Goal: Task Accomplishment & Management: Manage account settings

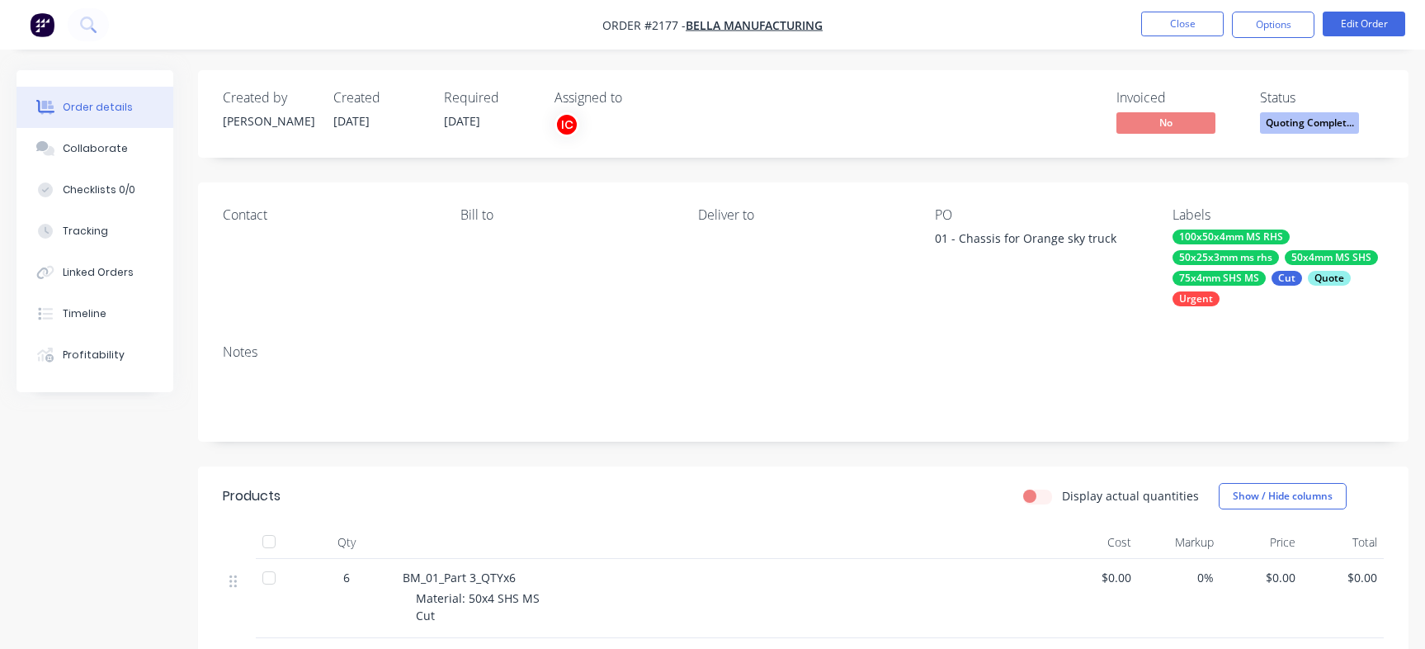
click at [1211, 28] on button "Close" at bounding box center [1182, 24] width 83 height 25
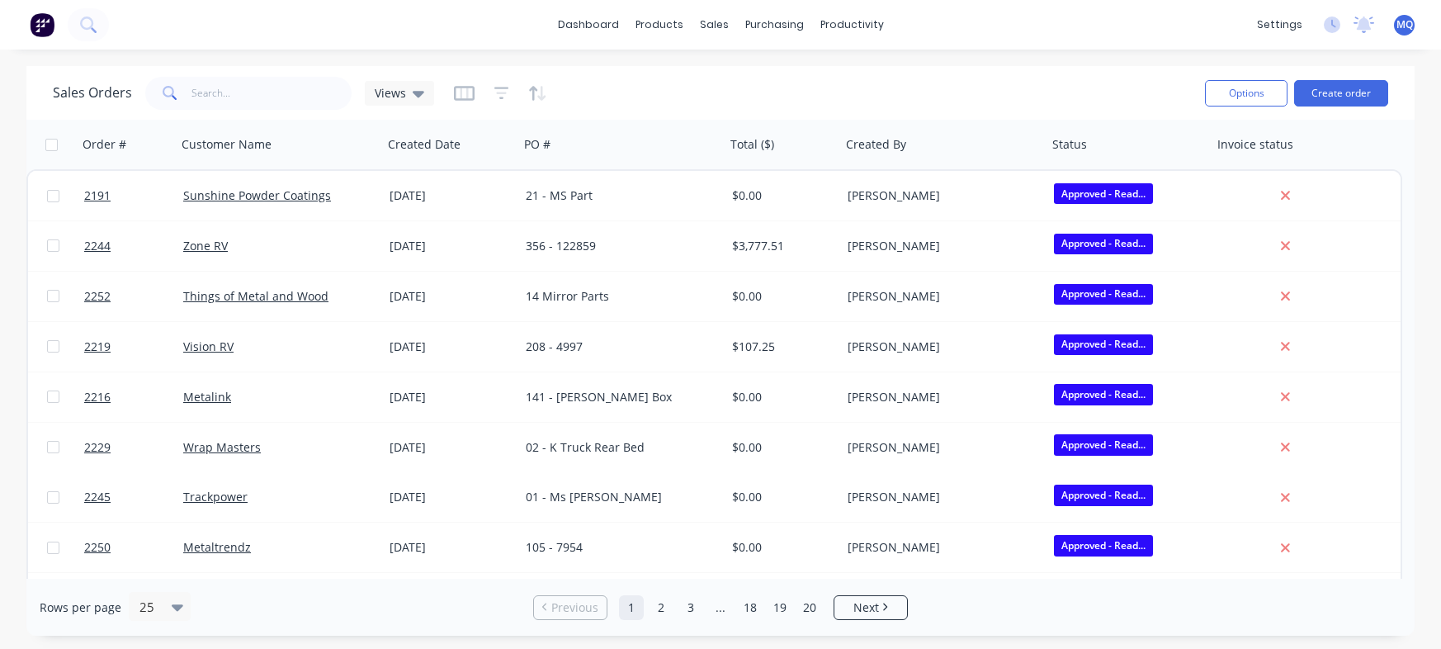
click at [664, 98] on div "Sales Orders Views" at bounding box center [622, 93] width 1139 height 40
click at [413, 89] on icon at bounding box center [419, 93] width 12 height 18
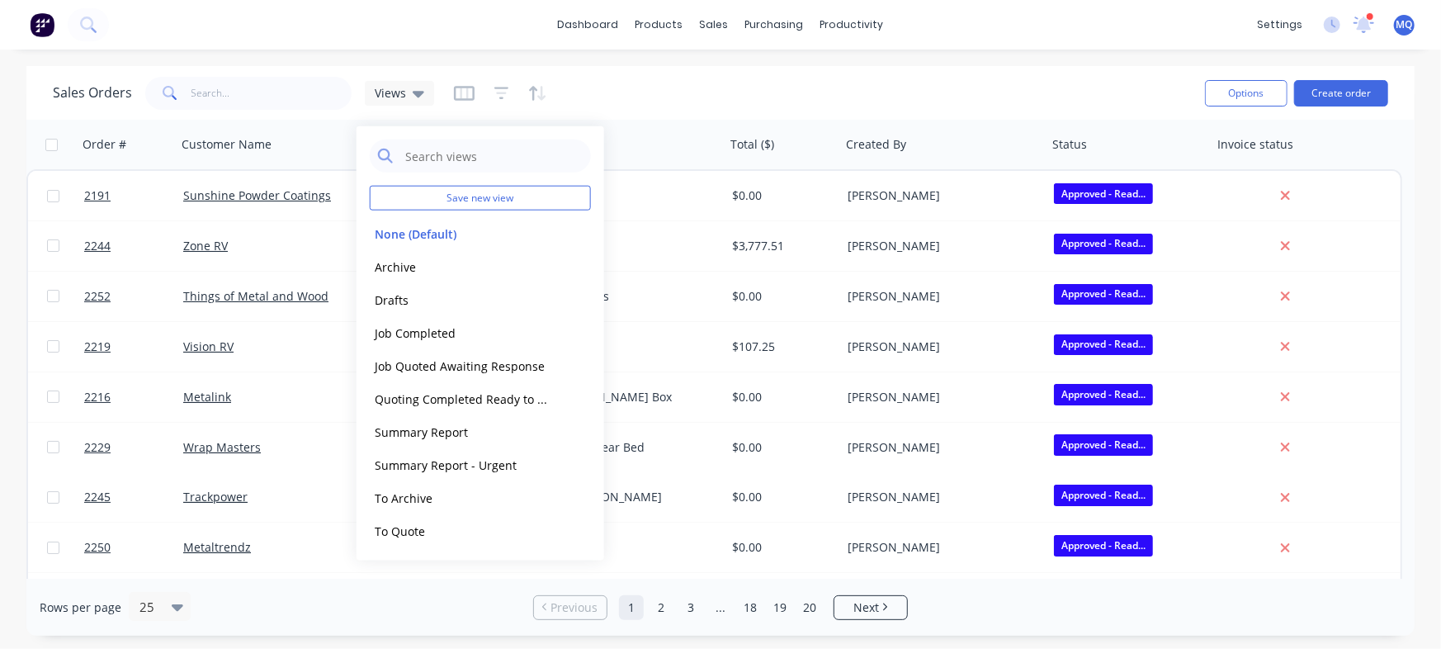
click at [701, 100] on div "Sales Orders Views" at bounding box center [622, 93] width 1139 height 40
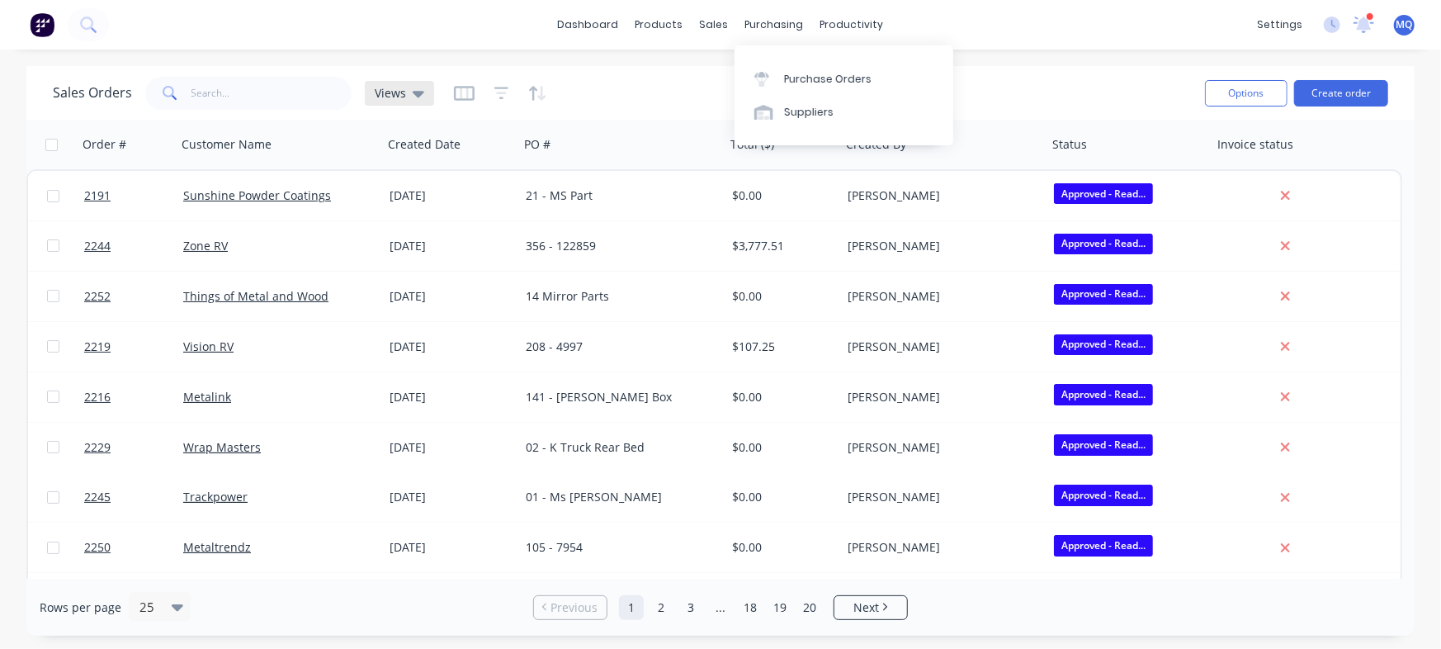
click at [396, 88] on span "Views" at bounding box center [390, 92] width 31 height 17
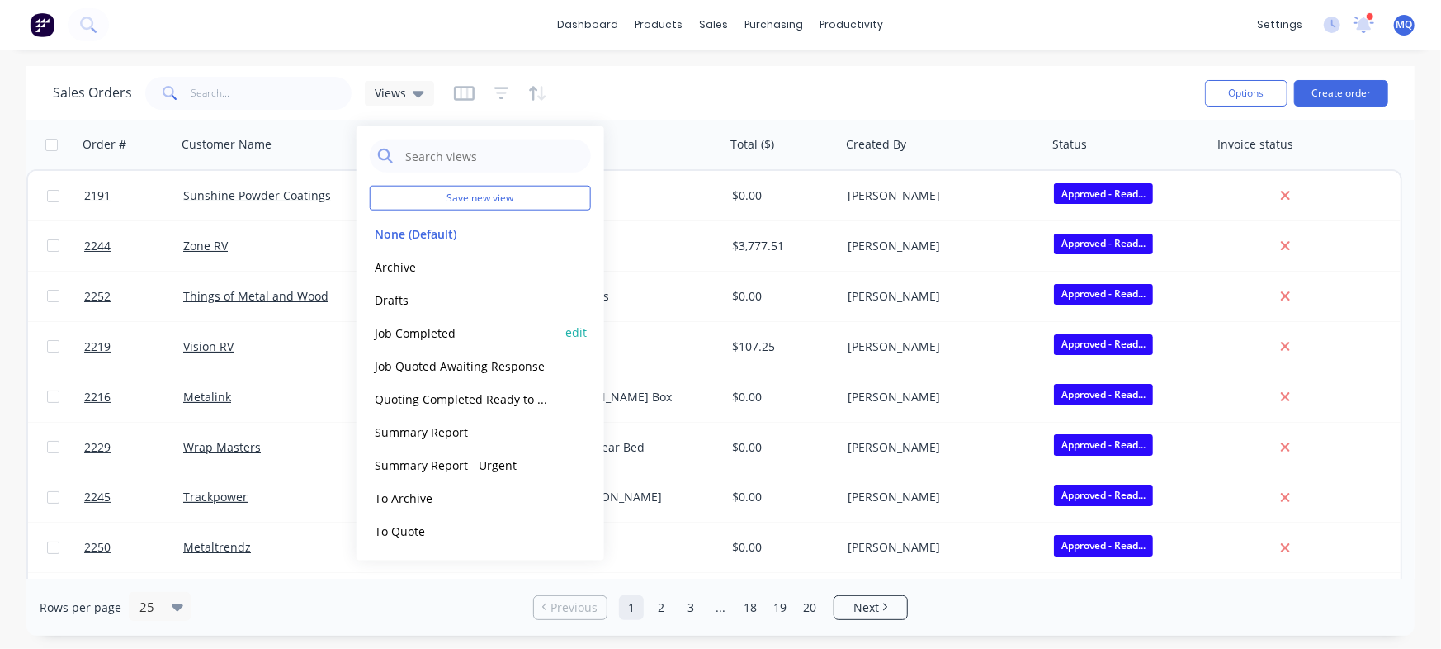
click at [413, 332] on button "Job Completed" at bounding box center [464, 332] width 188 height 19
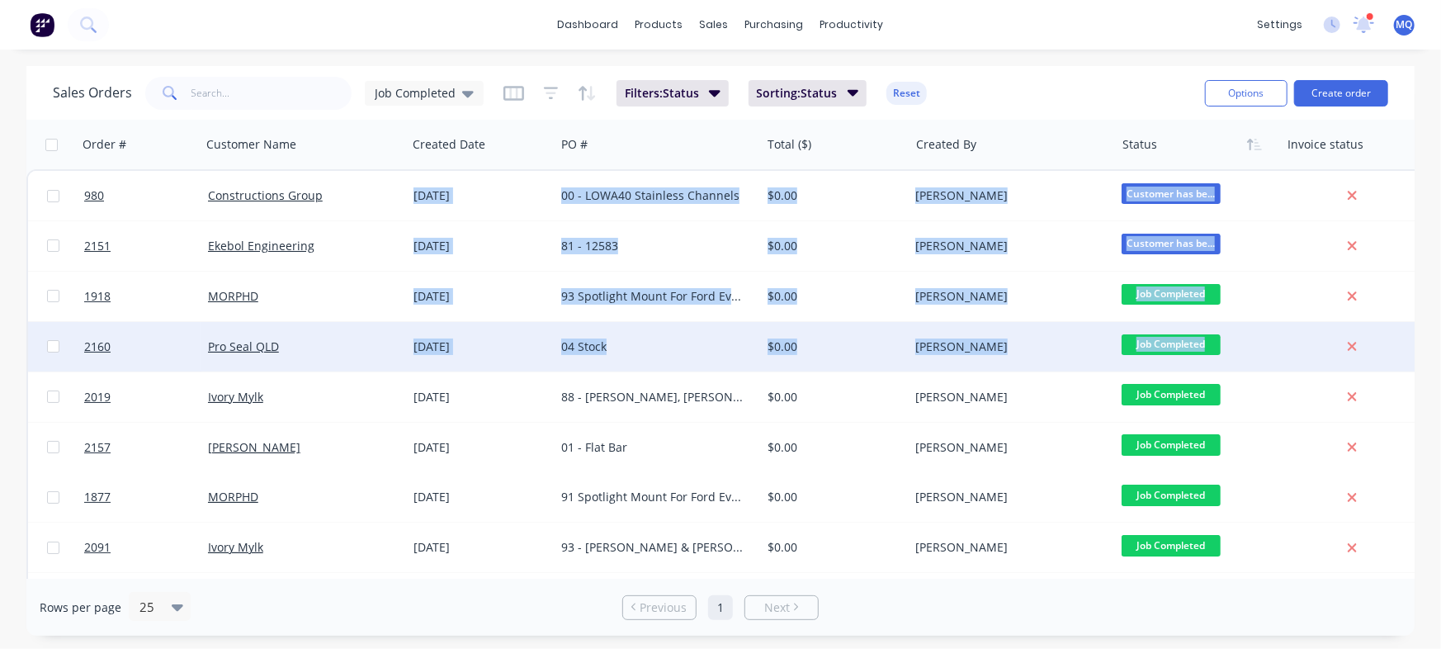
scroll to position [0, 30]
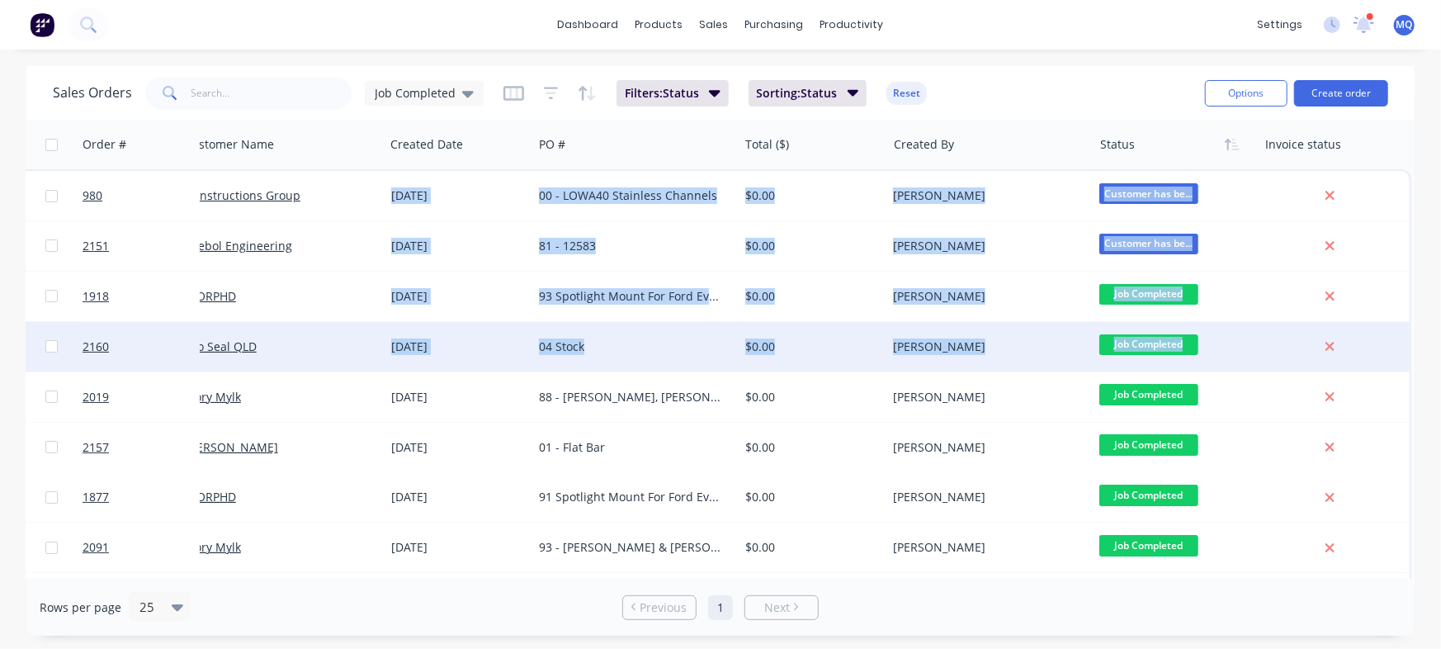
drag, startPoint x: 1414, startPoint y: 227, endPoint x: 1395, endPoint y: 358, distance: 132.7
click at [1395, 358] on div "Sales Orders Job Completed Filters: Status Sorting: Status Reset Options Create…" at bounding box center [720, 350] width 1441 height 569
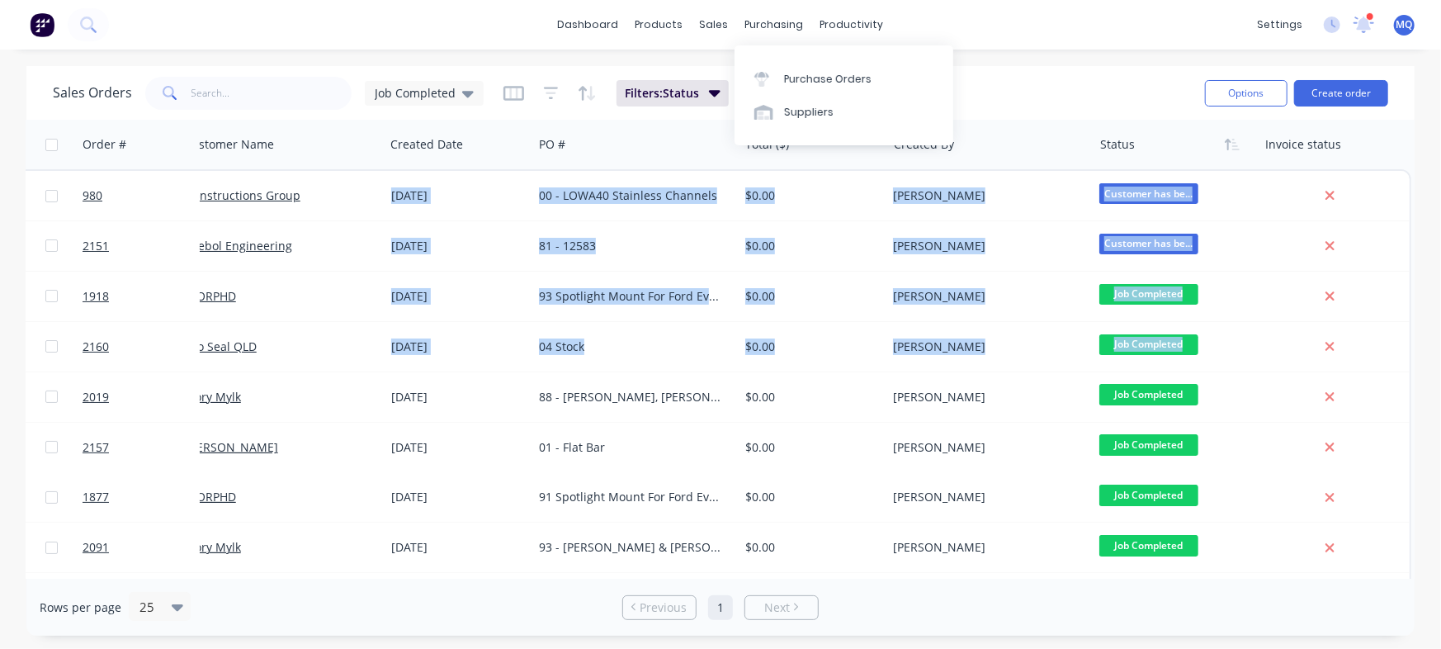
click at [1032, 97] on div "Sales Orders Job Completed Filters: Status Sorting: Status Reset" at bounding box center [622, 93] width 1139 height 40
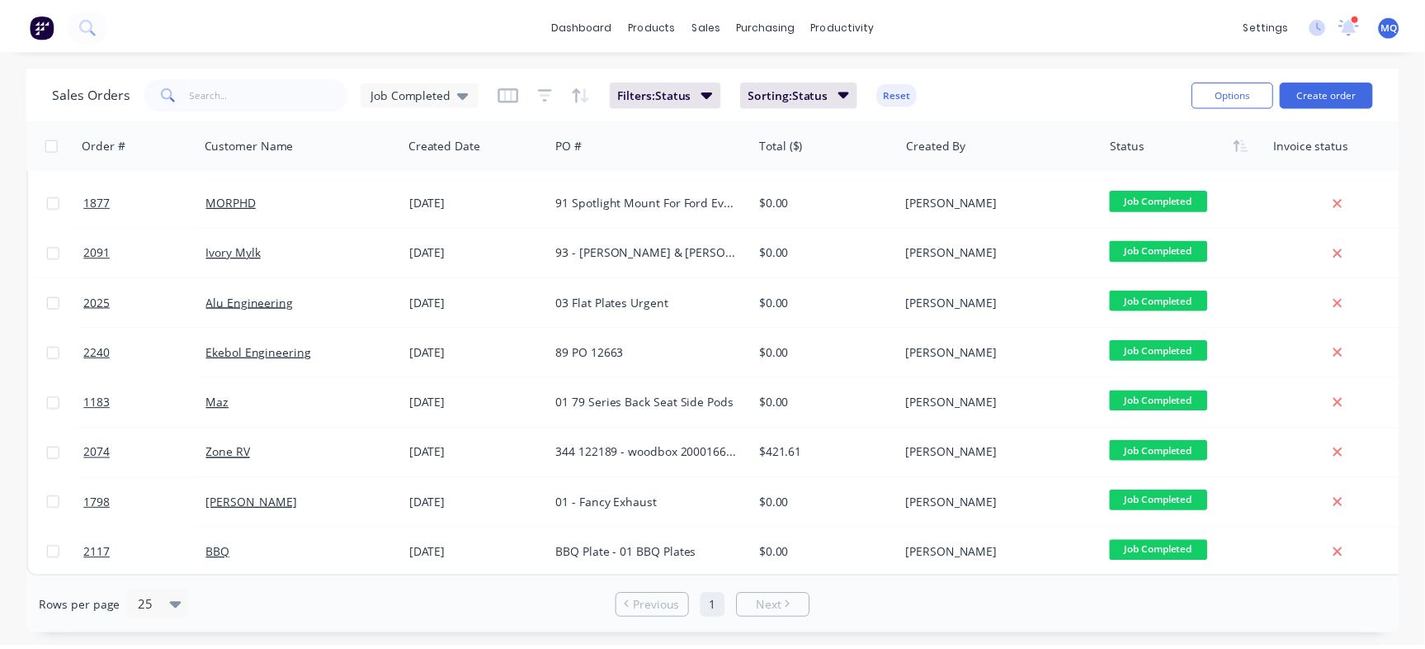
scroll to position [0, 0]
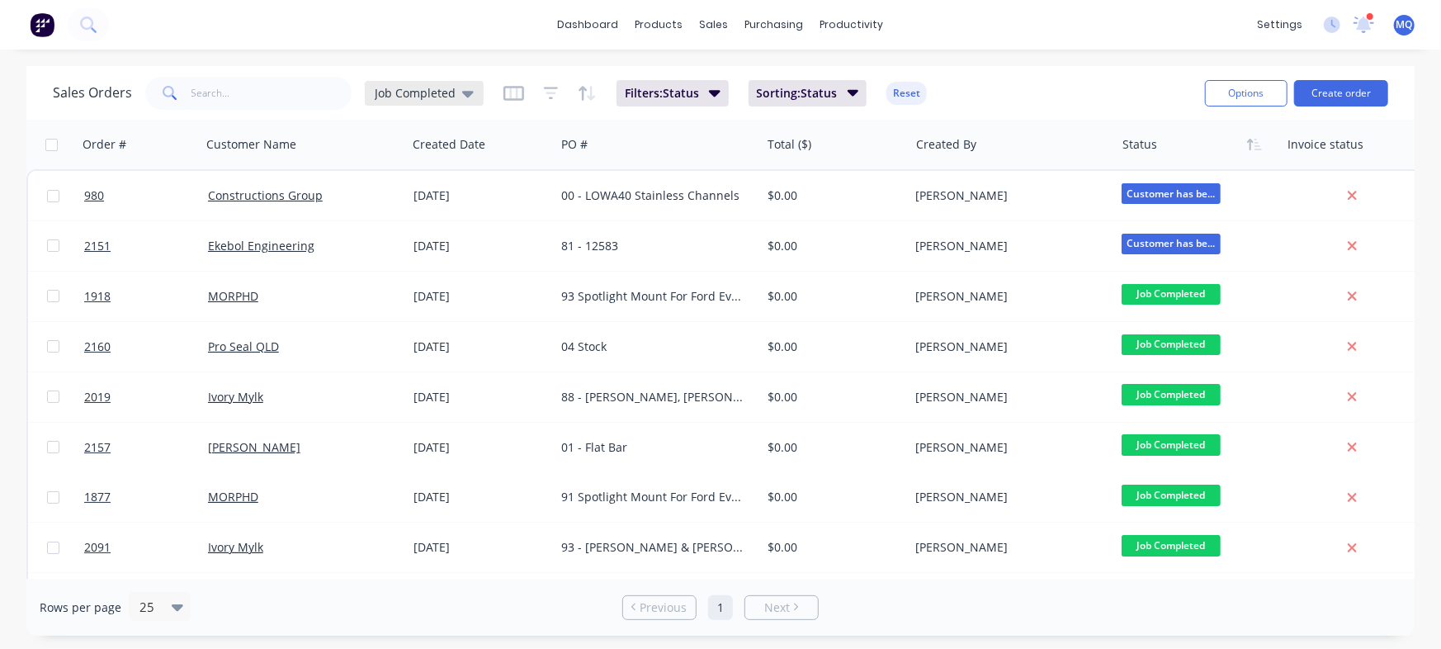
click at [425, 93] on span "Job Completed" at bounding box center [415, 92] width 81 height 17
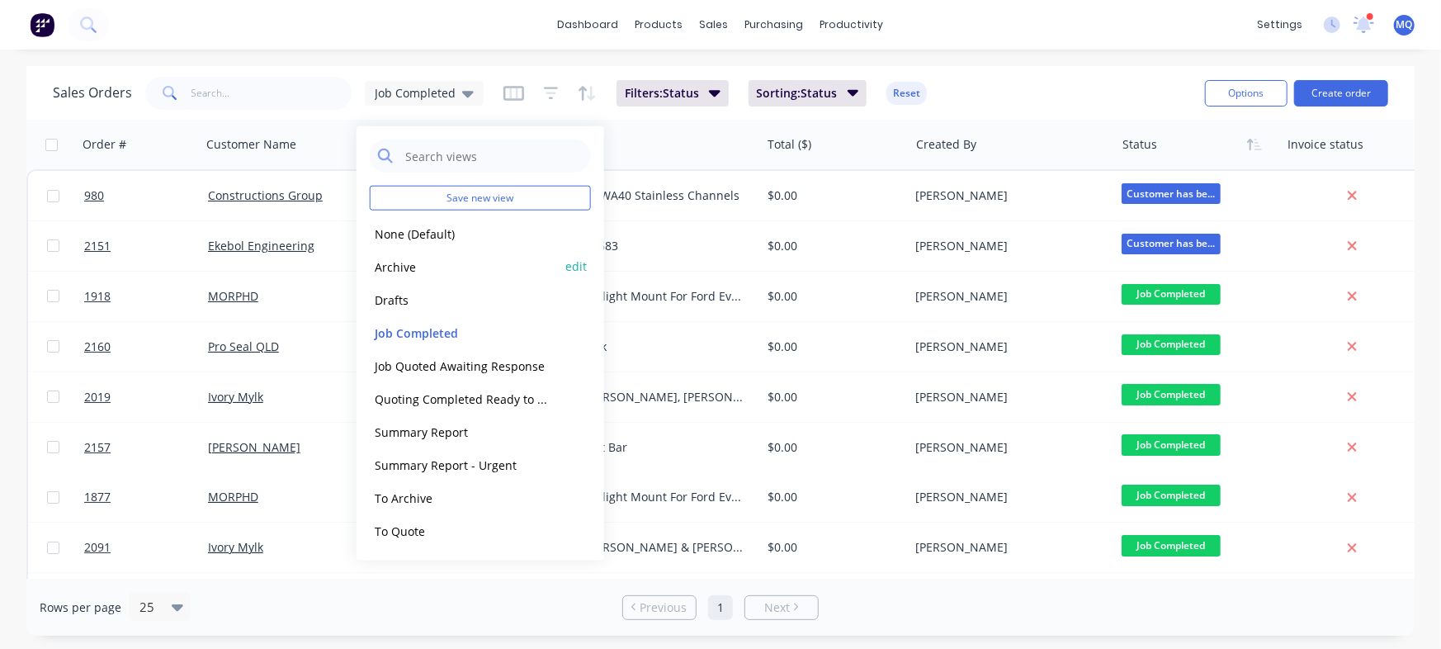
click at [436, 265] on button "Archive" at bounding box center [464, 266] width 188 height 19
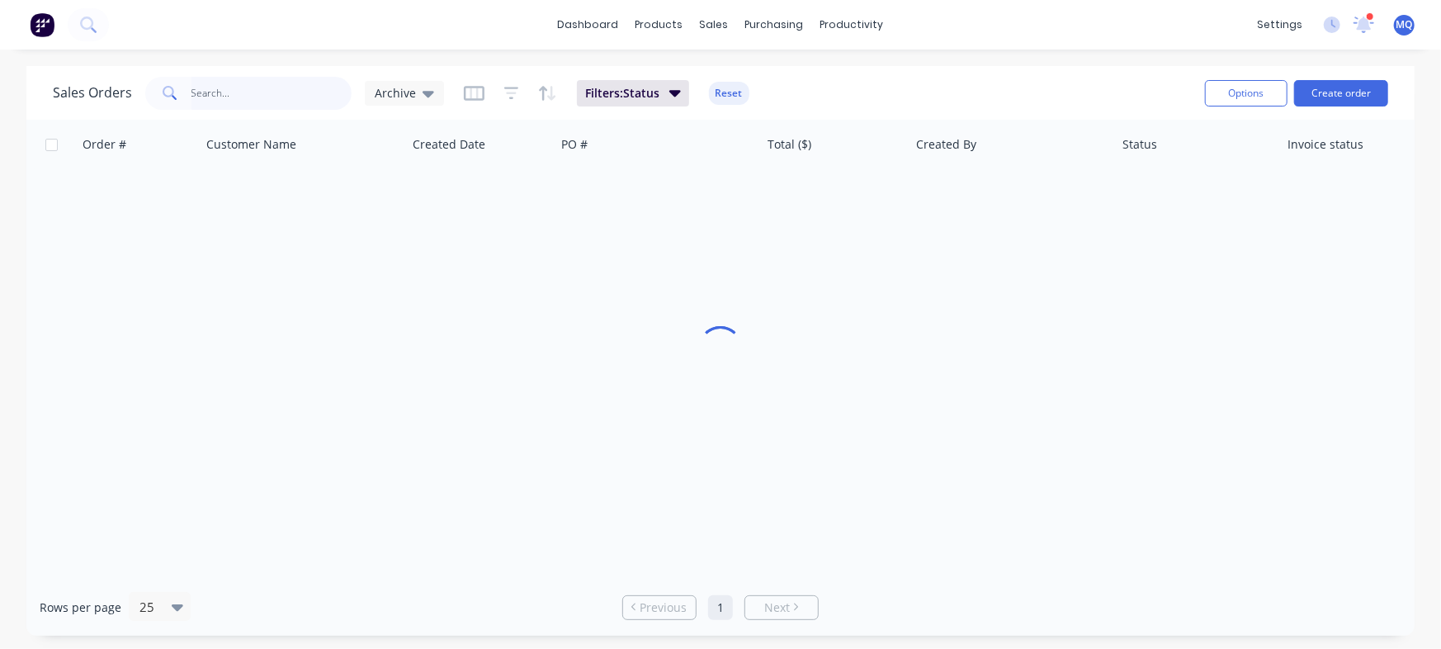
click at [248, 89] on input "text" at bounding box center [271, 93] width 161 height 33
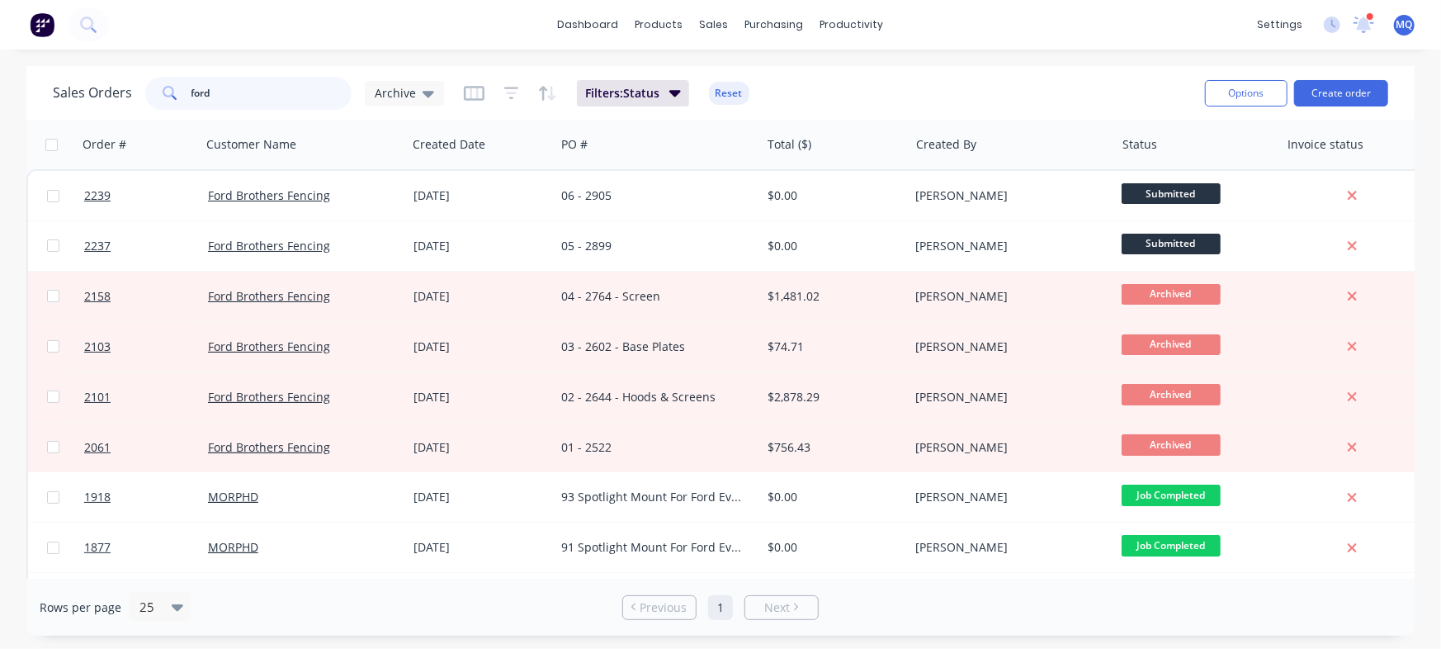
click at [236, 97] on input "ford" at bounding box center [271, 93] width 161 height 33
type input "[PERSON_NAME]"
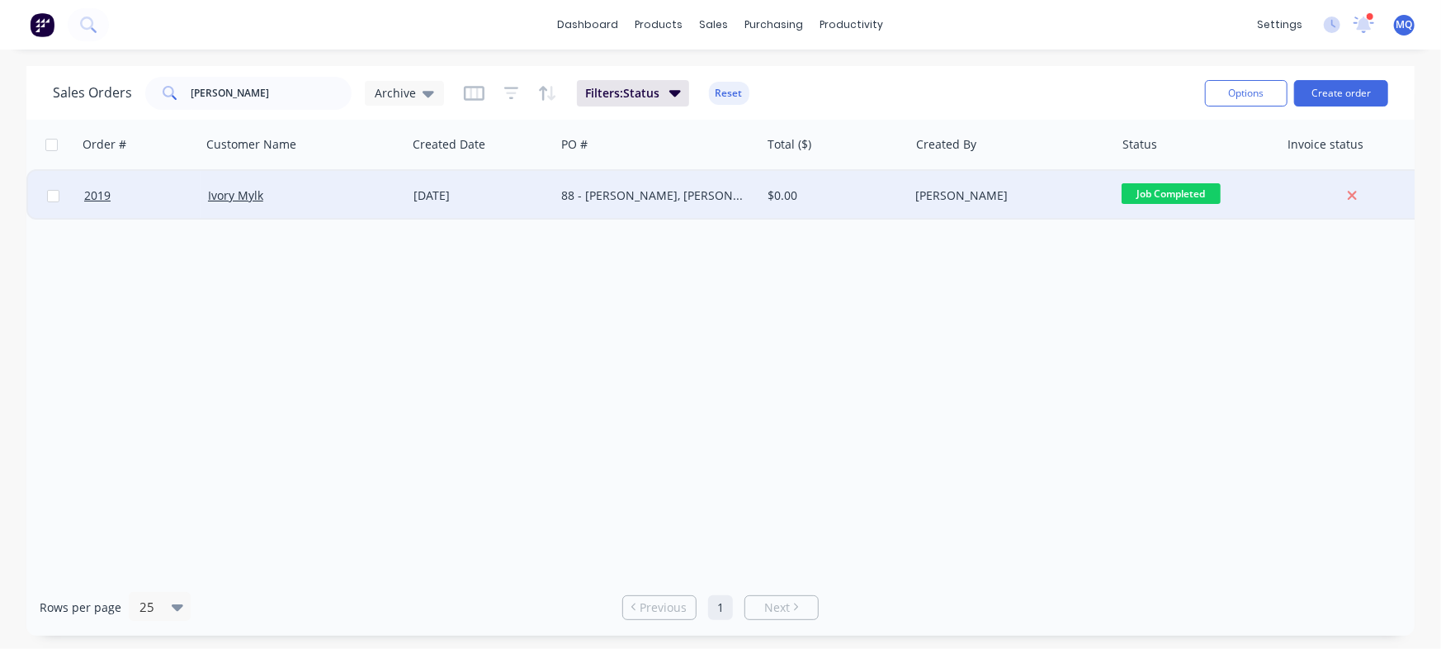
click at [670, 187] on div "88 - [PERSON_NAME], [PERSON_NAME], [PERSON_NAME], [PERSON_NAME], [PERSON_NAME] …" at bounding box center [657, 196] width 205 height 50
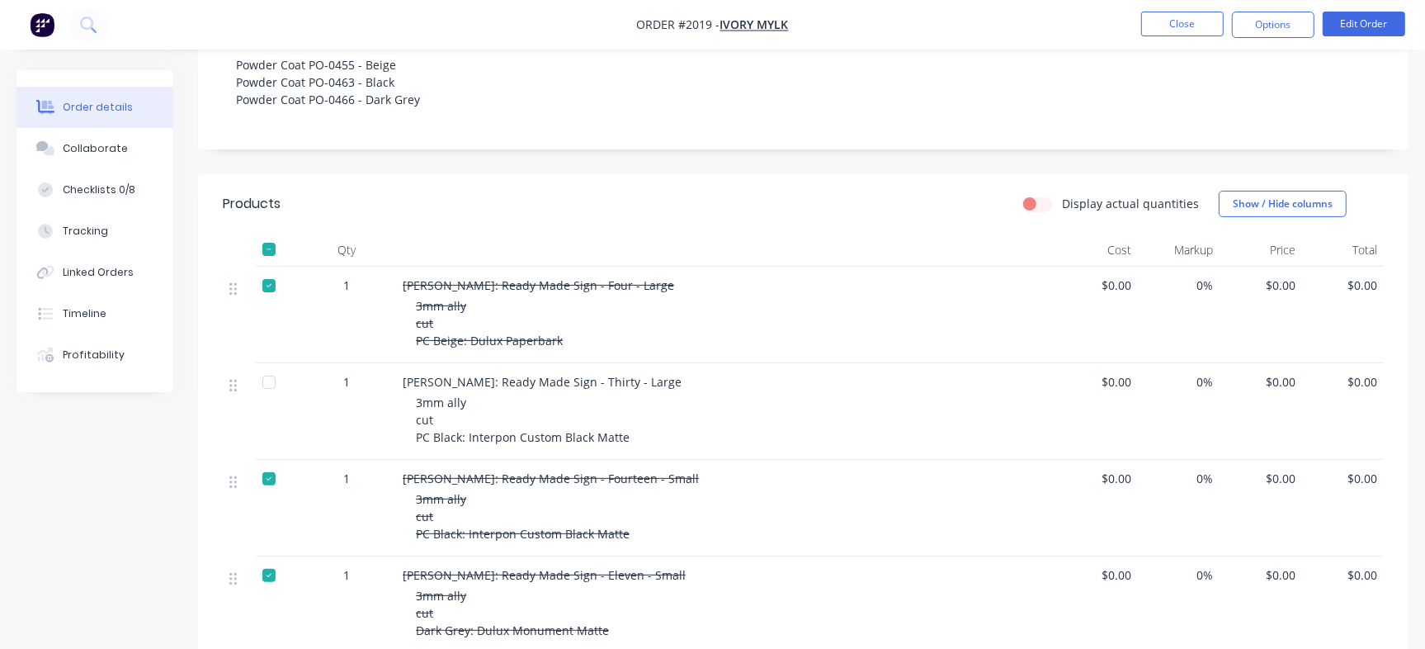
scroll to position [324, 0]
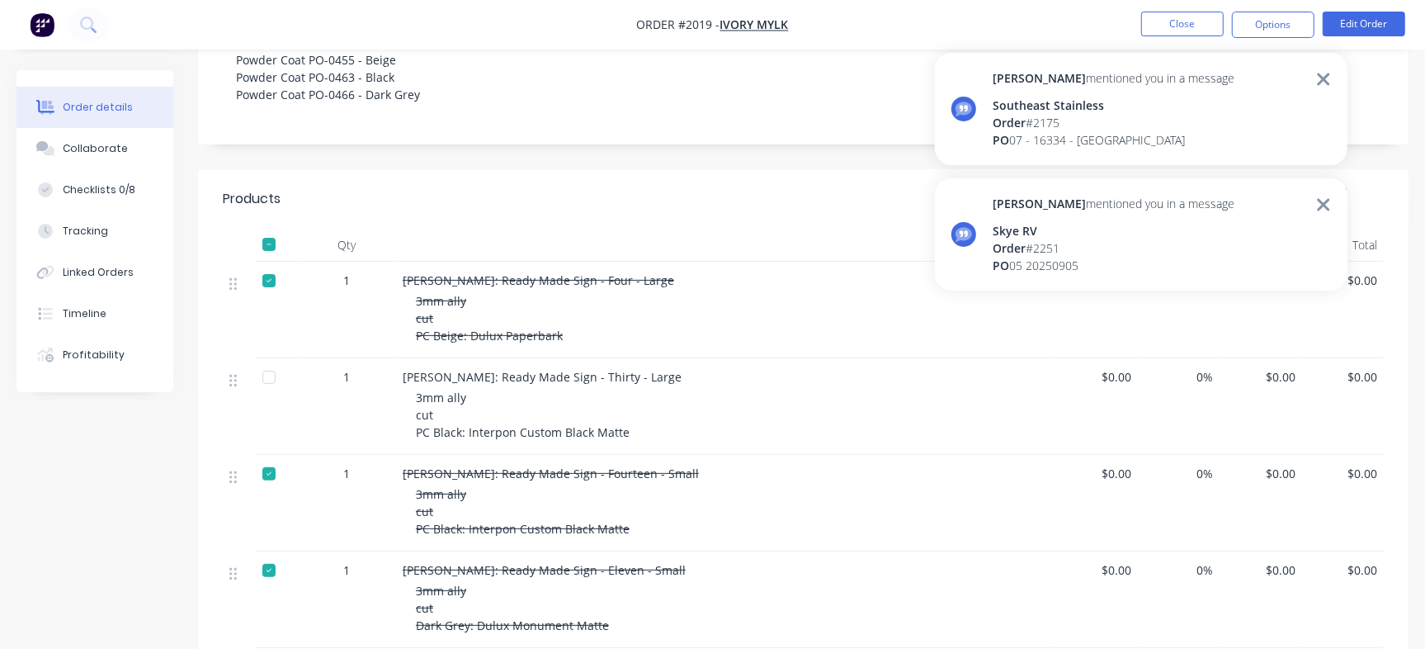
click at [1047, 139] on div "PO 07 - 16334 - [GEOGRAPHIC_DATA]" at bounding box center [1114, 139] width 242 height 17
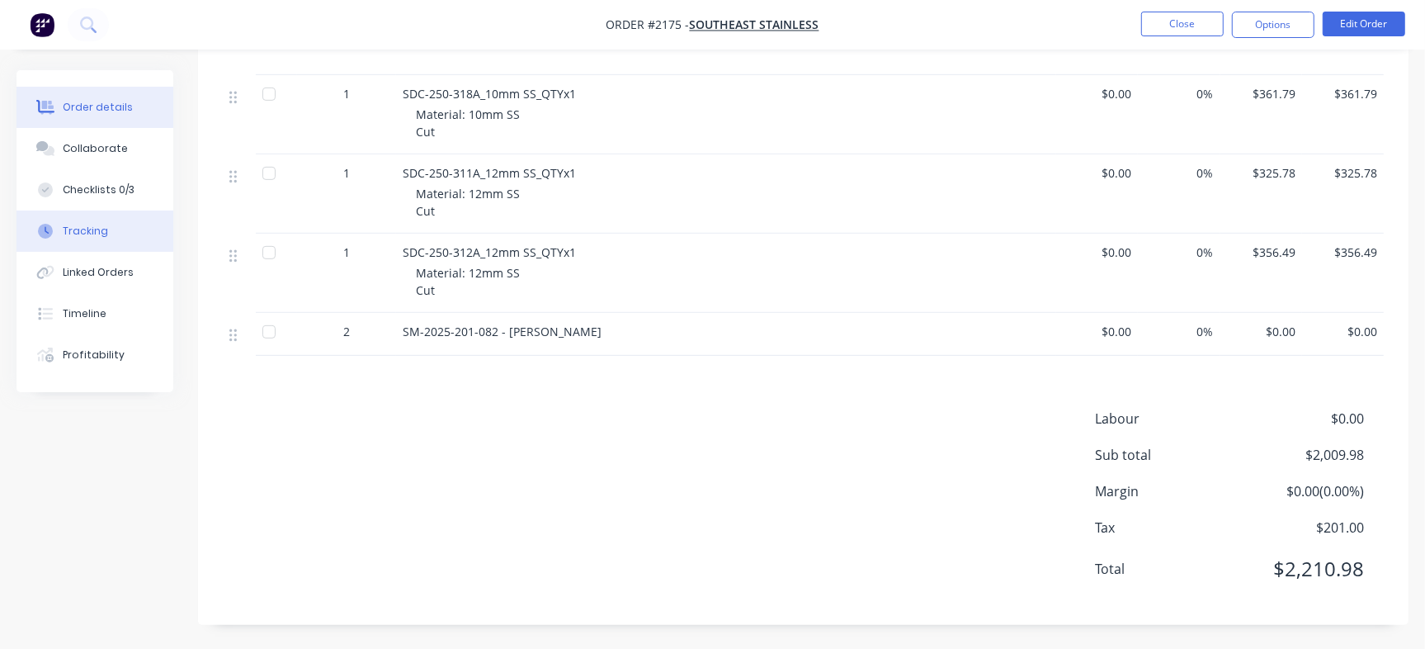
scroll to position [325, 0]
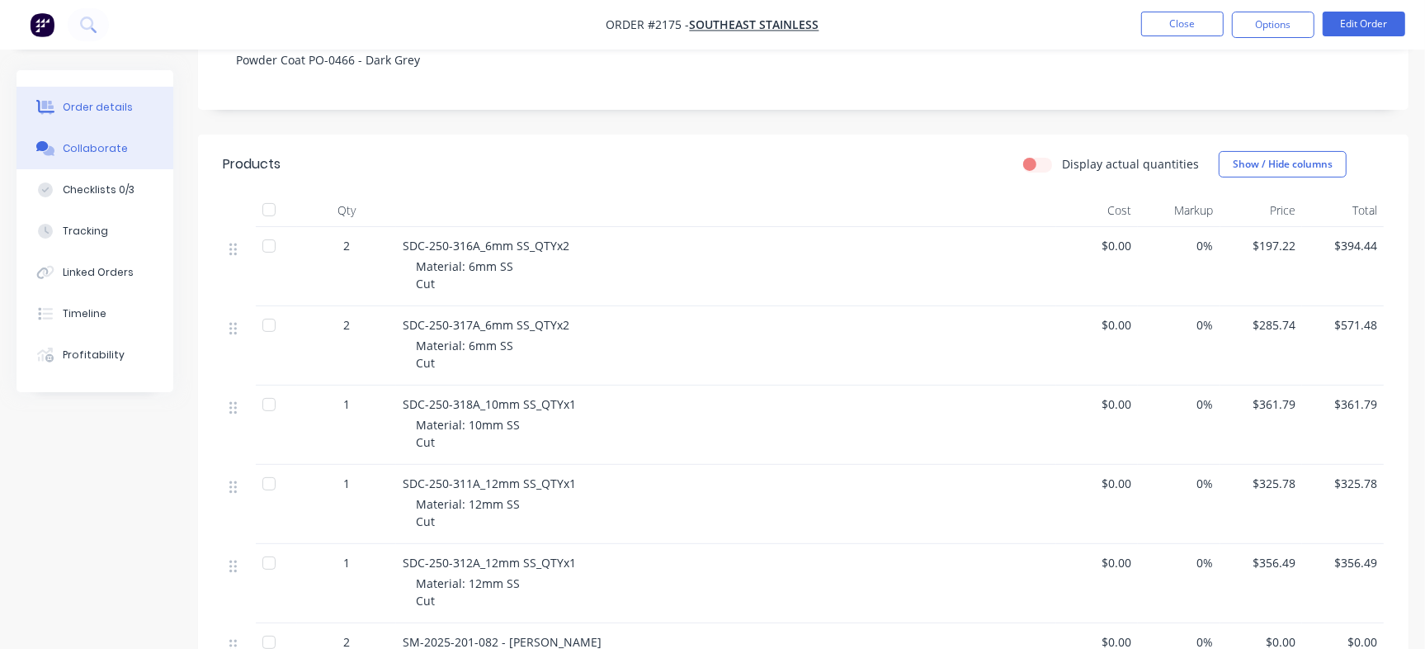
click at [114, 144] on div "Collaborate" at bounding box center [95, 148] width 65 height 15
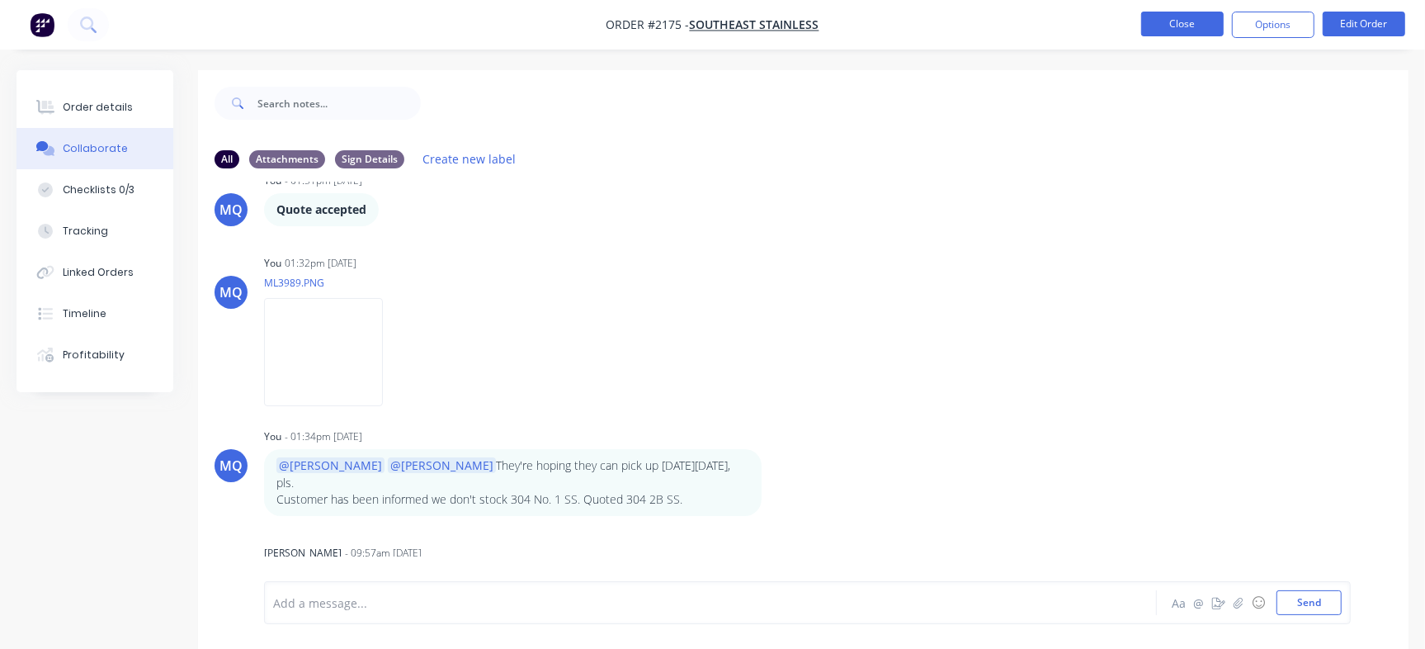
click at [1174, 20] on button "Close" at bounding box center [1182, 24] width 83 height 25
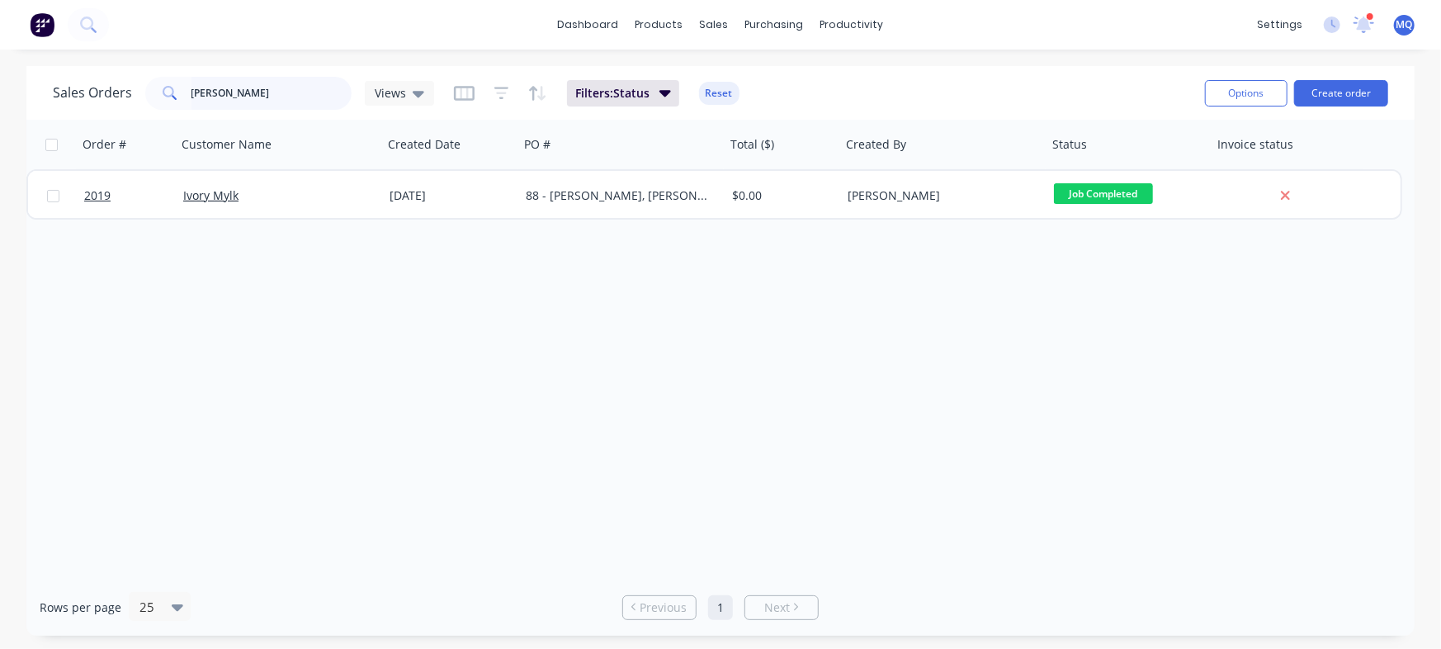
click at [288, 96] on input "[PERSON_NAME]" at bounding box center [271, 93] width 161 height 33
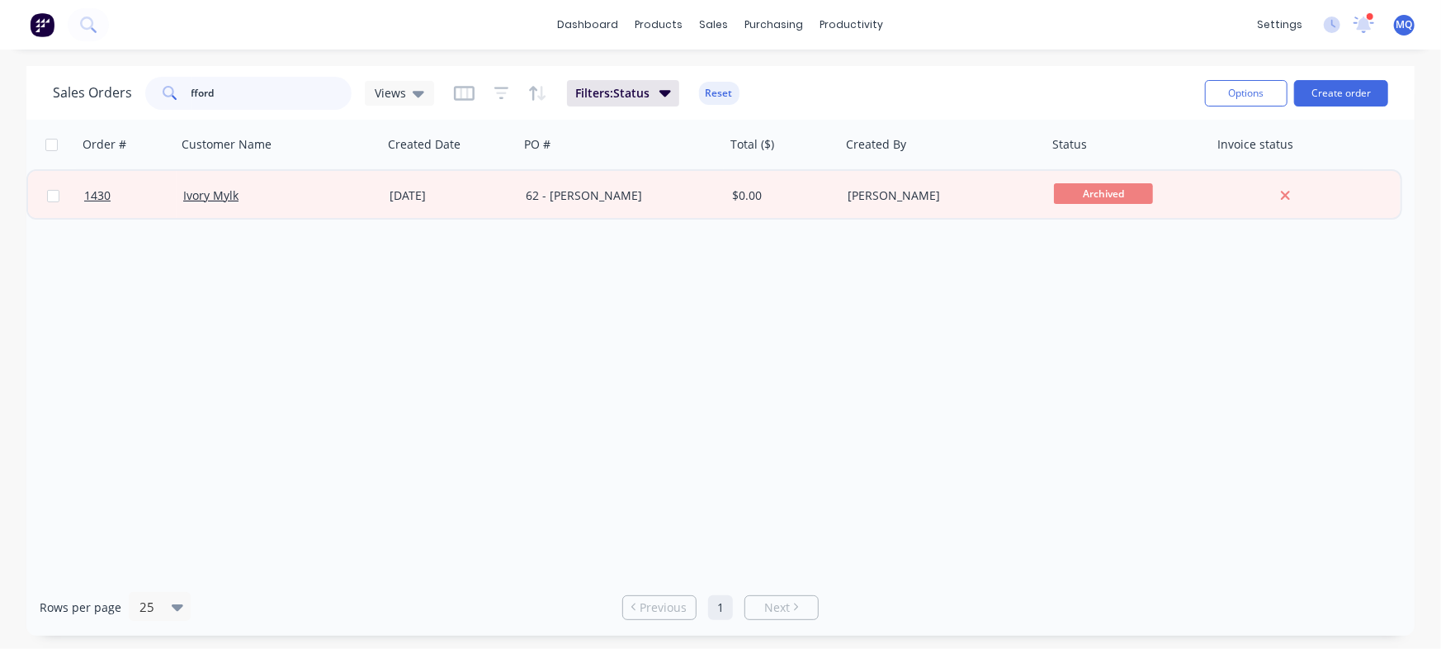
drag, startPoint x: 240, startPoint y: 92, endPoint x: 0, endPoint y: 7, distance: 254.7
click at [0, 7] on div "dashboard products sales purchasing productivity dashboard products Product Cat…" at bounding box center [720, 324] width 1441 height 649
type input "ford"
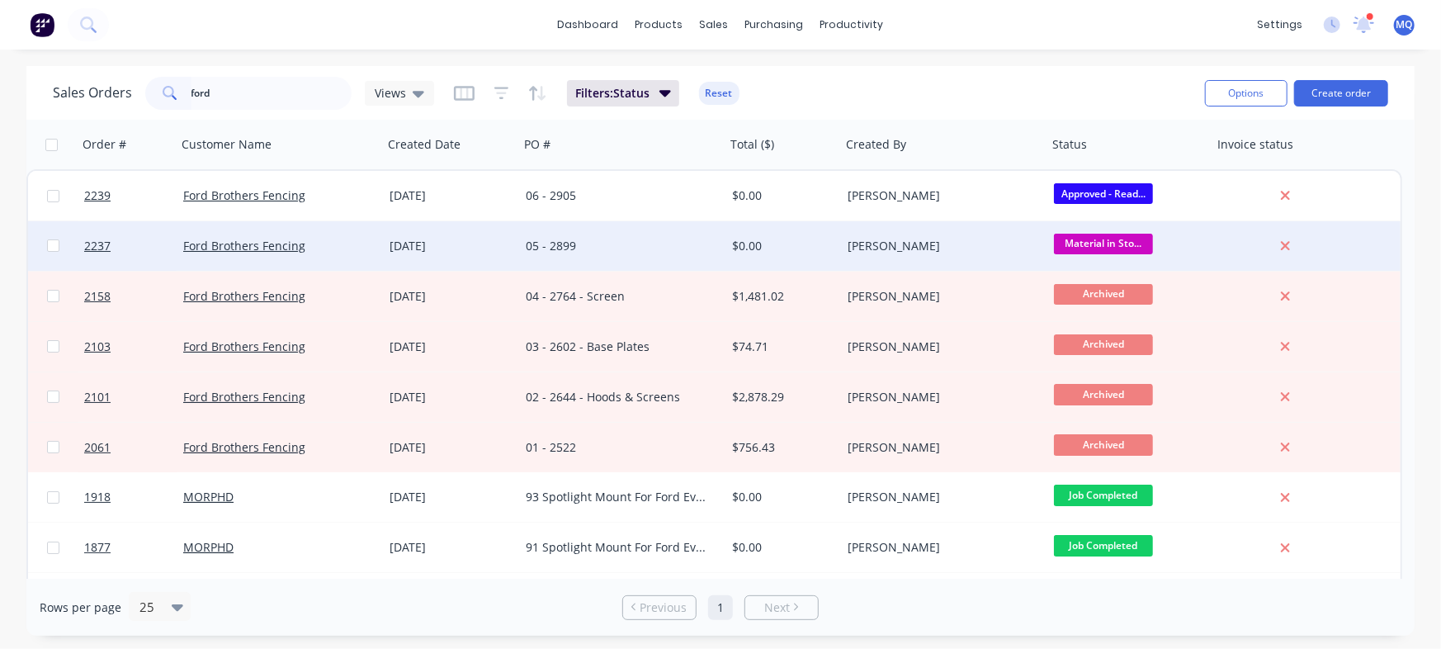
click at [630, 253] on div "05 - 2899" at bounding box center [617, 246] width 183 height 17
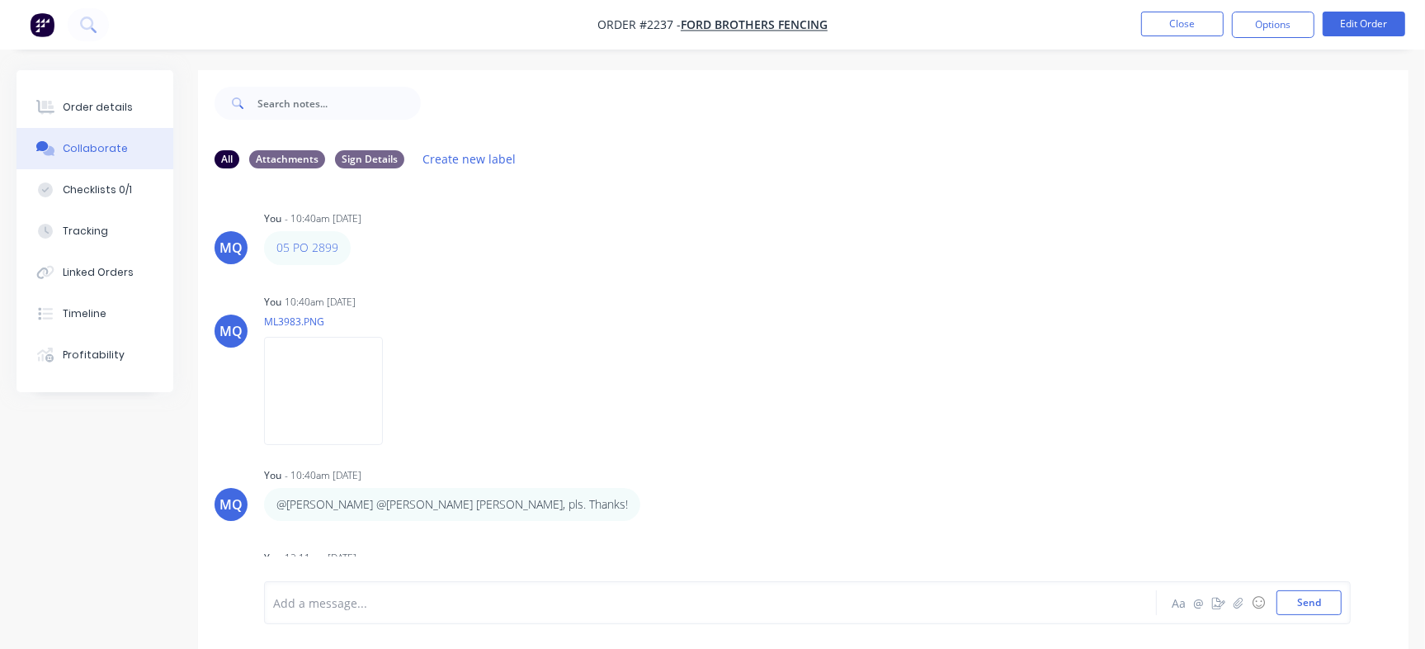
drag, startPoint x: 1392, startPoint y: 350, endPoint x: 1393, endPoint y: 408, distance: 57.8
click at [1395, 425] on div "MQ You - 10:40am [DATE] 05 PO 2899 Labels Edit Delete MQ You 10:40am [DATE] ML3…" at bounding box center [803, 381] width 1211 height 399
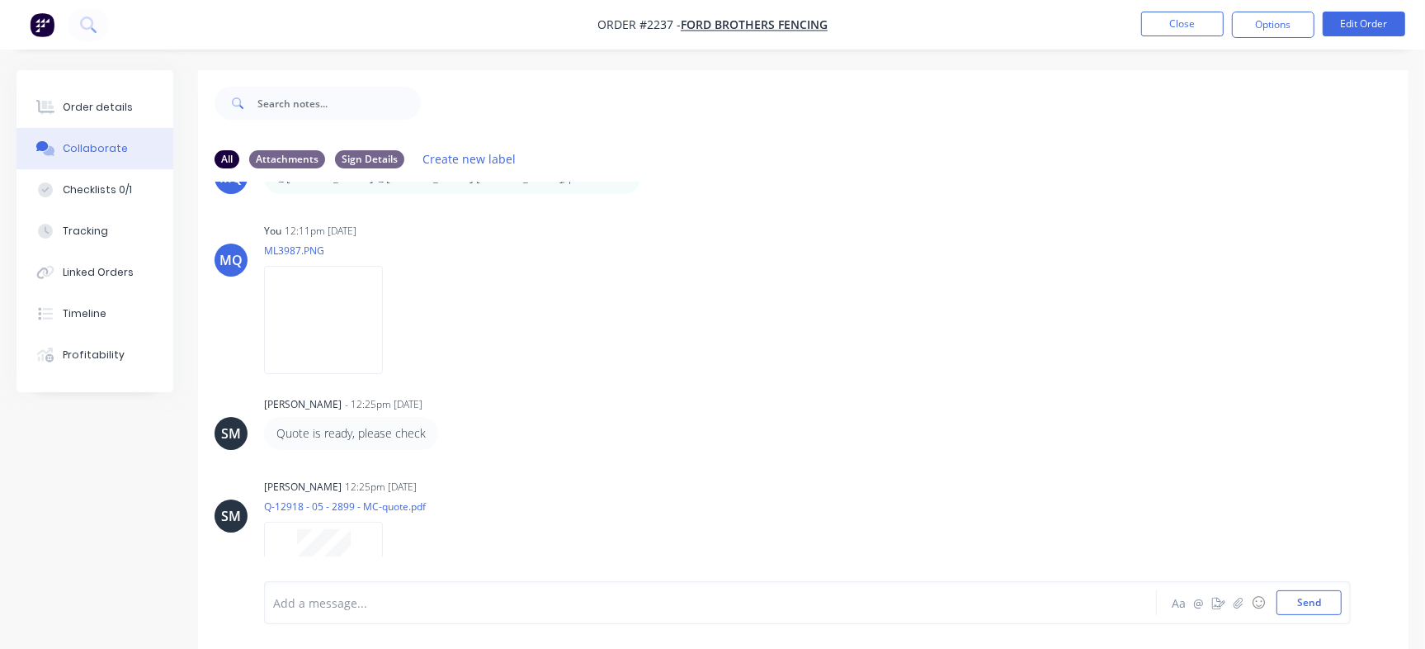
scroll to position [383, 0]
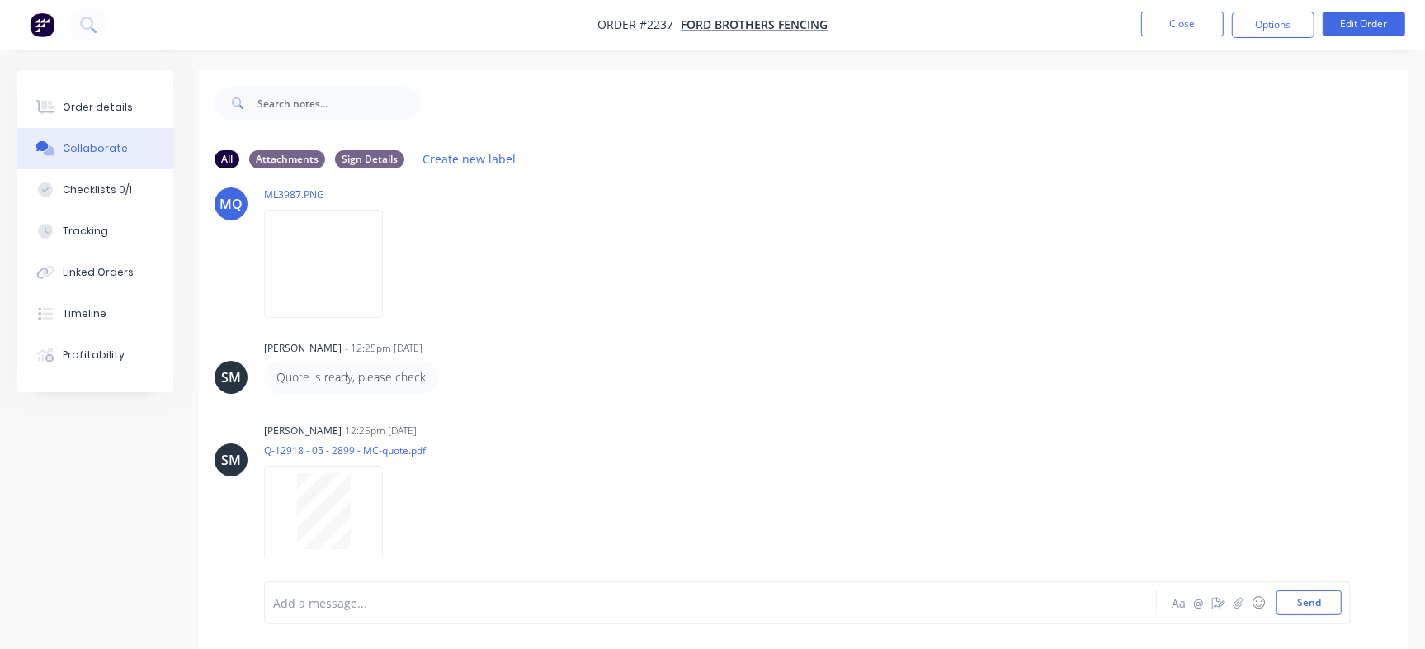
drag, startPoint x: 1390, startPoint y: 416, endPoint x: 1396, endPoint y: 207, distance: 208.9
click at [1396, 207] on div "MQ You - 10:40am [DATE] 05 PO 2899 Labels Edit Delete MQ You 10:40am [DATE] ML3…" at bounding box center [803, 381] width 1211 height 399
click at [1099, 314] on div "MQ You - 10:40am [DATE] 05 PO 2899 Labels Edit Delete MQ You 10:40am [DATE] ML3…" at bounding box center [803, 381] width 1211 height 399
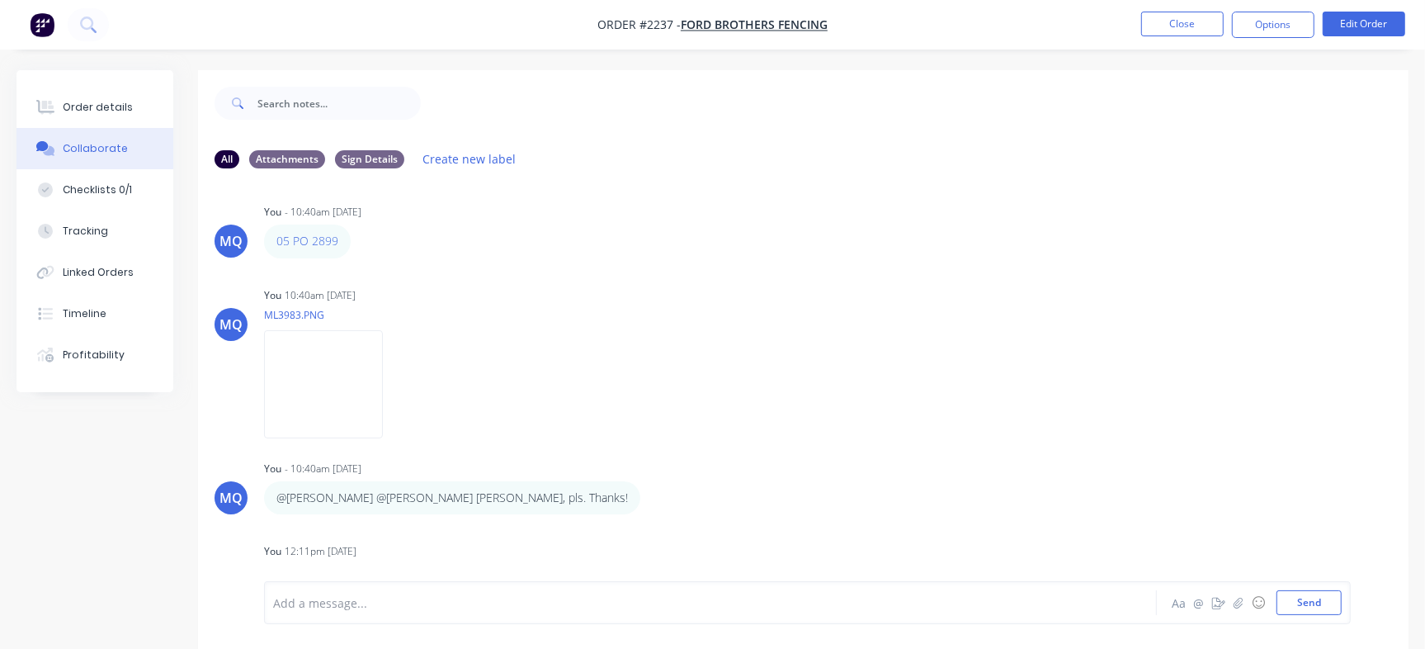
scroll to position [0, 0]
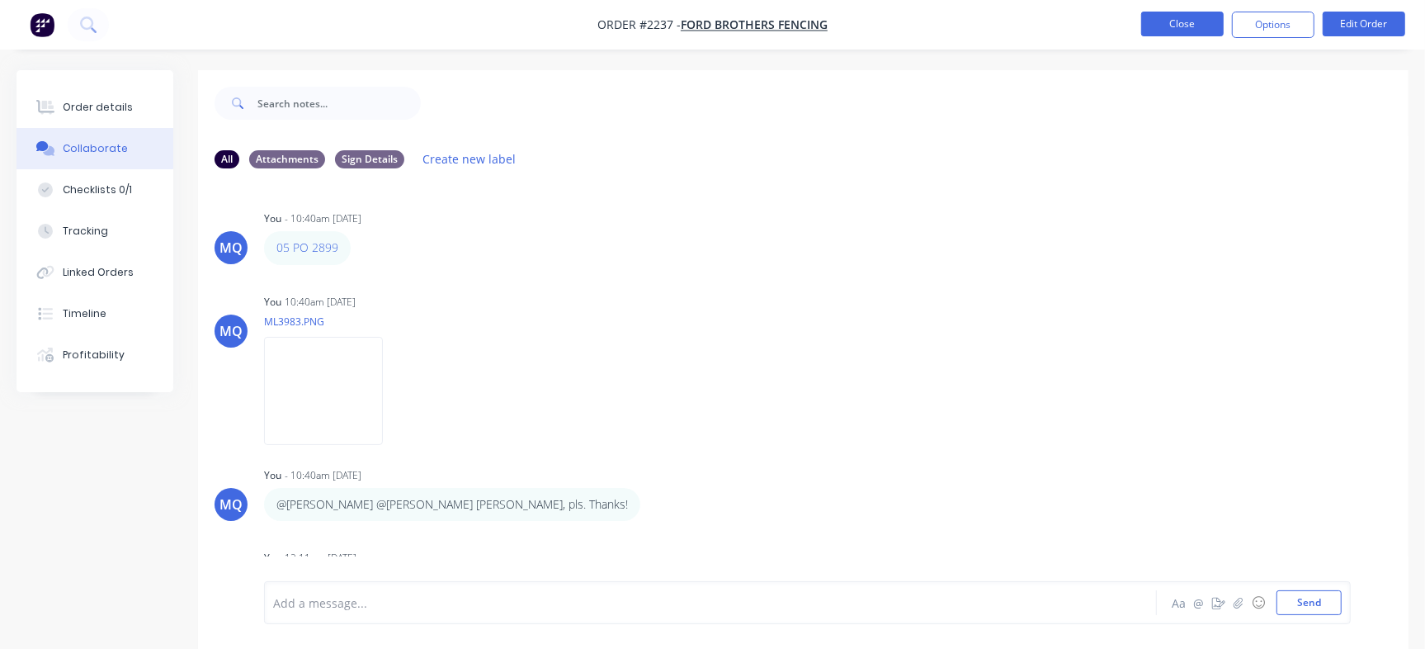
click at [1198, 22] on button "Close" at bounding box center [1182, 24] width 83 height 25
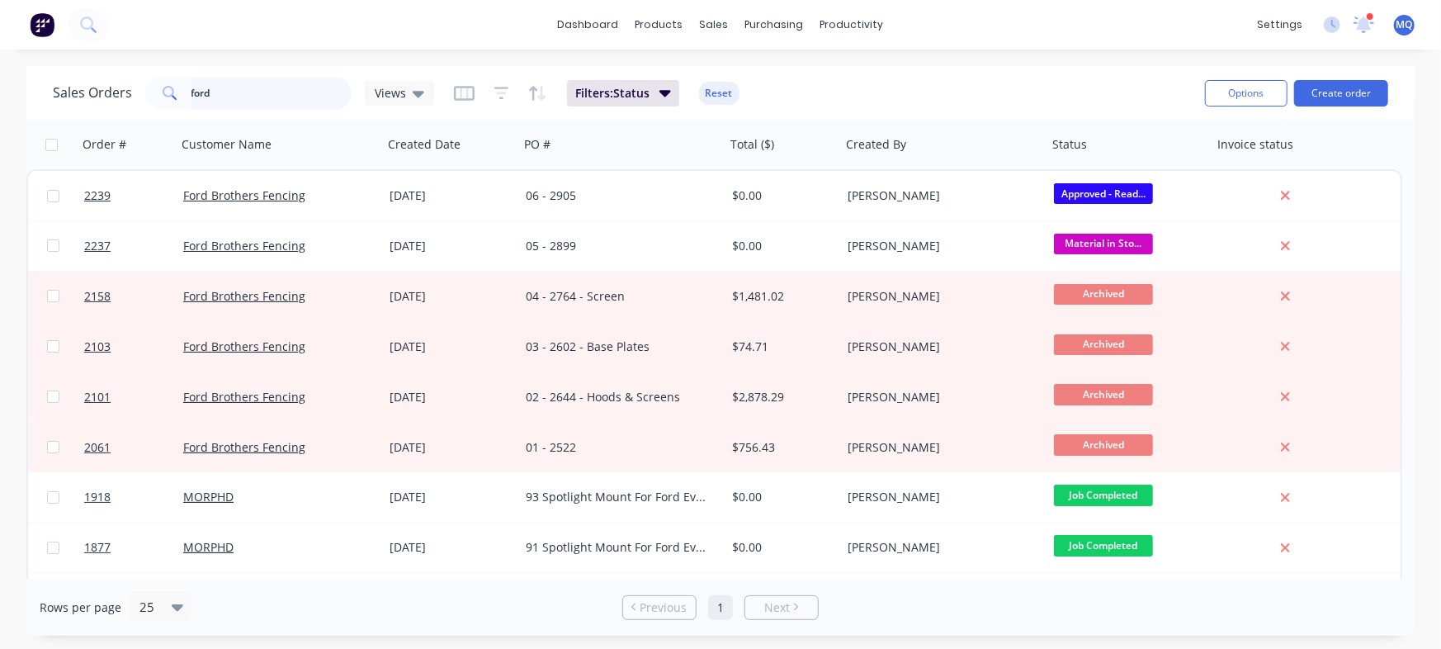
click at [231, 93] on input "ford" at bounding box center [271, 93] width 161 height 33
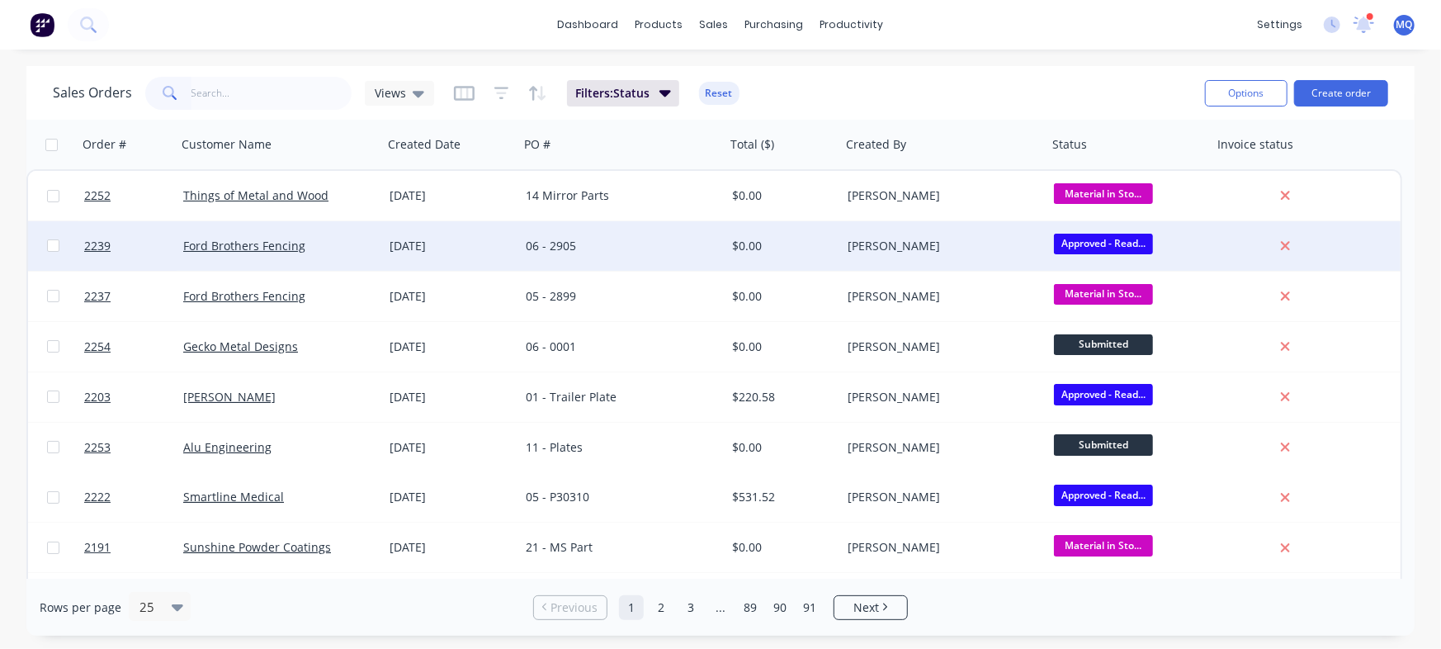
click at [559, 242] on div "06 - 2905" at bounding box center [617, 246] width 183 height 17
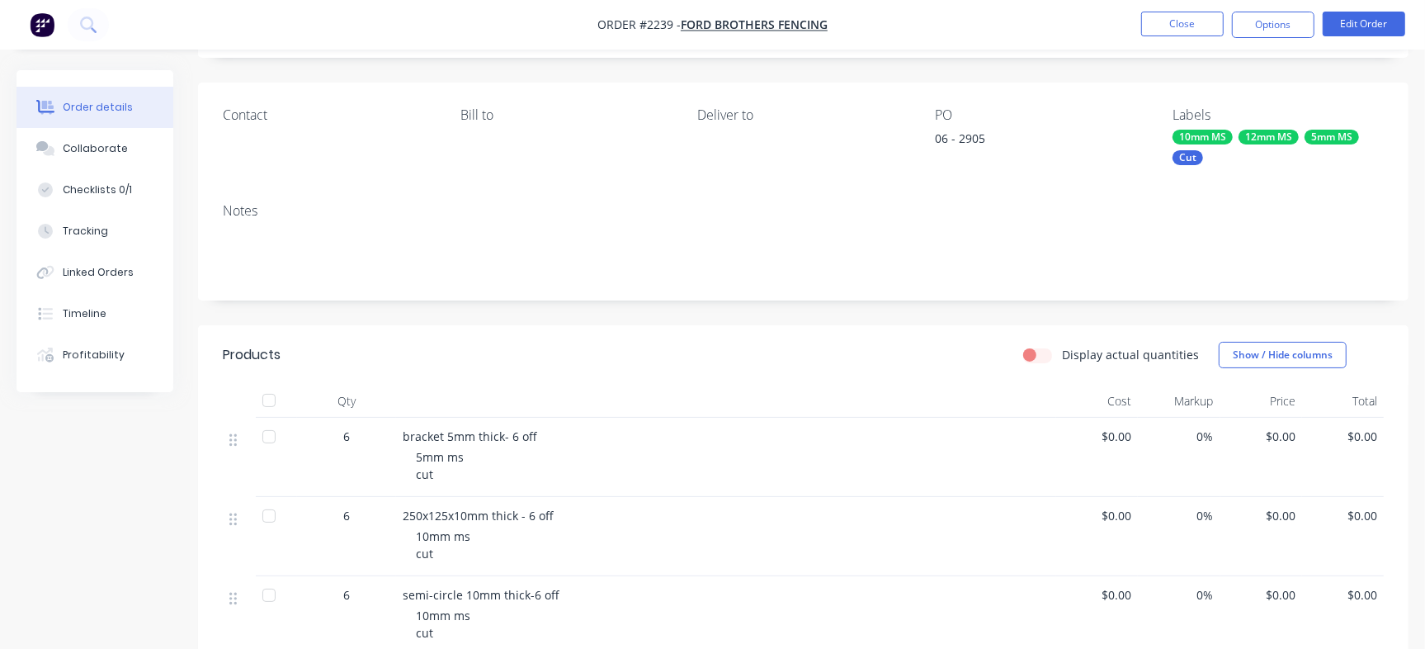
scroll to position [54, 0]
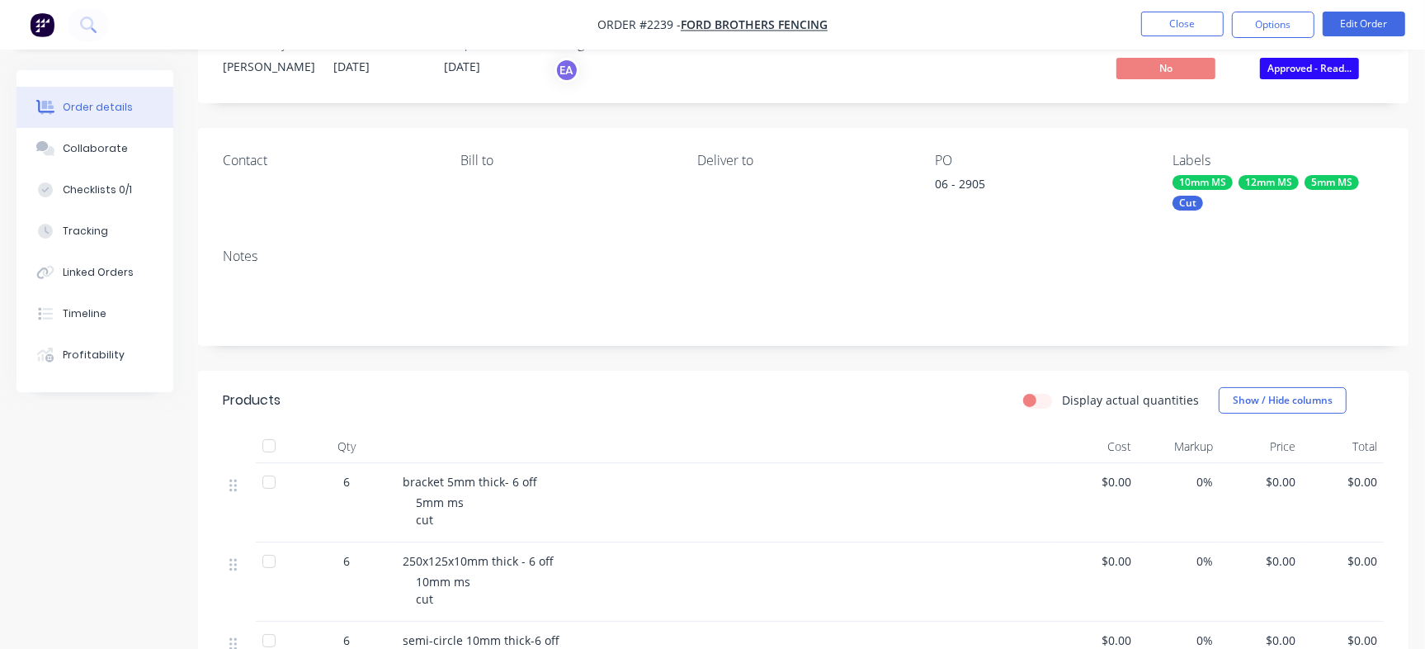
click at [972, 177] on div "06 - 2905" at bounding box center [1038, 186] width 206 height 23
copy div "2905"
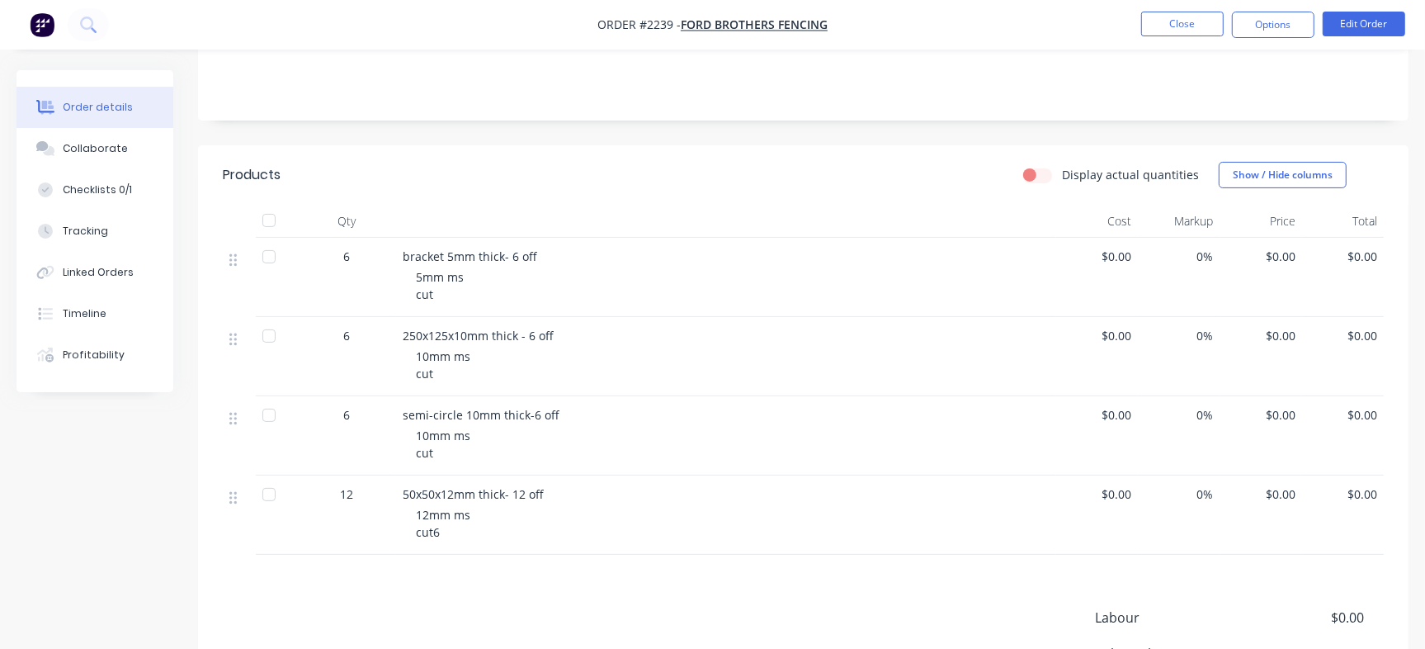
scroll to position [83, 0]
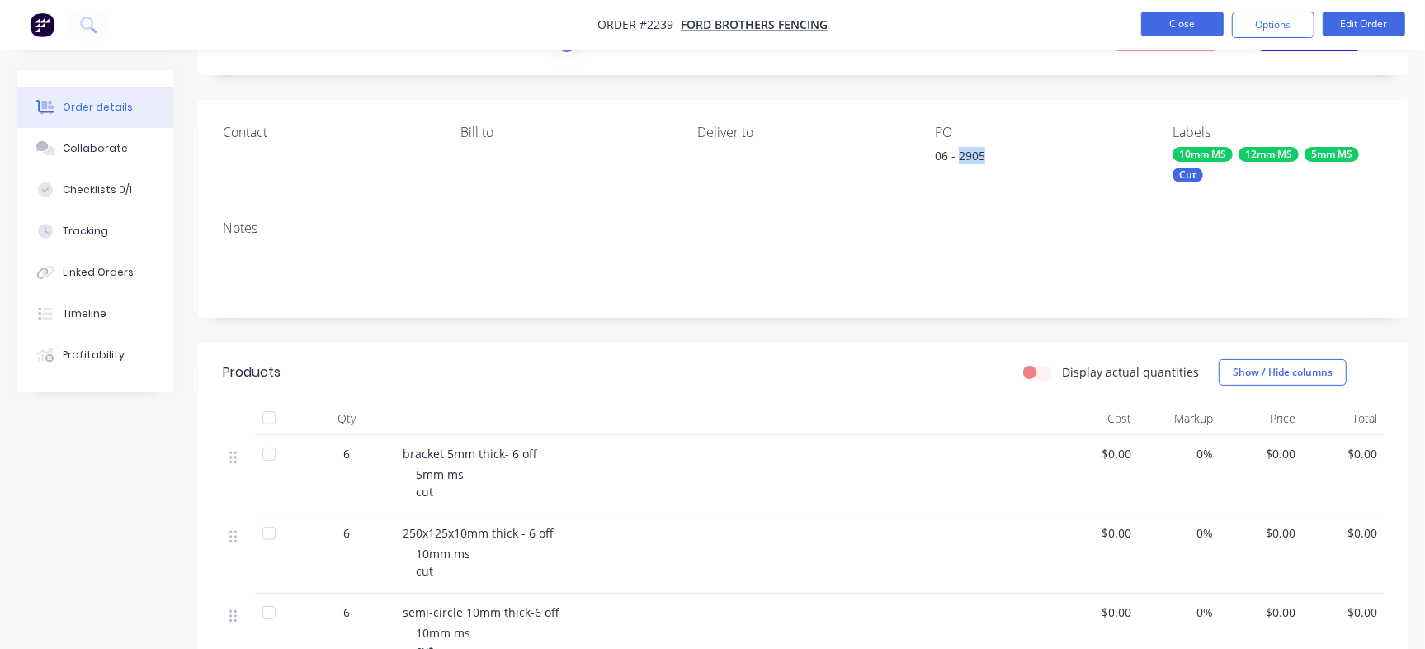
click at [1165, 30] on button "Close" at bounding box center [1182, 24] width 83 height 25
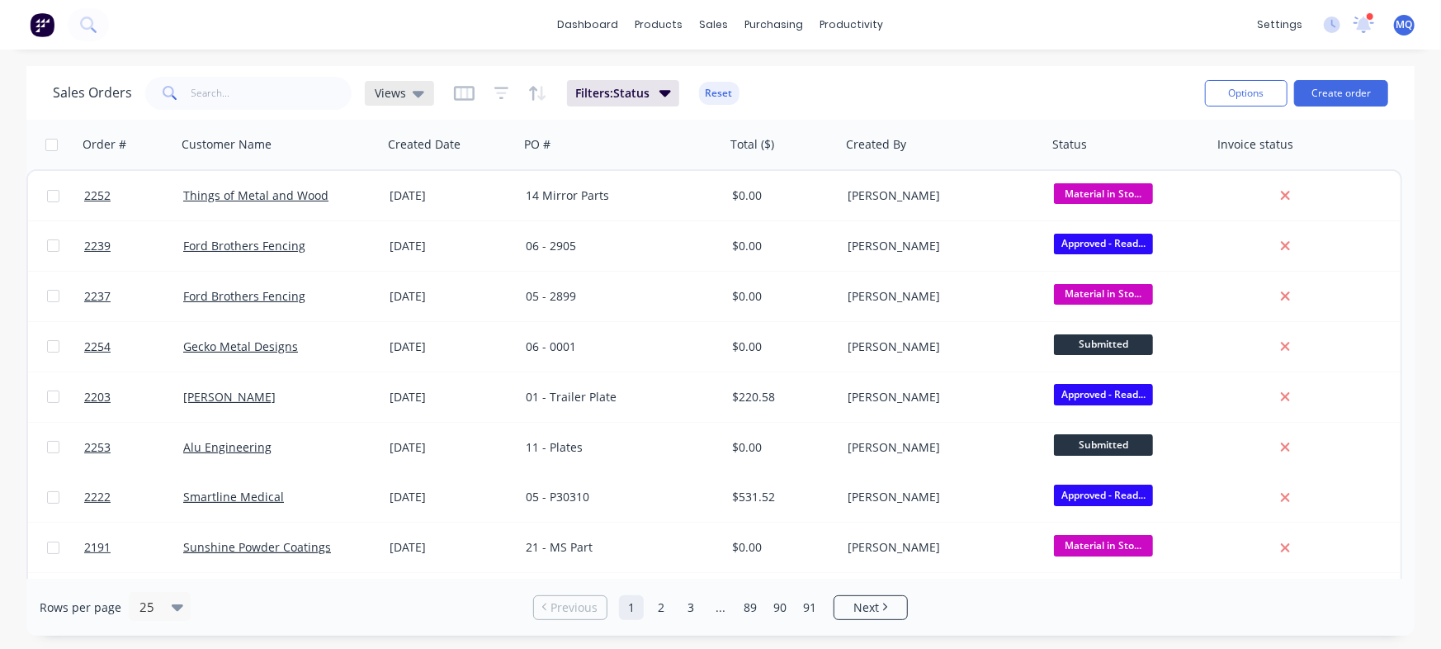
click at [402, 92] on span "Views" at bounding box center [390, 92] width 31 height 17
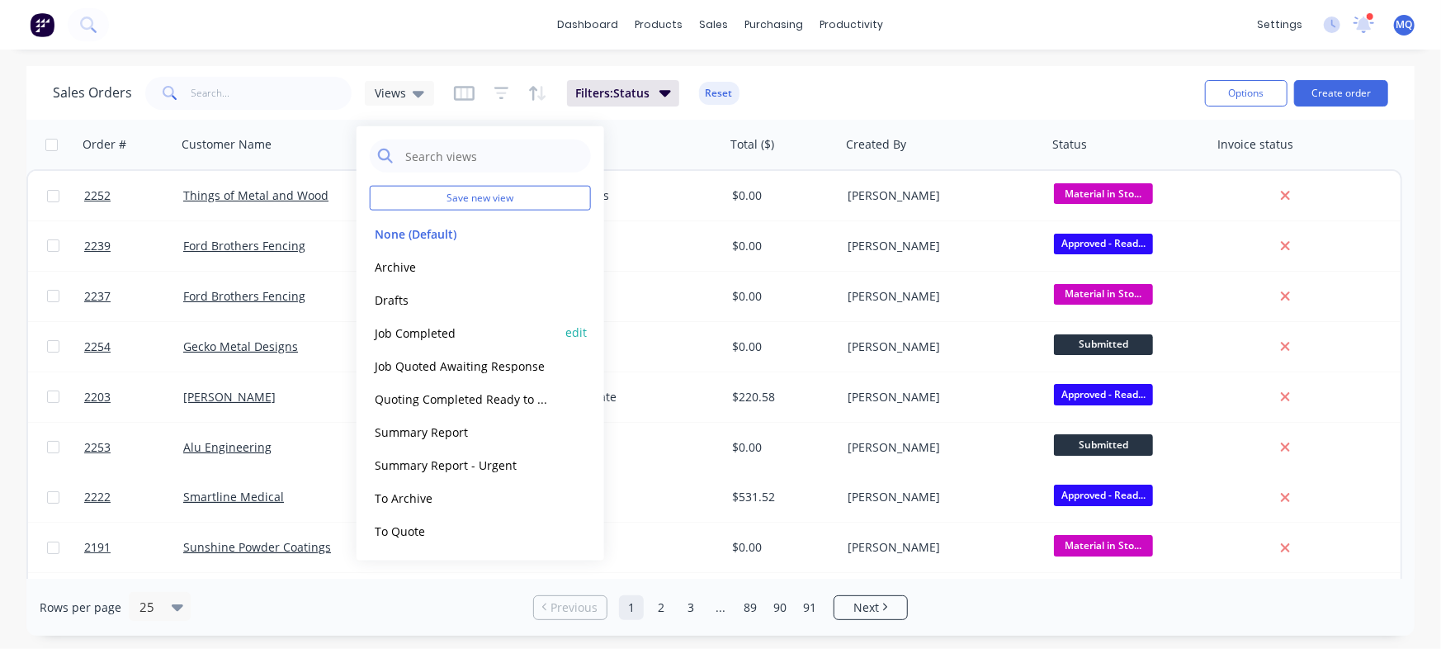
click at [441, 333] on button "Job Completed" at bounding box center [464, 332] width 188 height 19
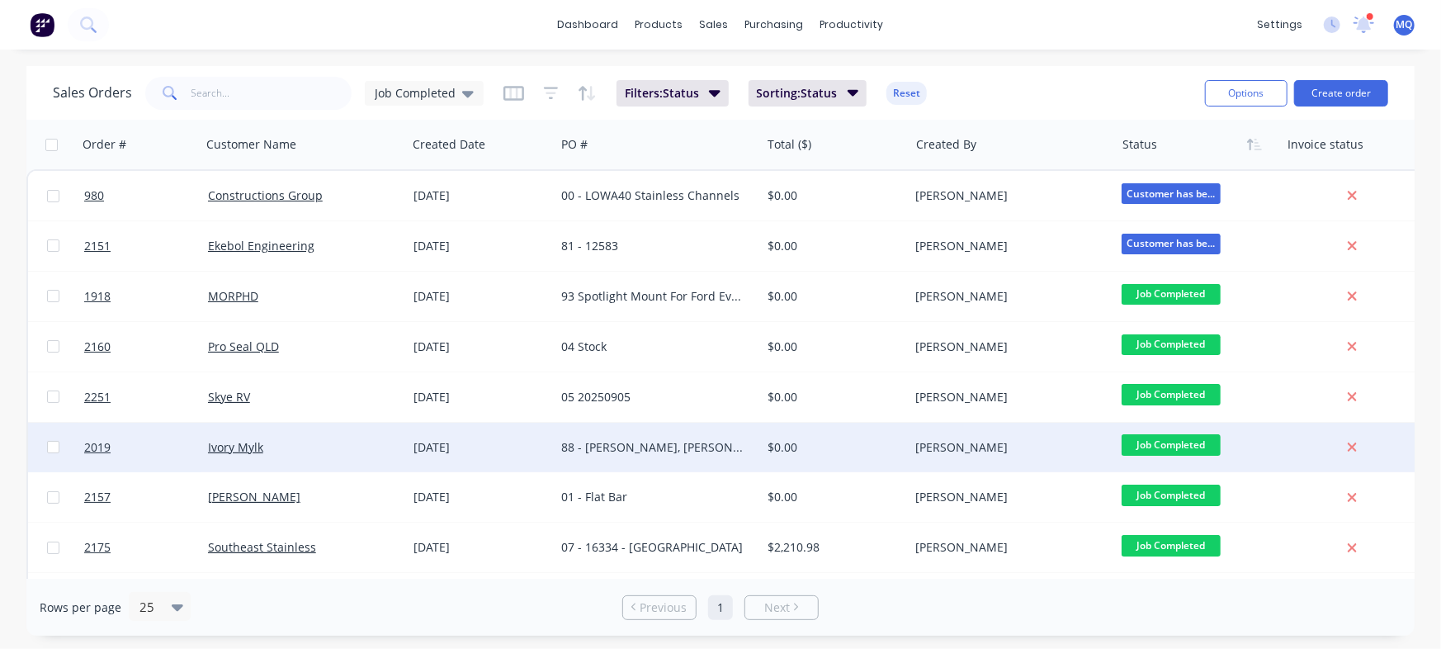
click at [601, 440] on div "88 - [PERSON_NAME], [PERSON_NAME], [PERSON_NAME], [PERSON_NAME], [PERSON_NAME] …" at bounding box center [652, 447] width 183 height 17
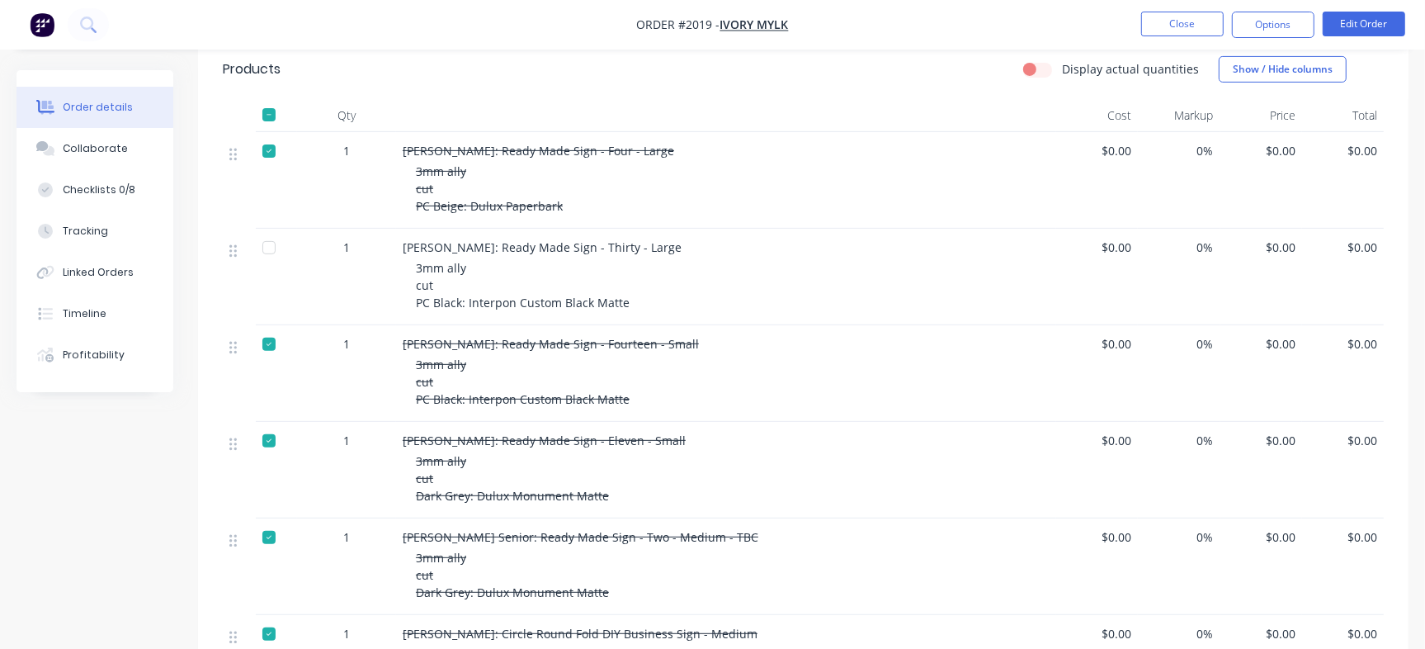
scroll to position [428, 0]
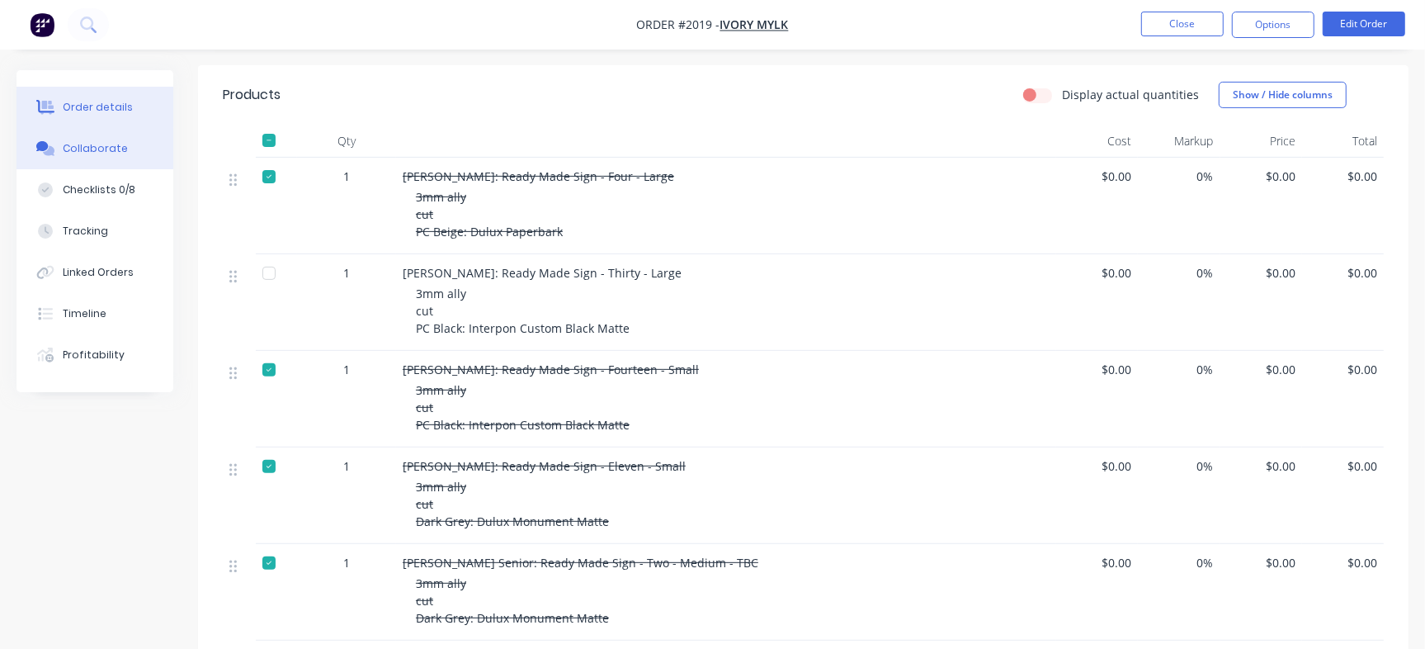
click at [140, 148] on button "Collaborate" at bounding box center [95, 148] width 157 height 41
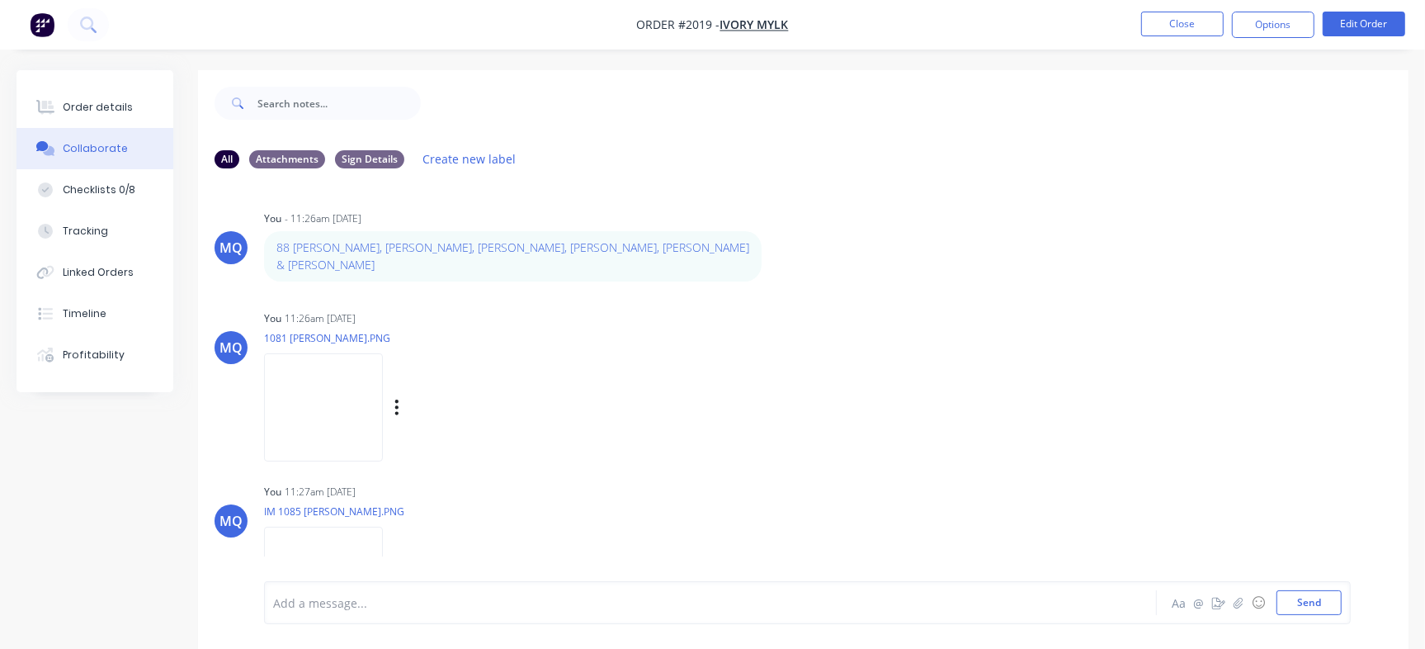
click at [383, 393] on img at bounding box center [323, 407] width 119 height 108
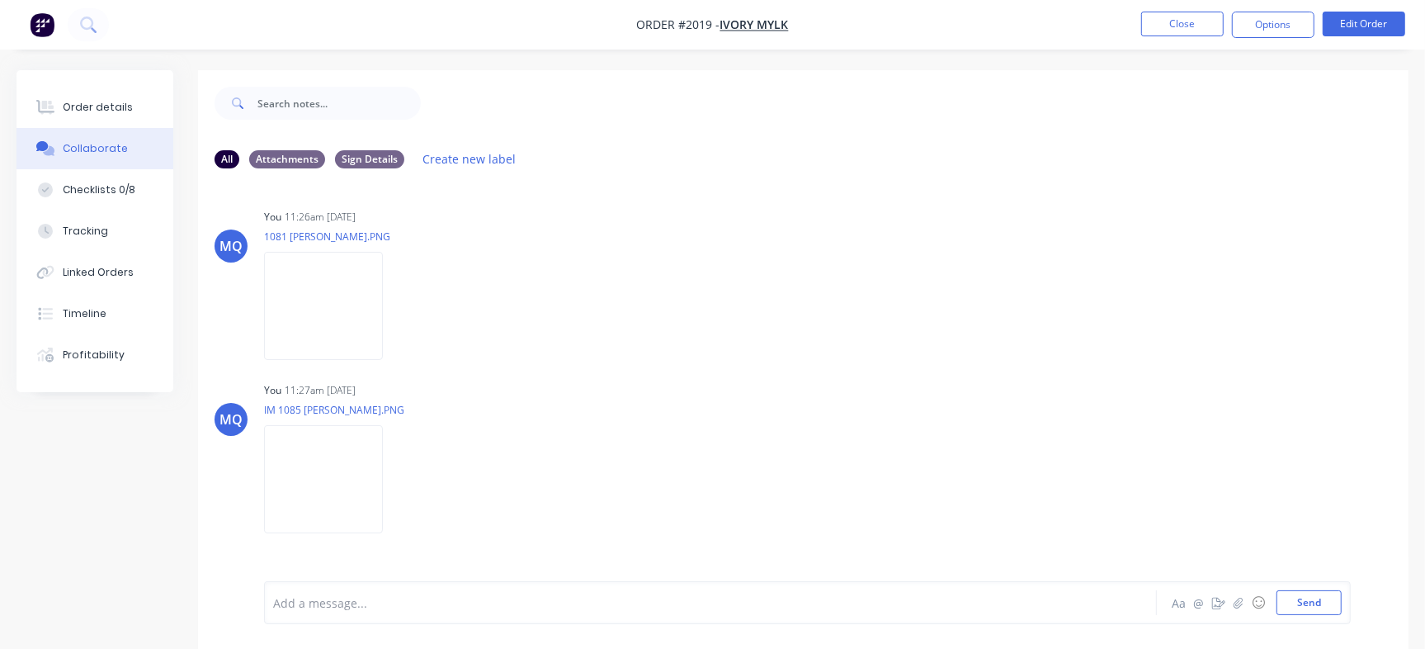
scroll to position [116, 0]
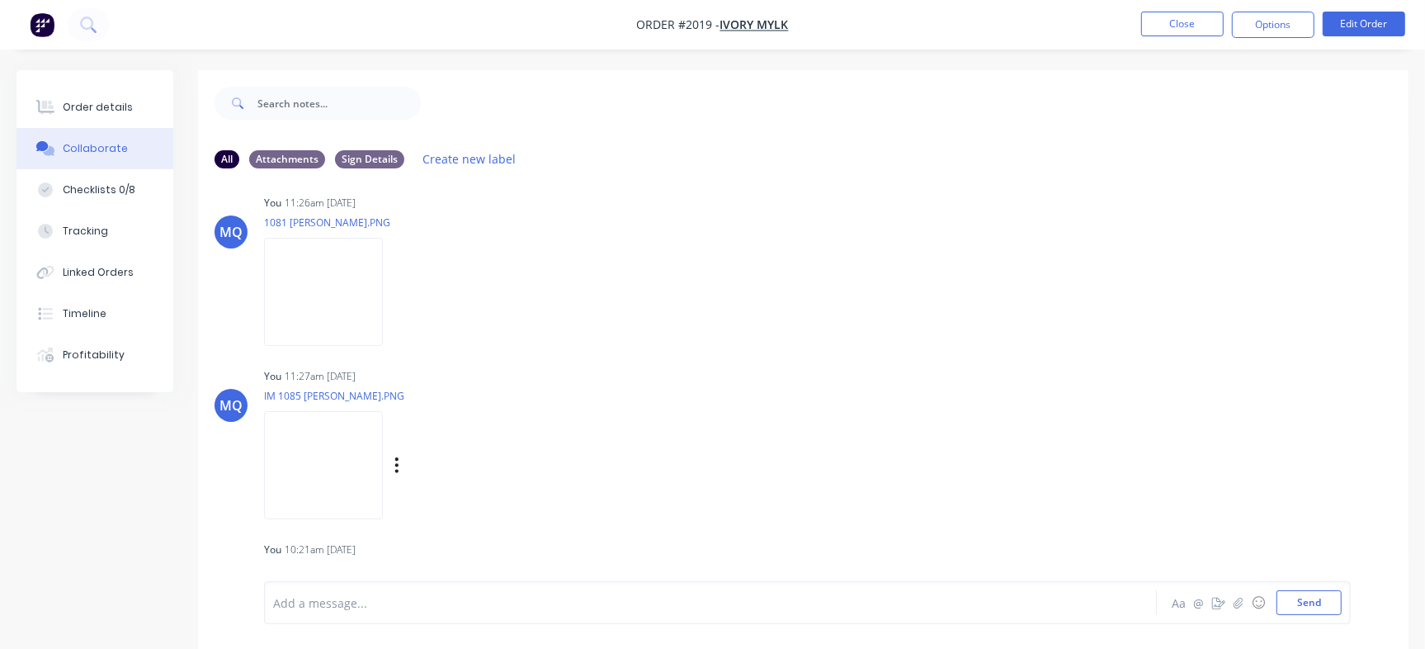
click at [346, 420] on img at bounding box center [323, 465] width 119 height 108
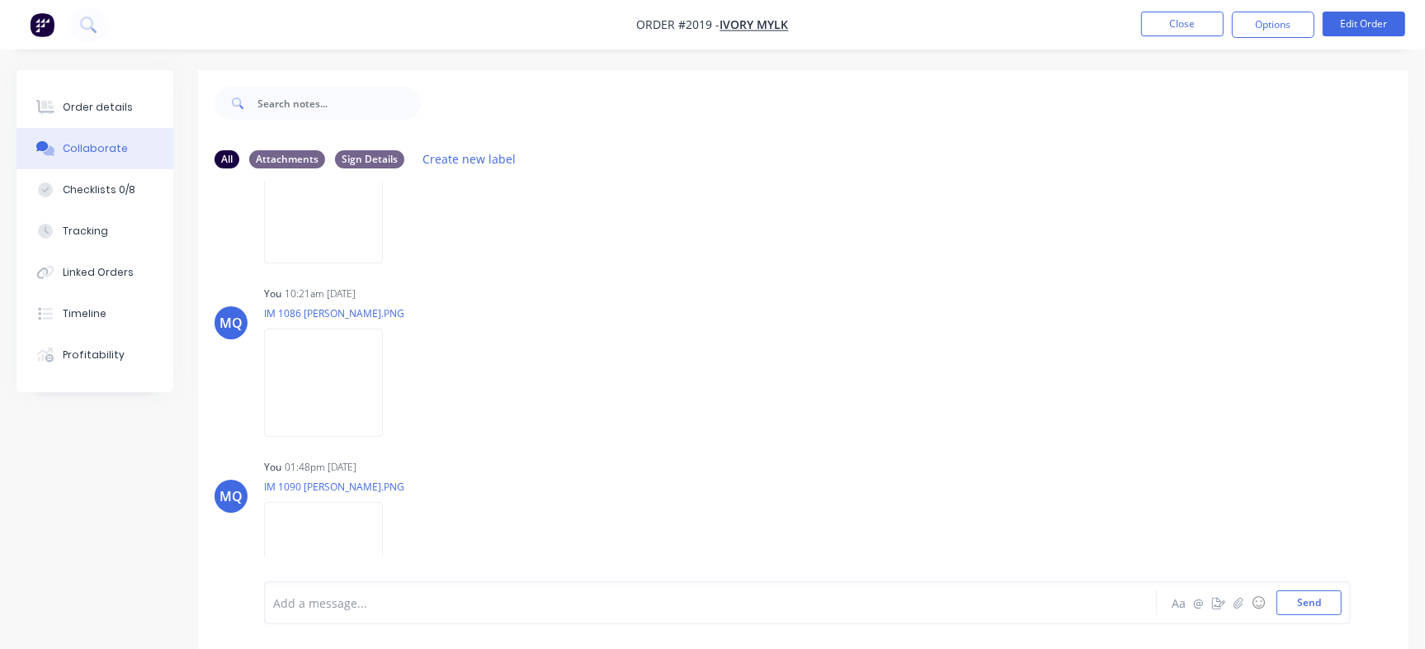
scroll to position [412, 0]
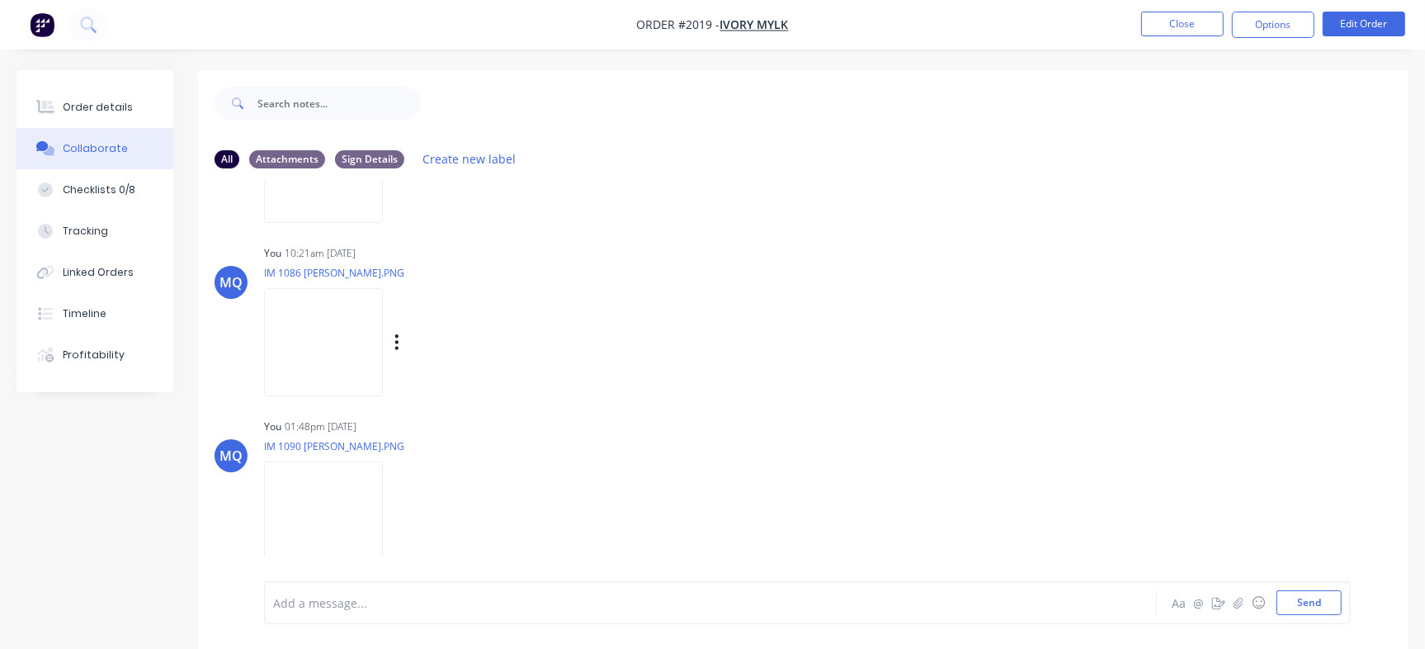
click at [366, 295] on img at bounding box center [323, 342] width 119 height 108
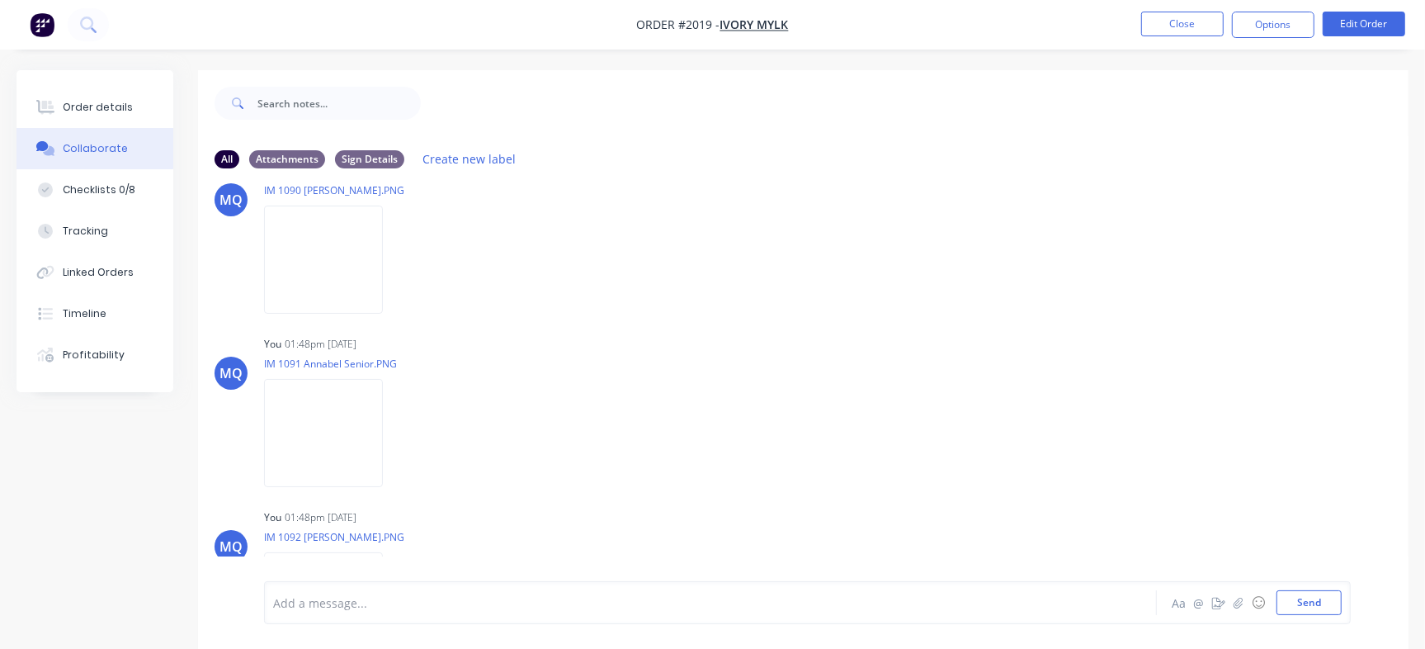
scroll to position [815, 0]
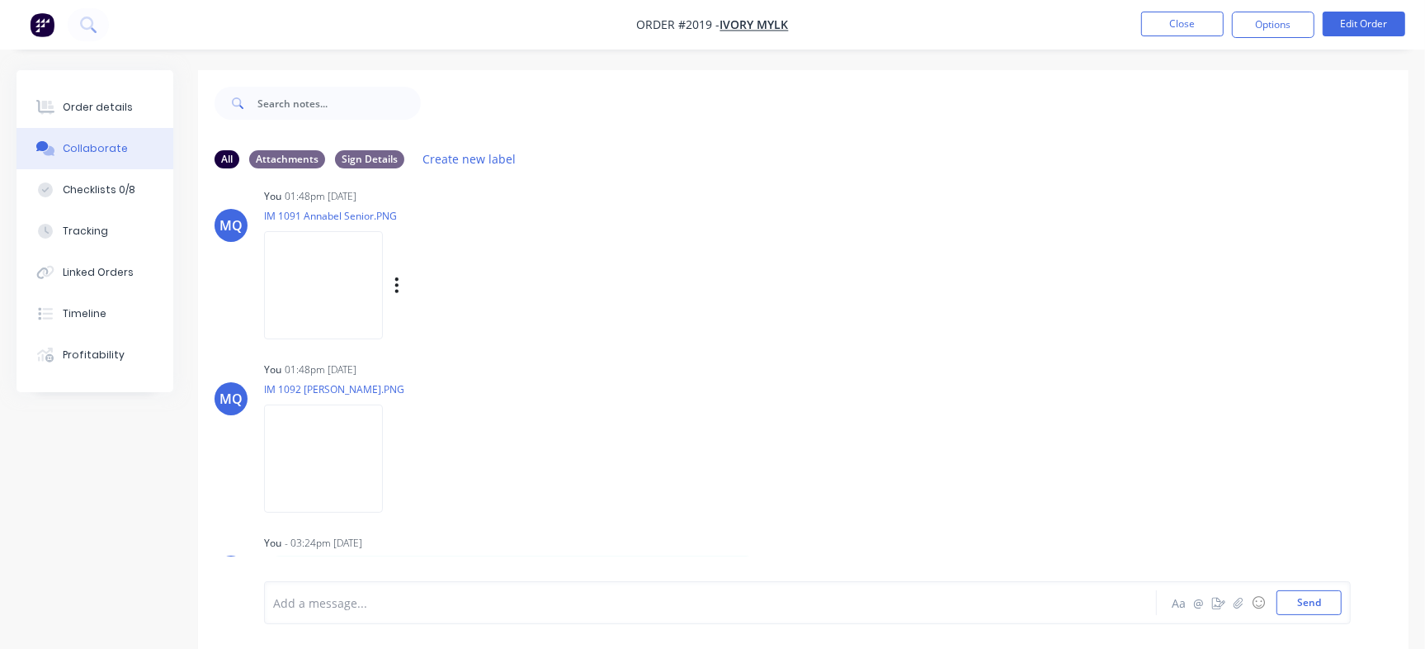
click at [358, 240] on img at bounding box center [323, 285] width 119 height 108
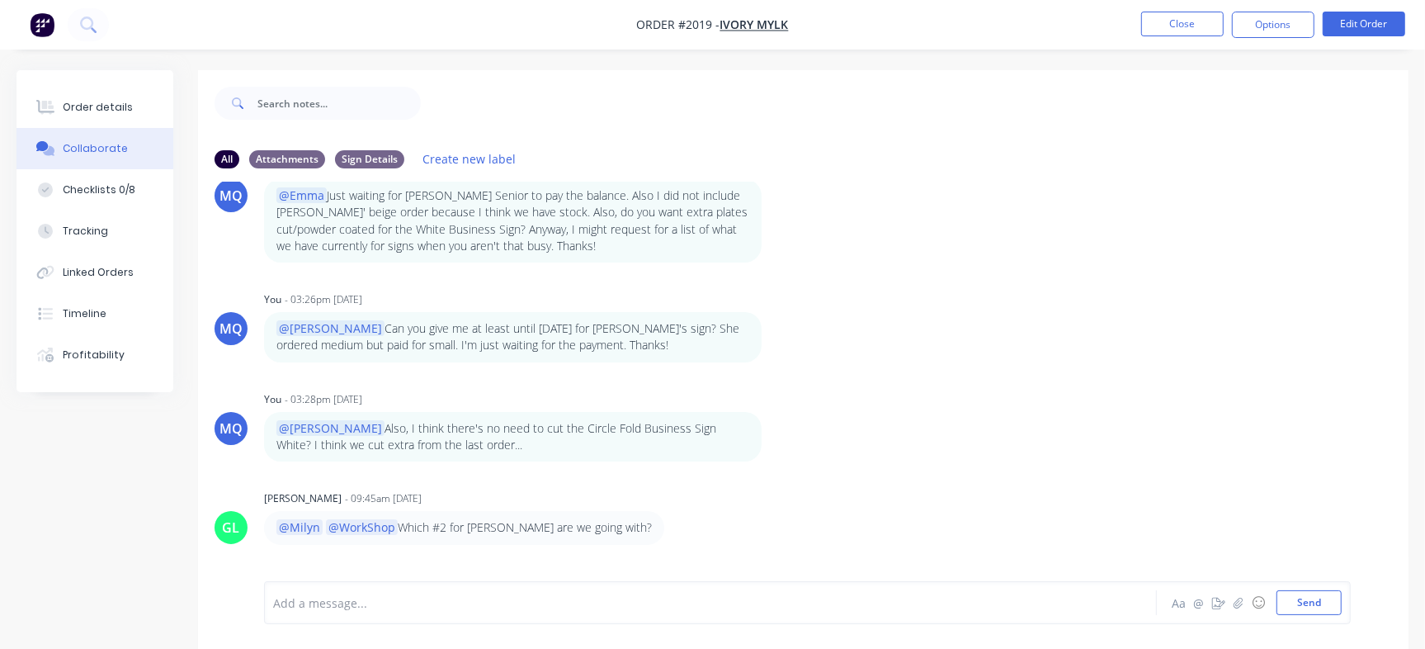
scroll to position [1220, 0]
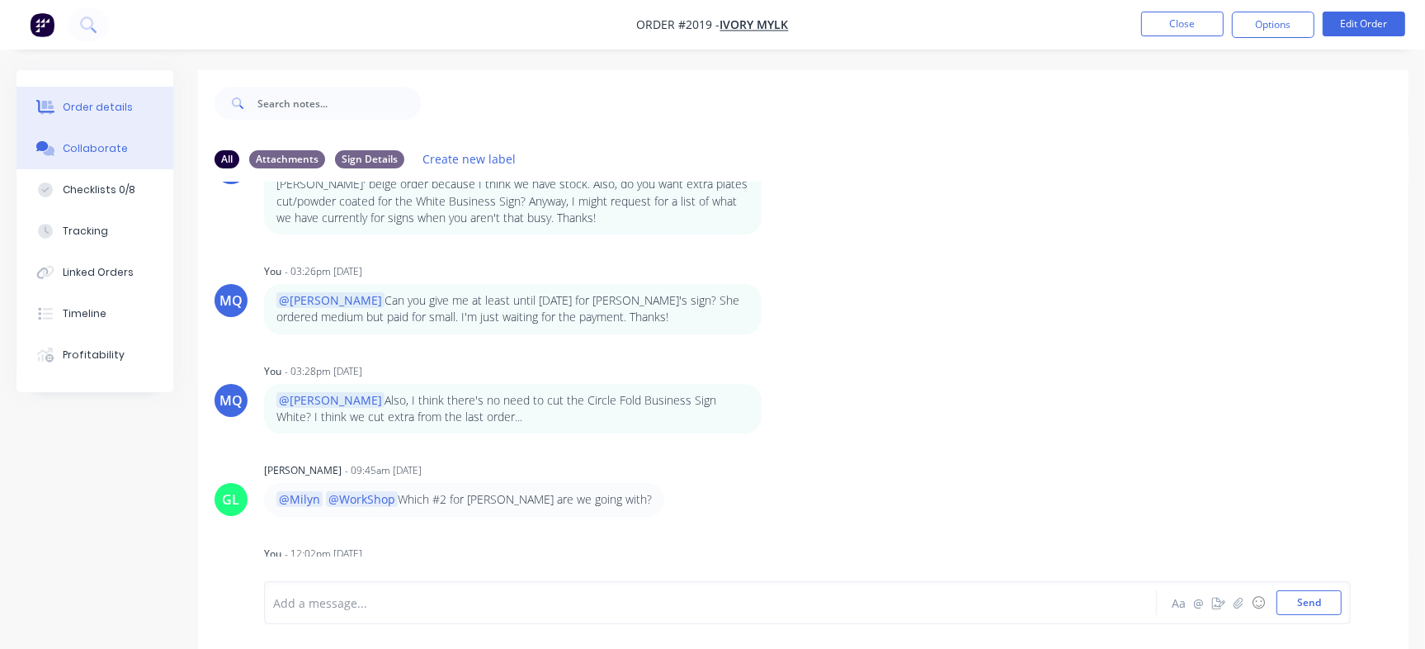
click at [100, 106] on div "Order details" at bounding box center [98, 107] width 70 height 15
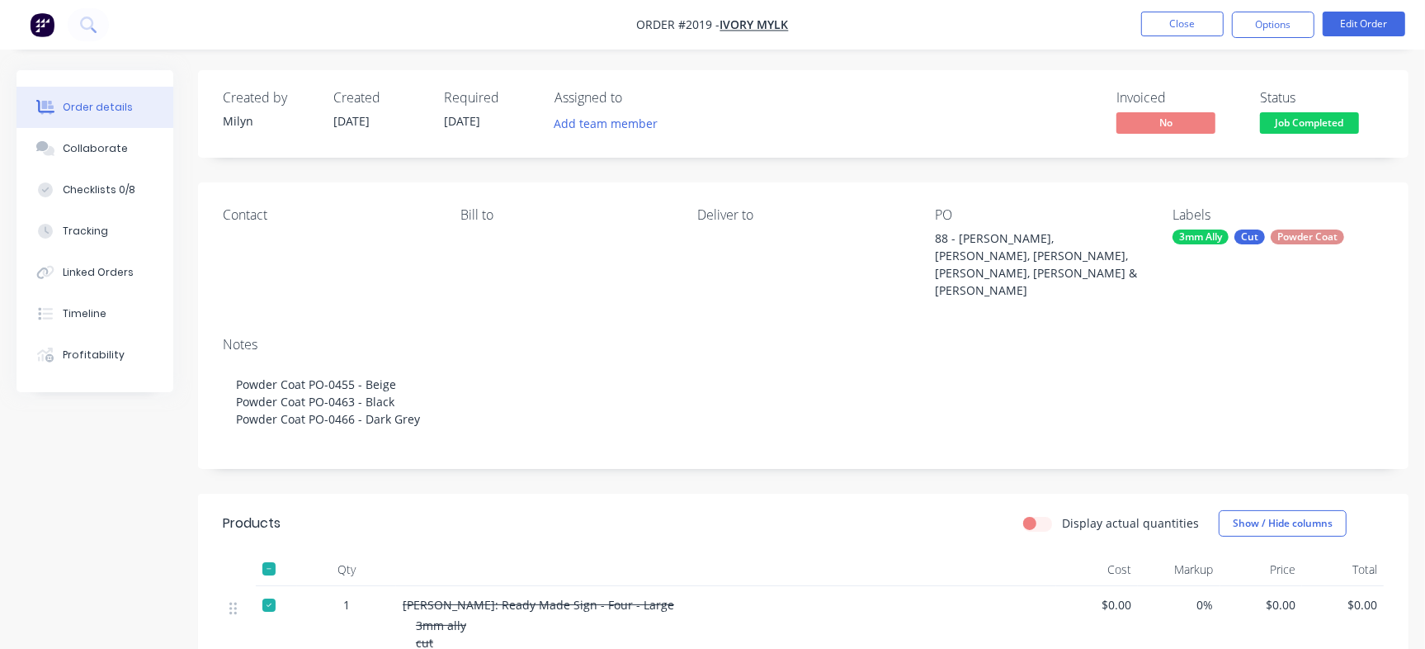
click at [1320, 129] on span "Job Completed" at bounding box center [1309, 122] width 99 height 21
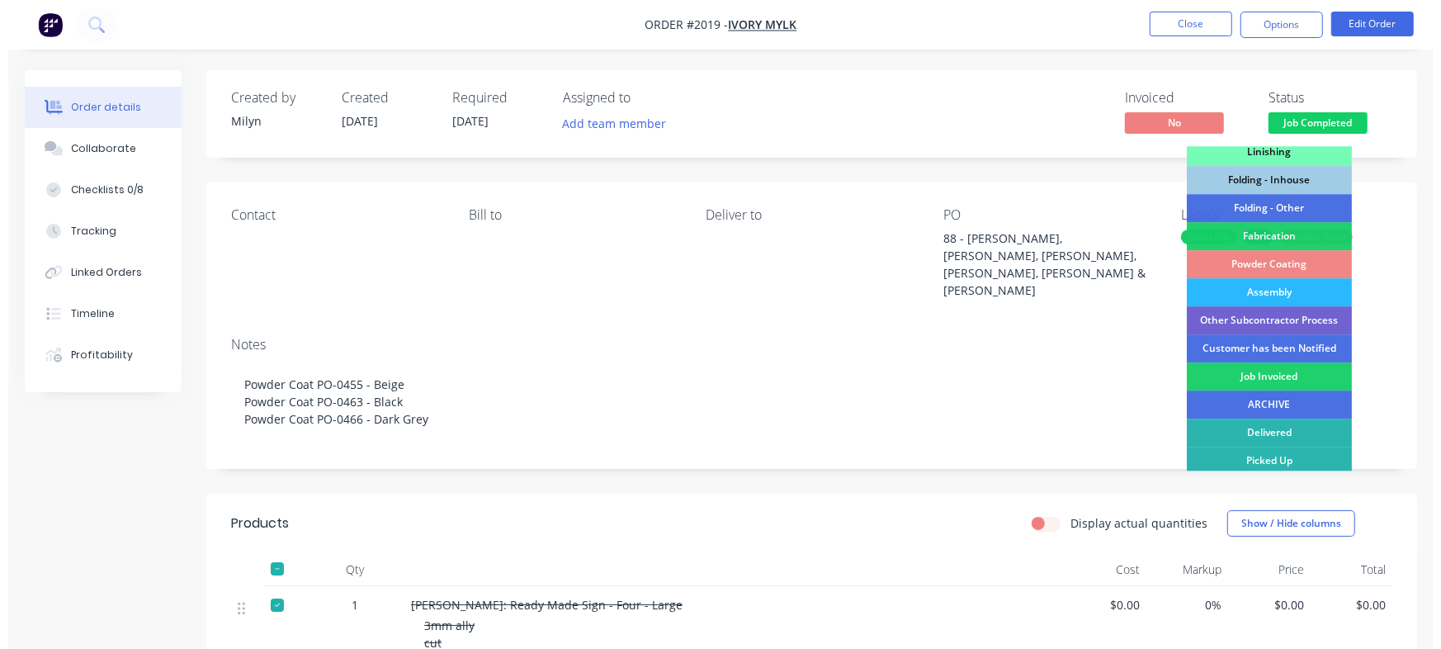
scroll to position [462, 0]
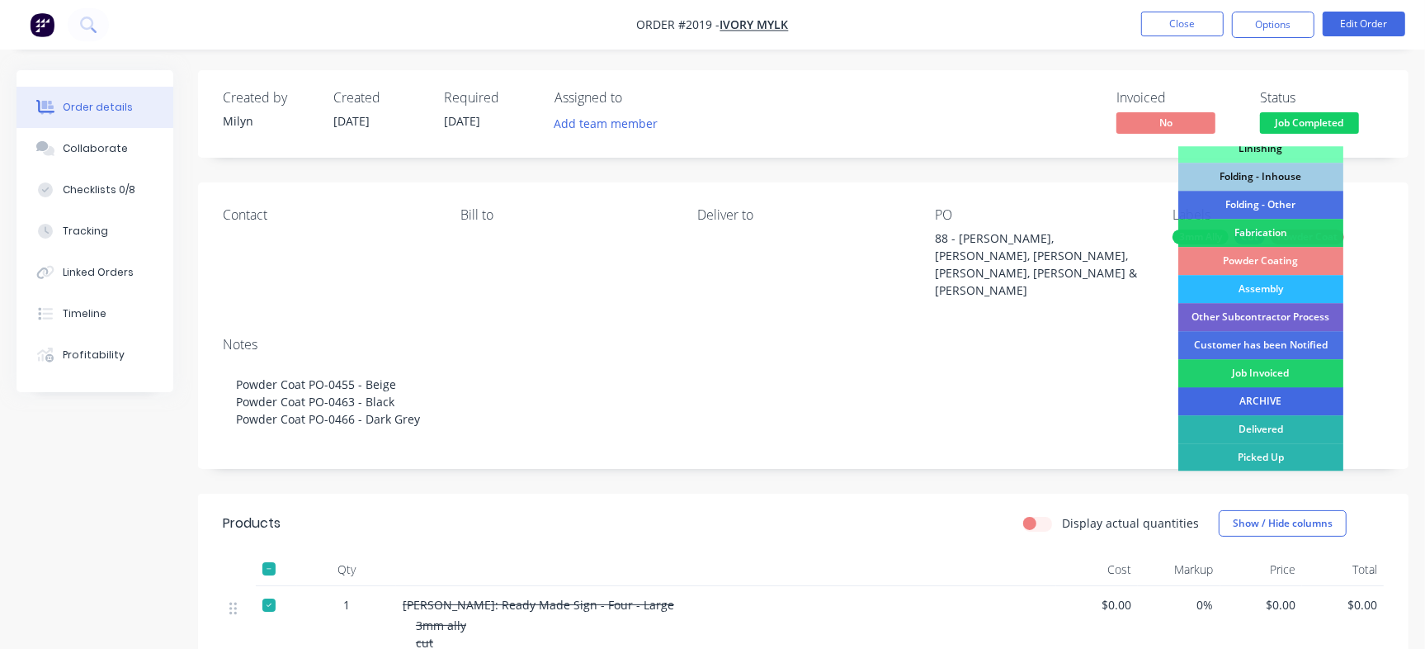
click at [1298, 401] on div "ARCHIVE" at bounding box center [1260, 401] width 165 height 28
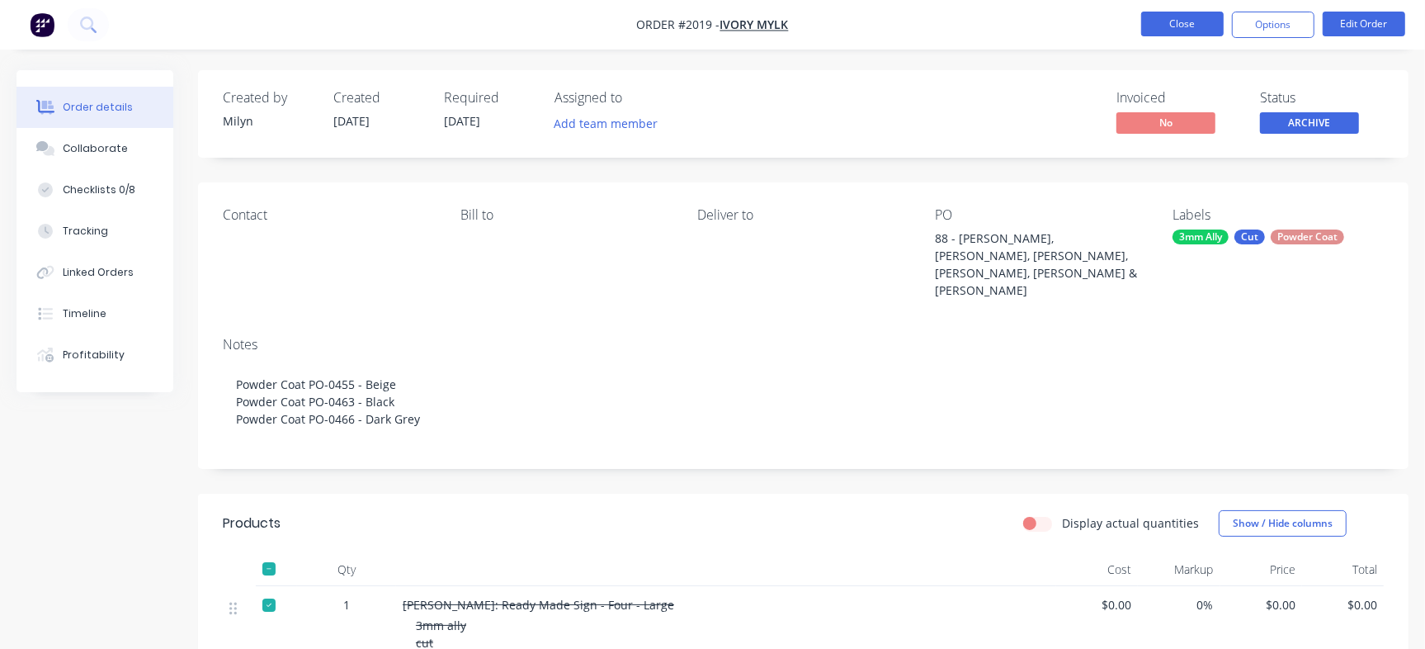
click at [1172, 22] on button "Close" at bounding box center [1182, 24] width 83 height 25
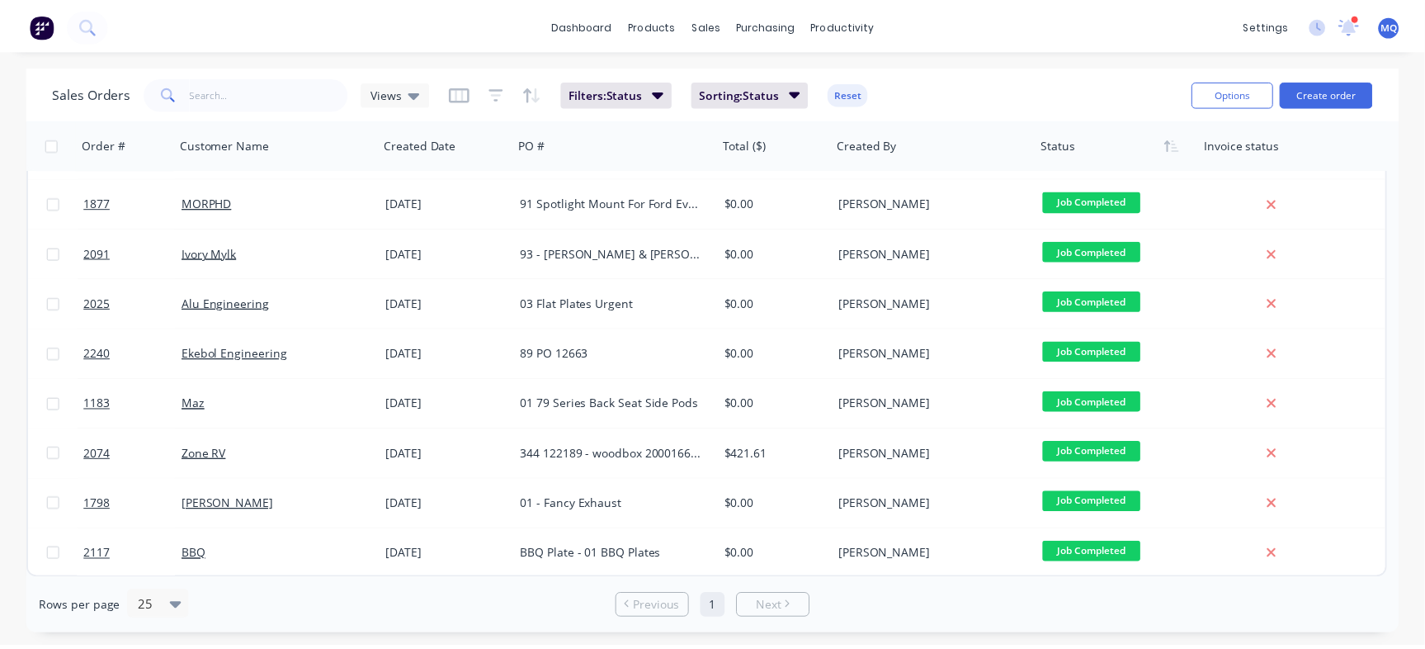
scroll to position [314, 0]
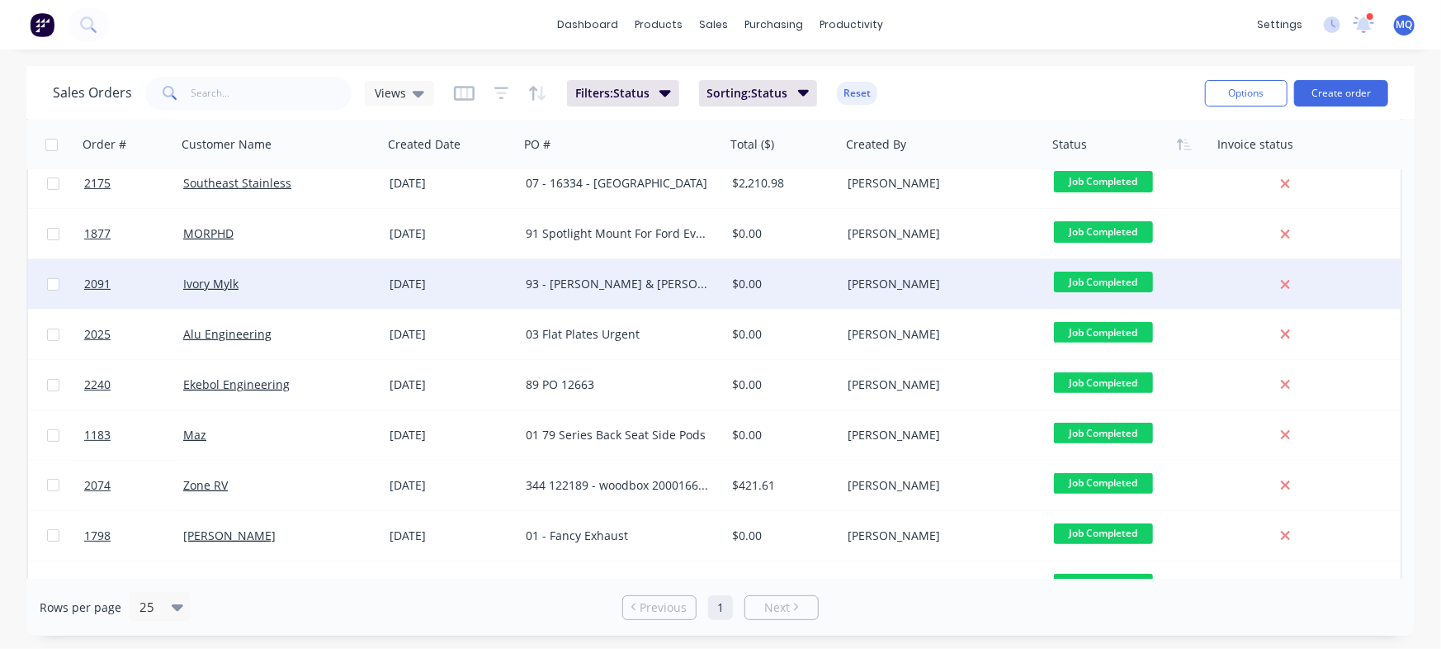
click at [648, 274] on div "93 - [PERSON_NAME] & [PERSON_NAME]" at bounding box center [622, 284] width 206 height 50
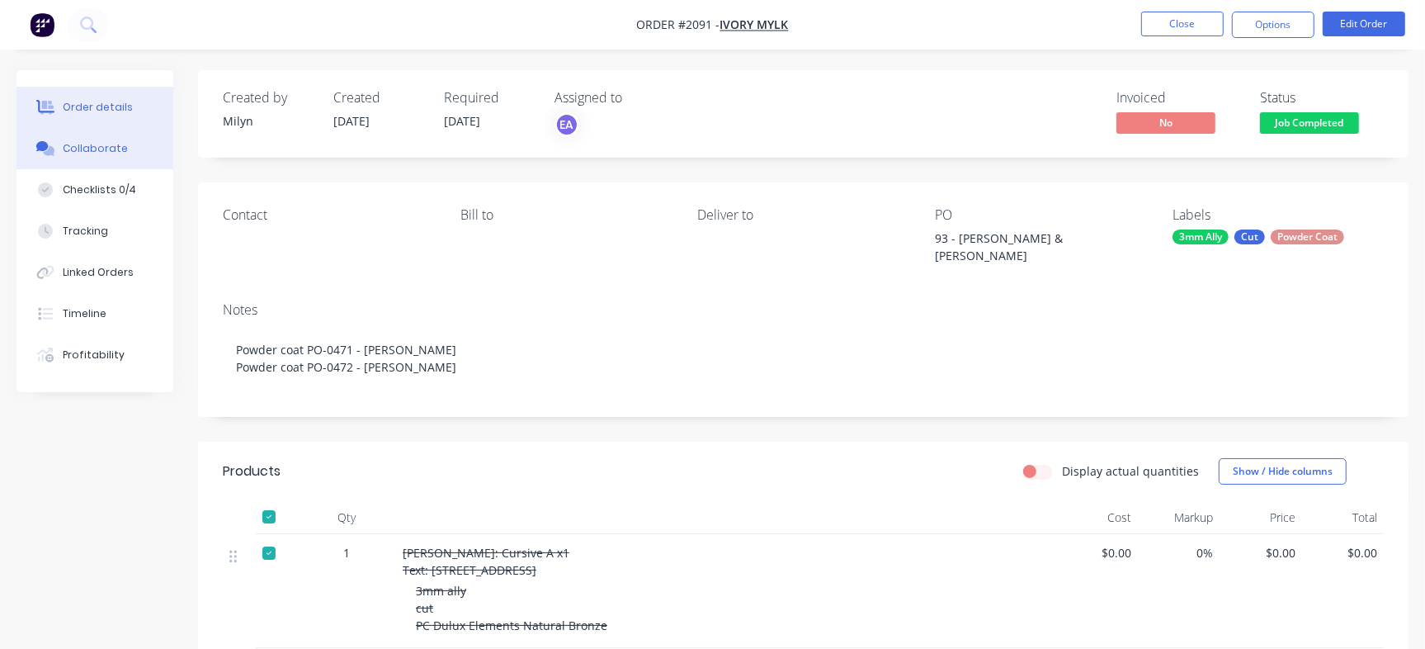
click at [106, 141] on div "Collaborate" at bounding box center [95, 148] width 65 height 15
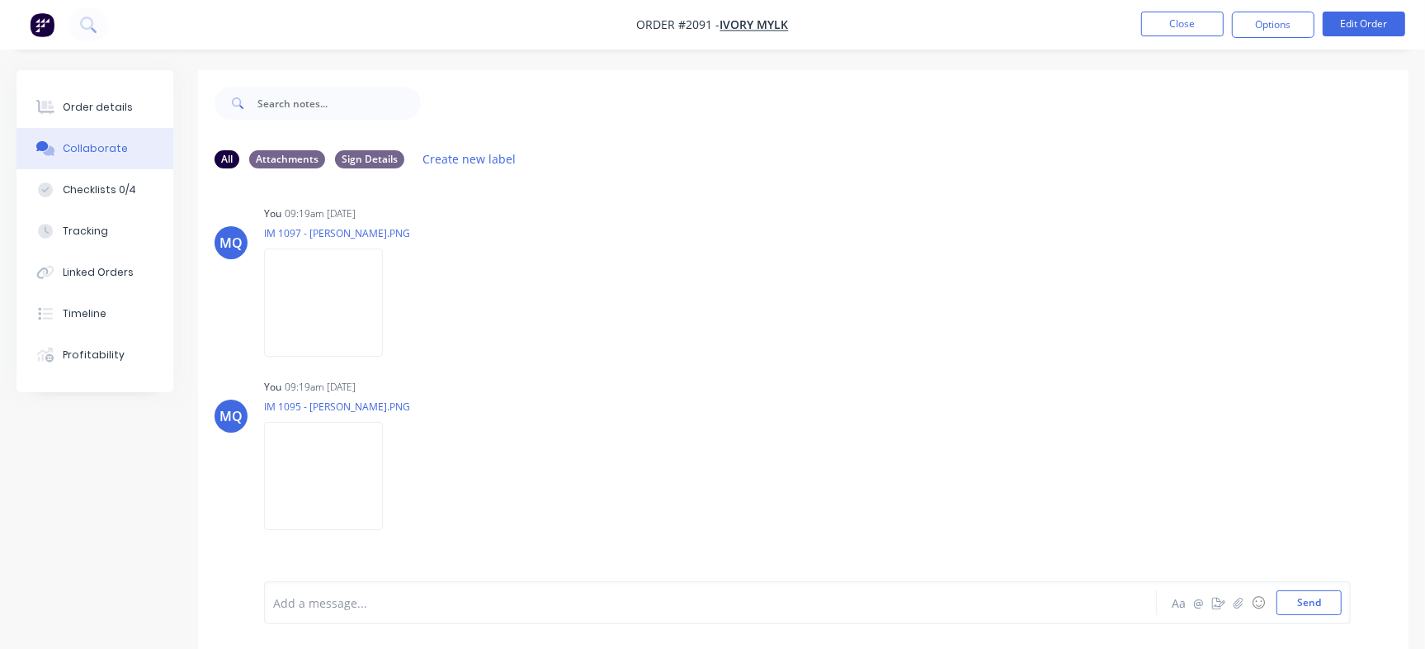
scroll to position [1097, 0]
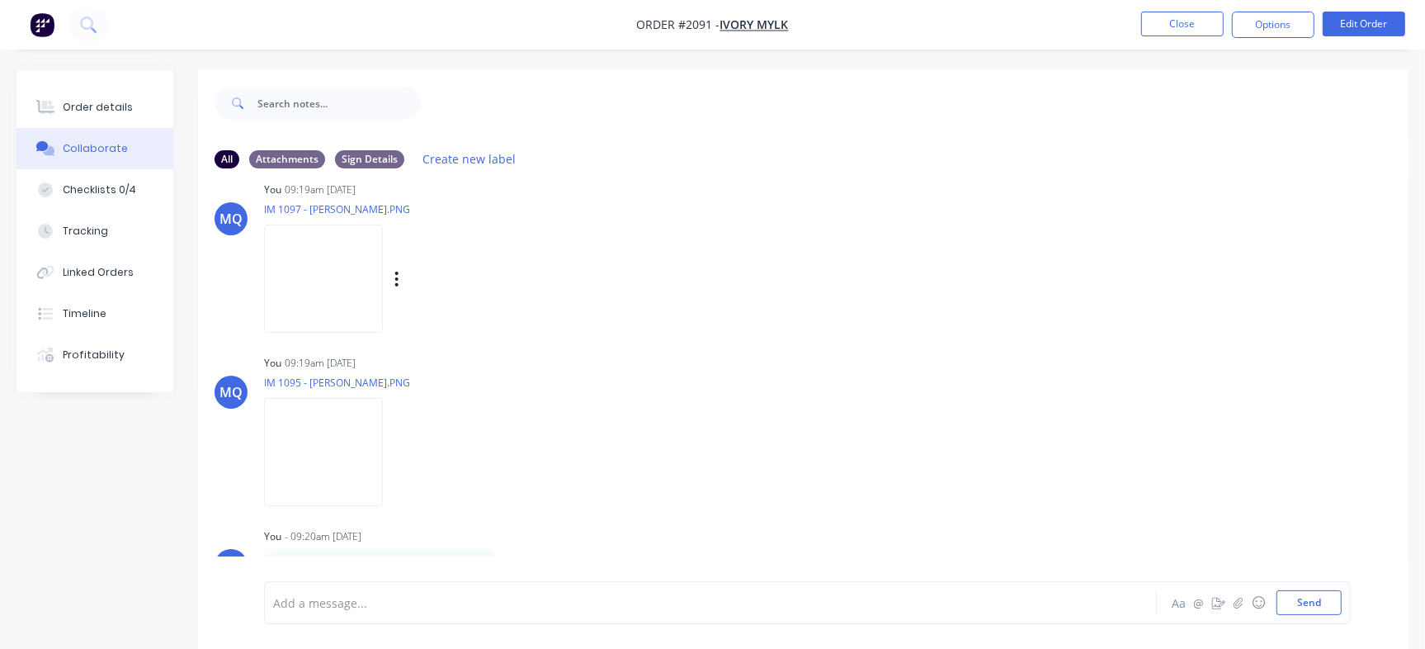
click at [326, 302] on img at bounding box center [323, 278] width 119 height 108
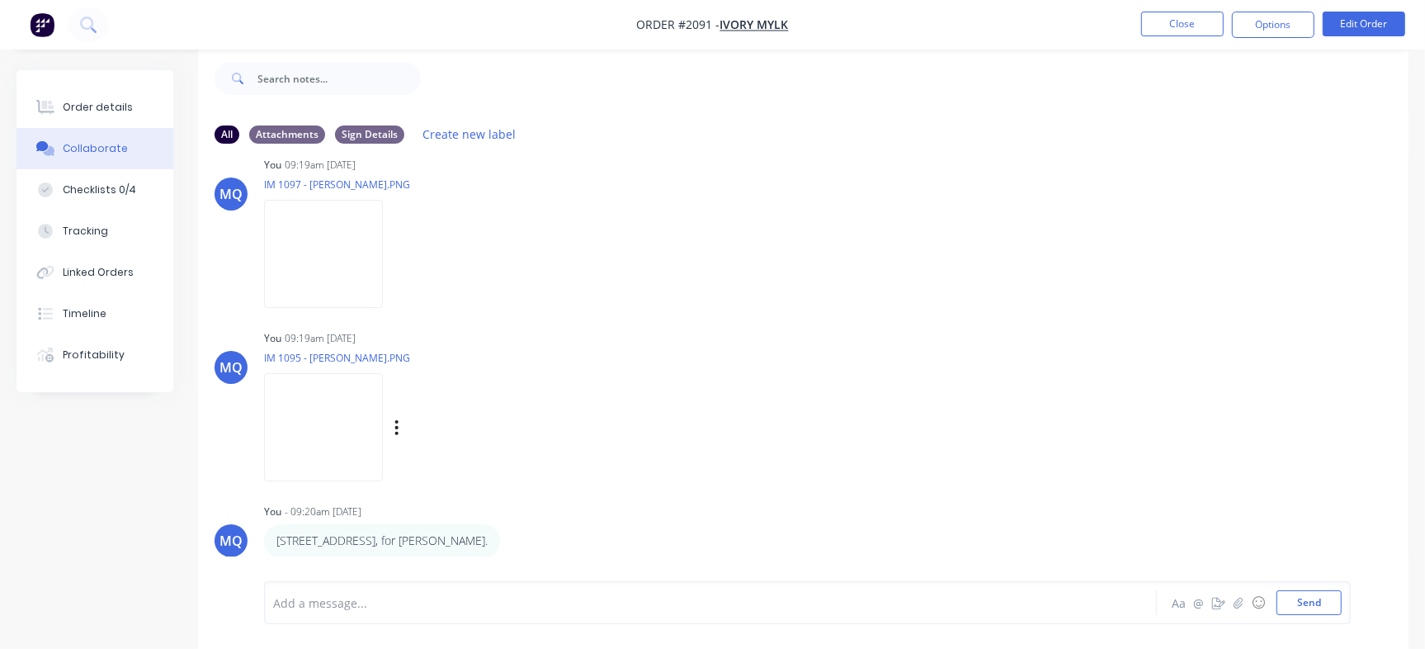
click at [290, 429] on img at bounding box center [323, 427] width 119 height 108
click at [72, 111] on div "Order details" at bounding box center [98, 107] width 70 height 15
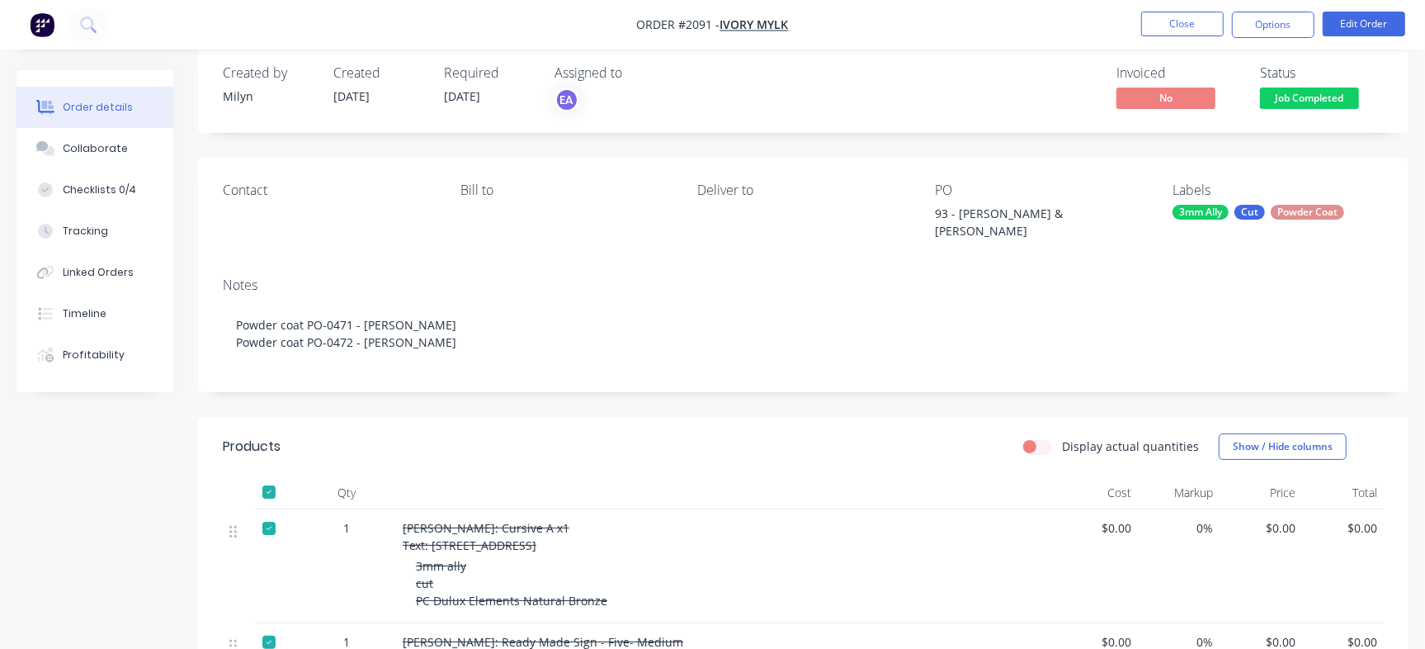
click at [1301, 95] on span "Job Completed" at bounding box center [1309, 97] width 99 height 21
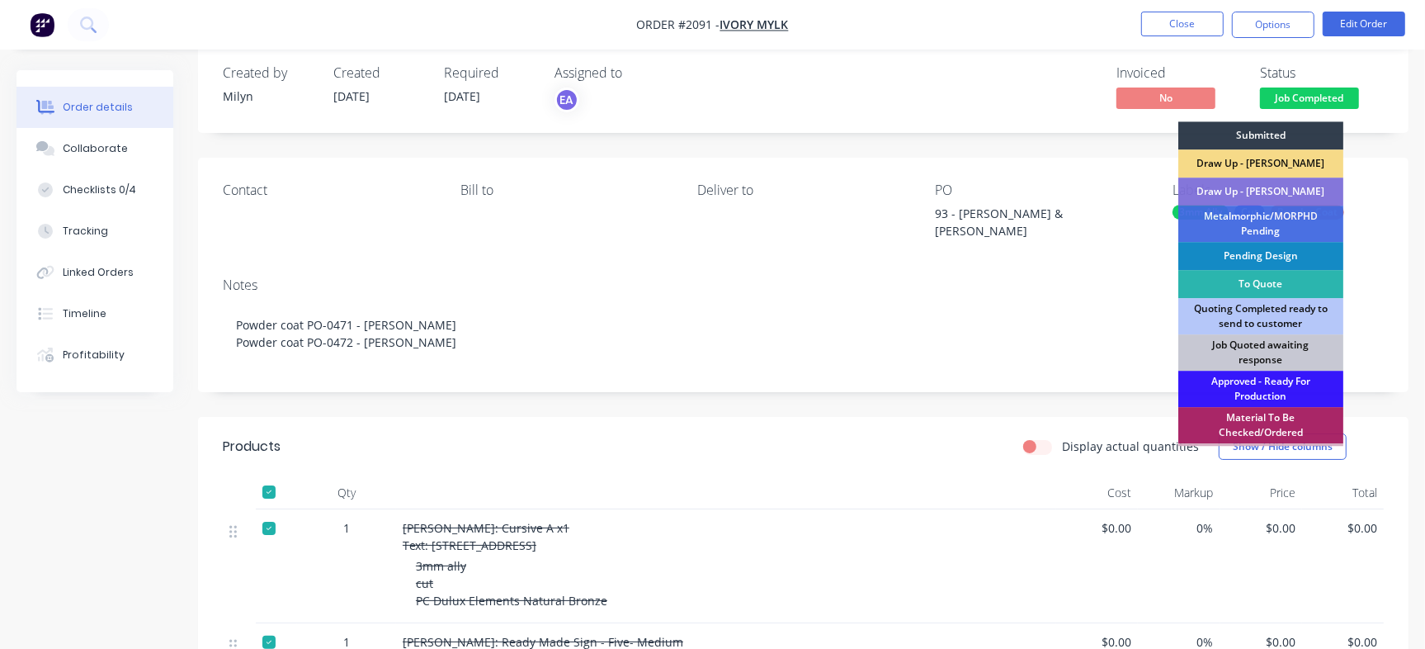
scroll to position [462, 0]
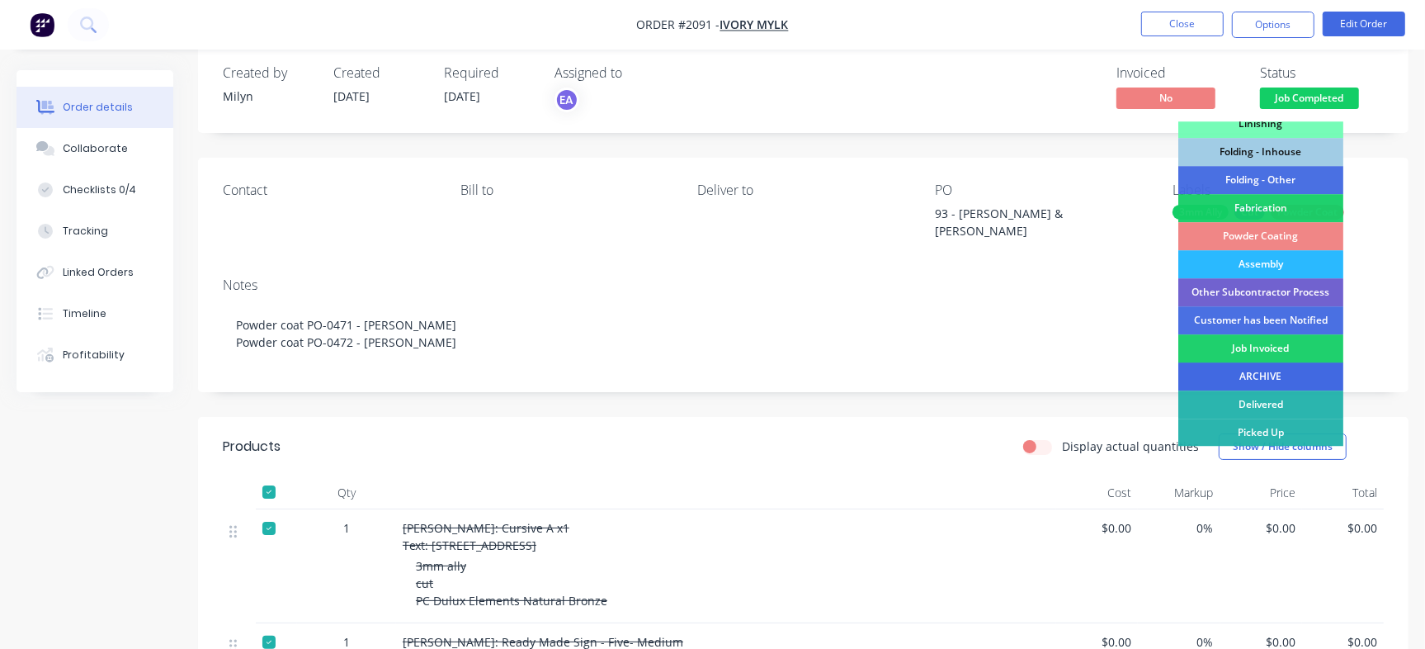
click at [1302, 384] on div "ARCHIVE" at bounding box center [1260, 376] width 165 height 28
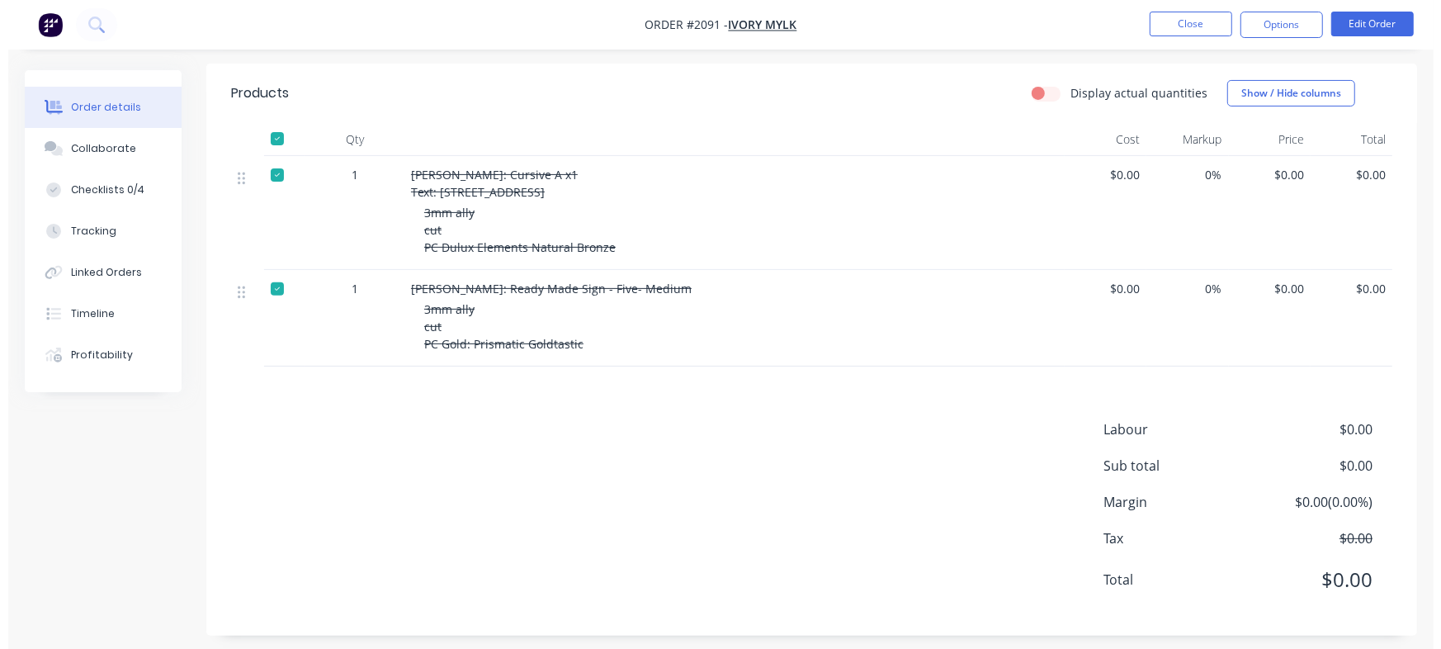
scroll to position [0, 0]
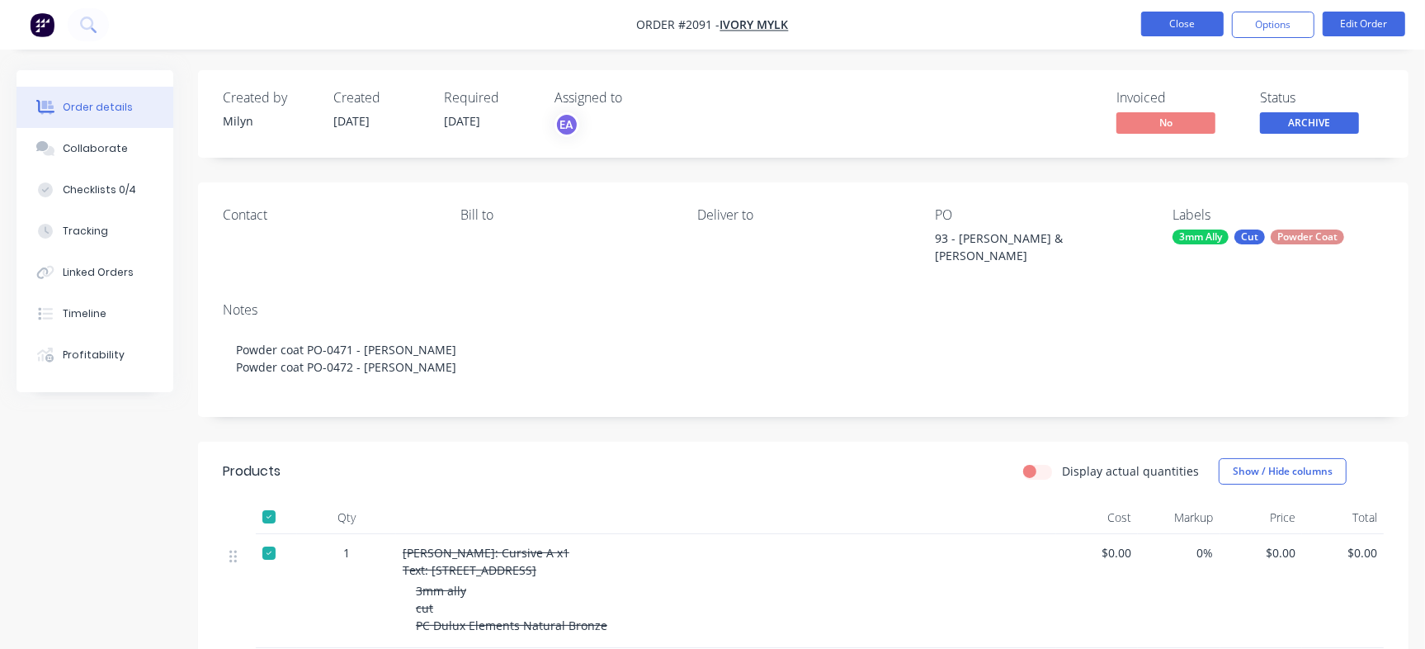
click at [1176, 22] on button "Close" at bounding box center [1182, 24] width 83 height 25
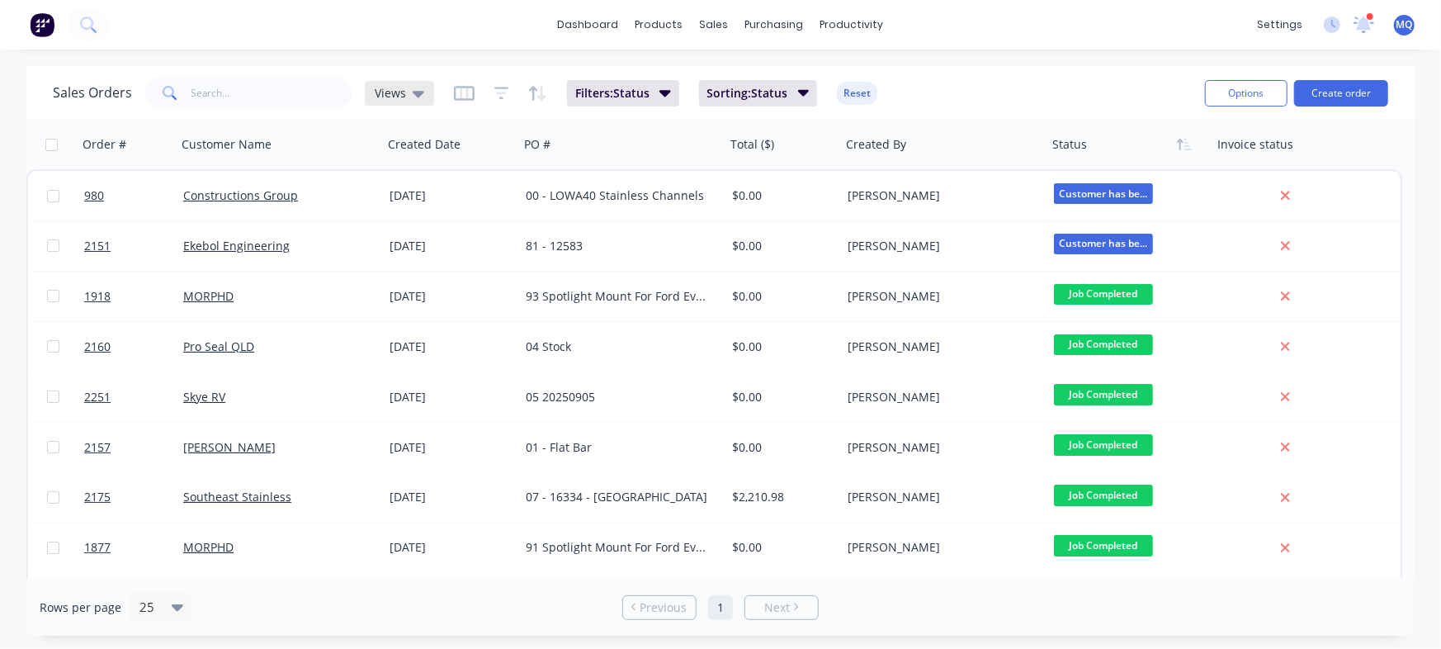
click at [396, 99] on span "Views" at bounding box center [390, 92] width 31 height 17
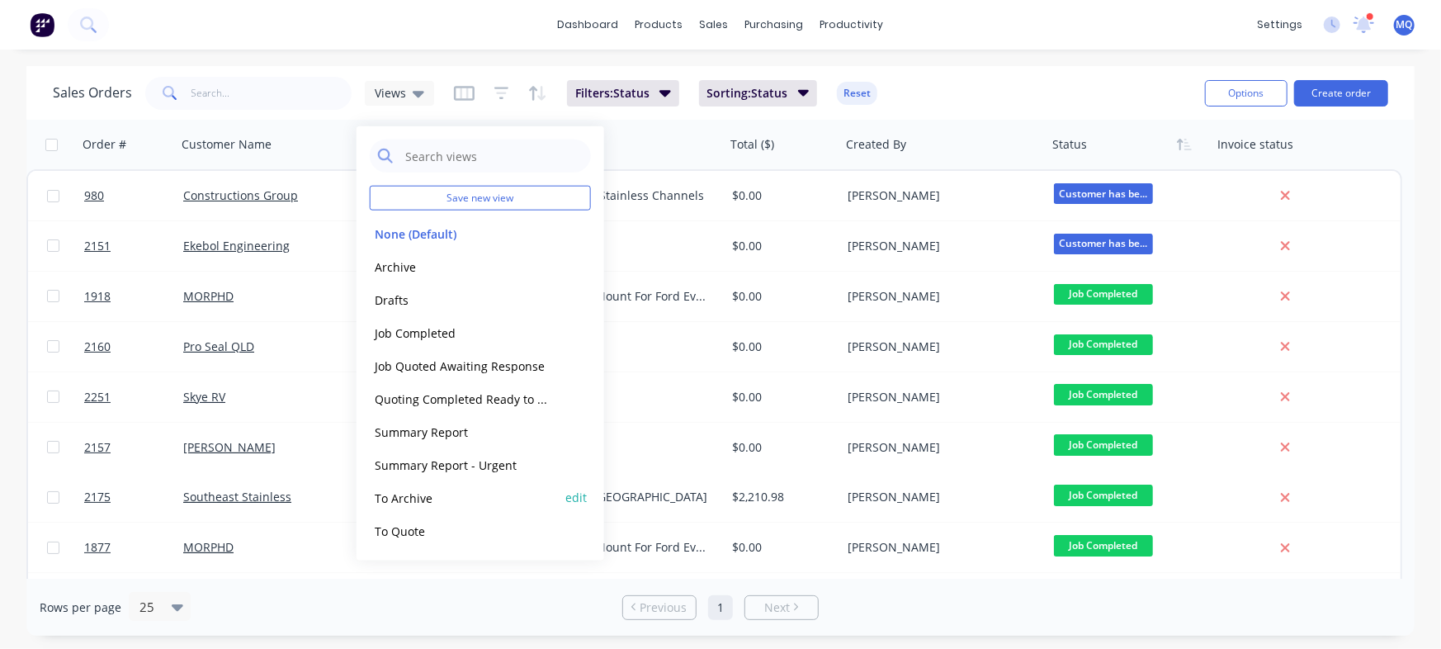
click at [425, 492] on button "To Archive" at bounding box center [464, 497] width 188 height 19
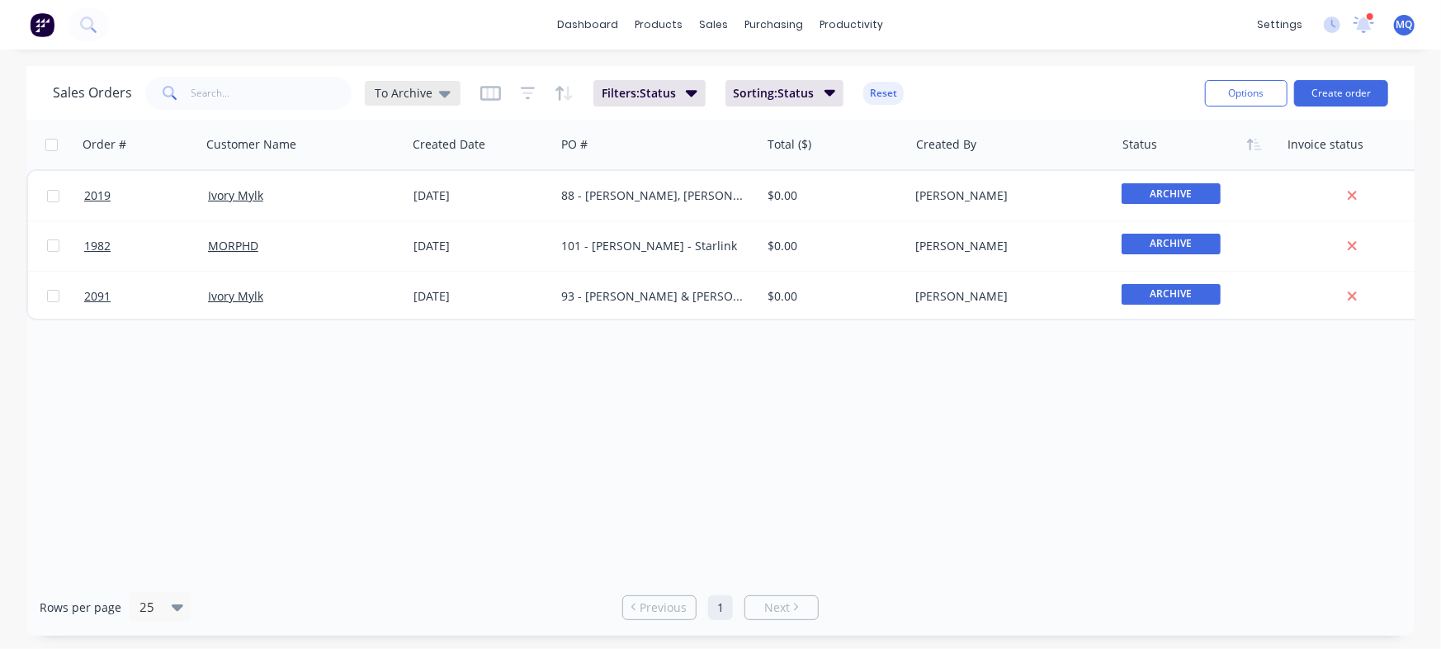
click at [408, 88] on span "To Archive" at bounding box center [404, 92] width 58 height 17
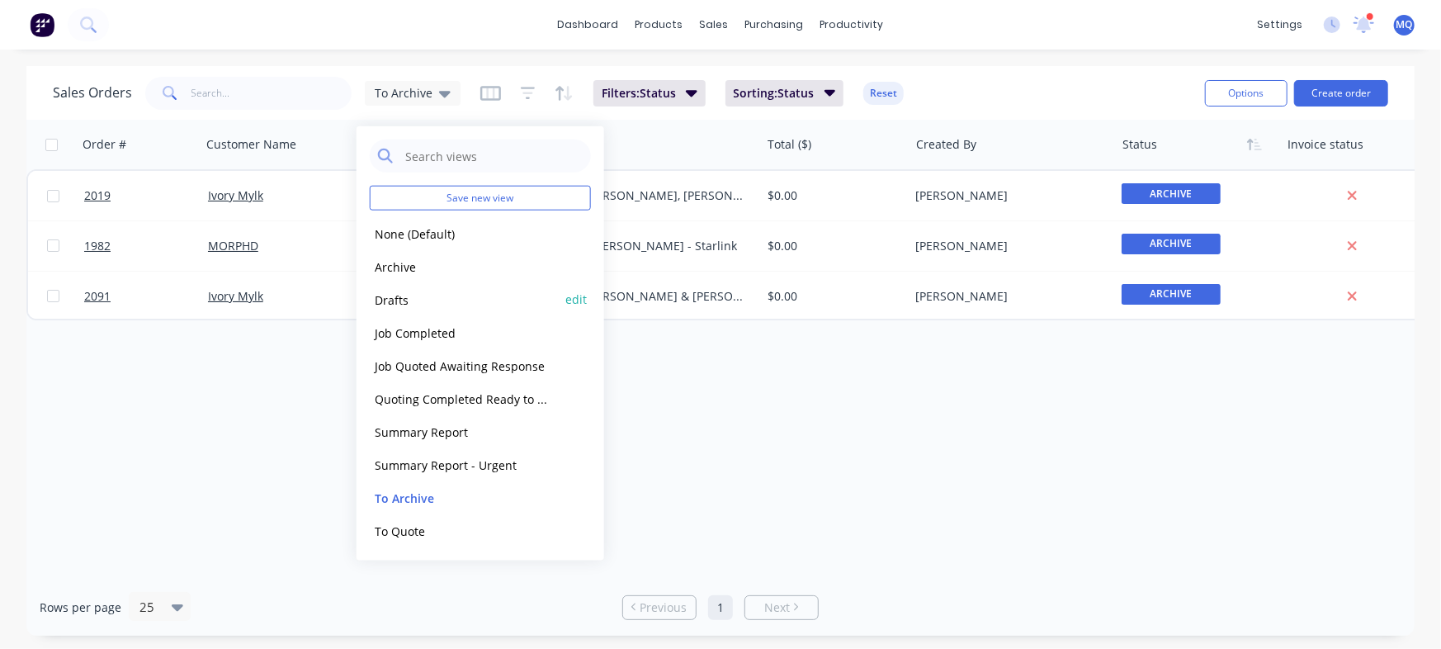
drag, startPoint x: 402, startPoint y: 255, endPoint x: 454, endPoint y: 296, distance: 66.4
click at [400, 254] on div "Archive edit" at bounding box center [480, 266] width 221 height 33
click at [418, 329] on button "Job Completed" at bounding box center [464, 332] width 188 height 19
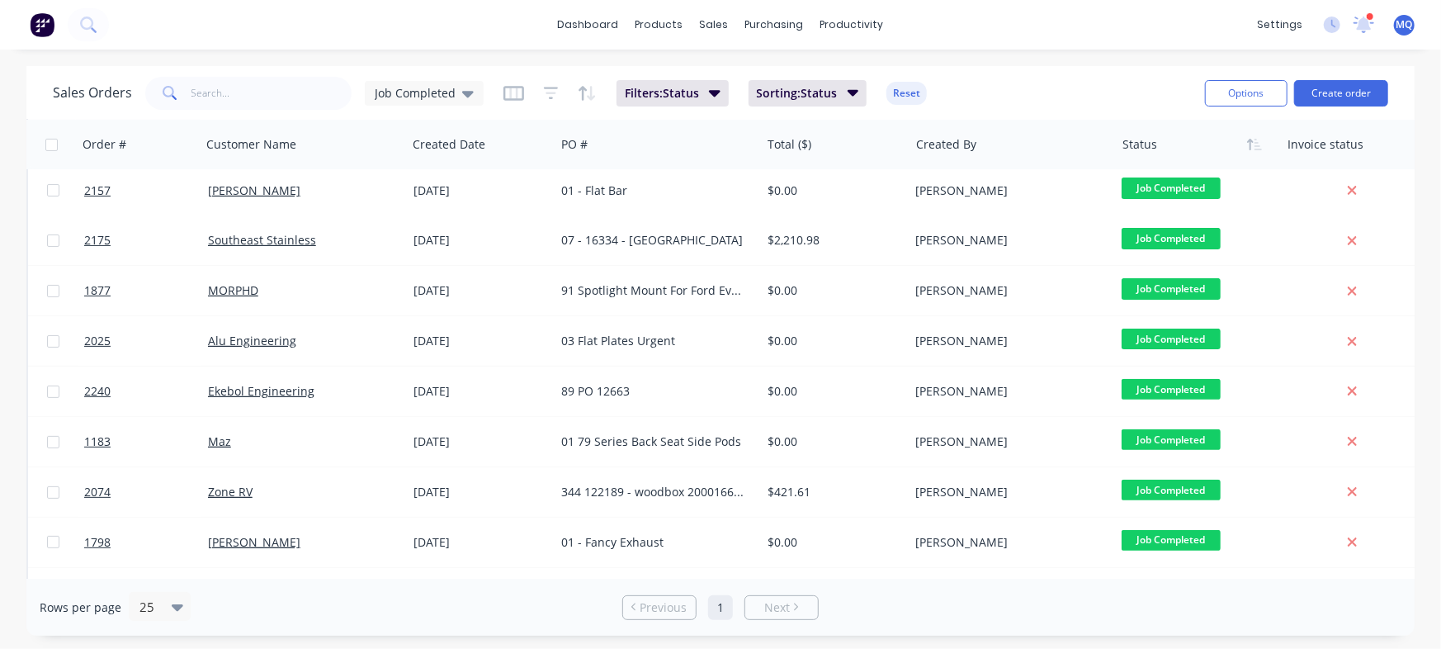
scroll to position [302, 0]
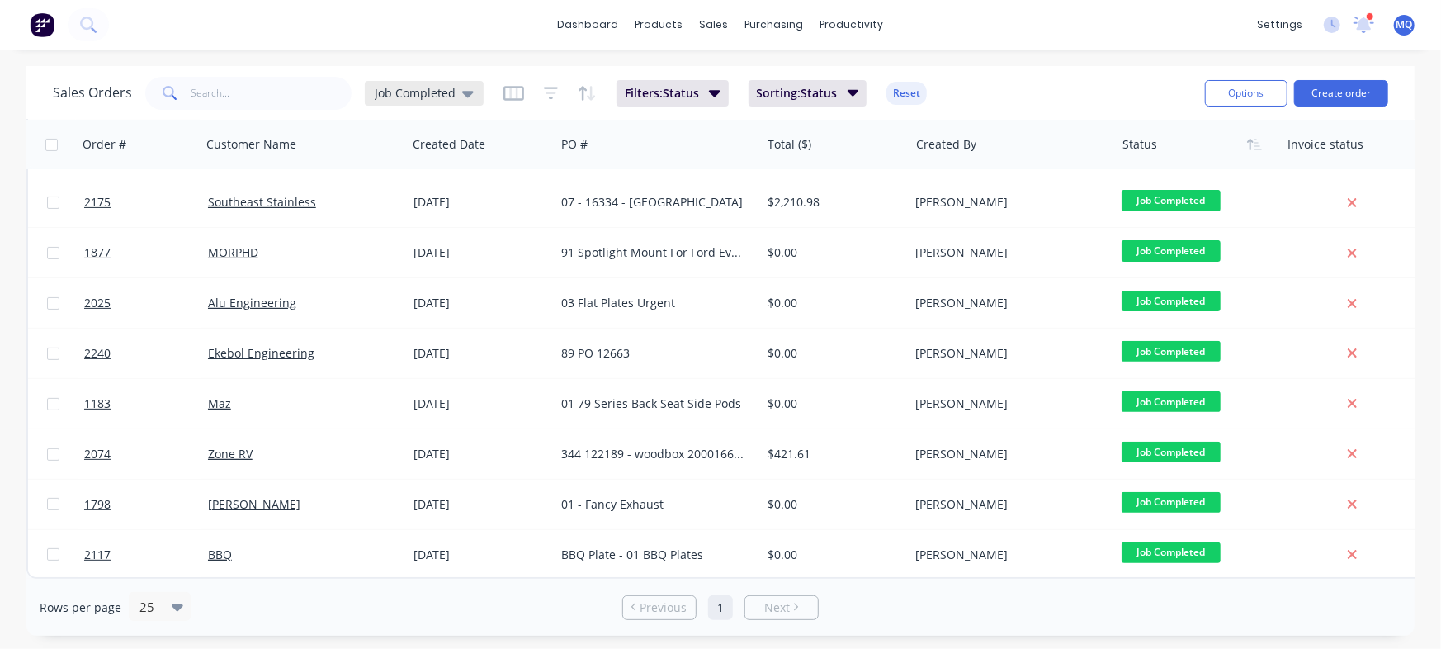
click at [445, 83] on div "Job Completed" at bounding box center [424, 93] width 119 height 25
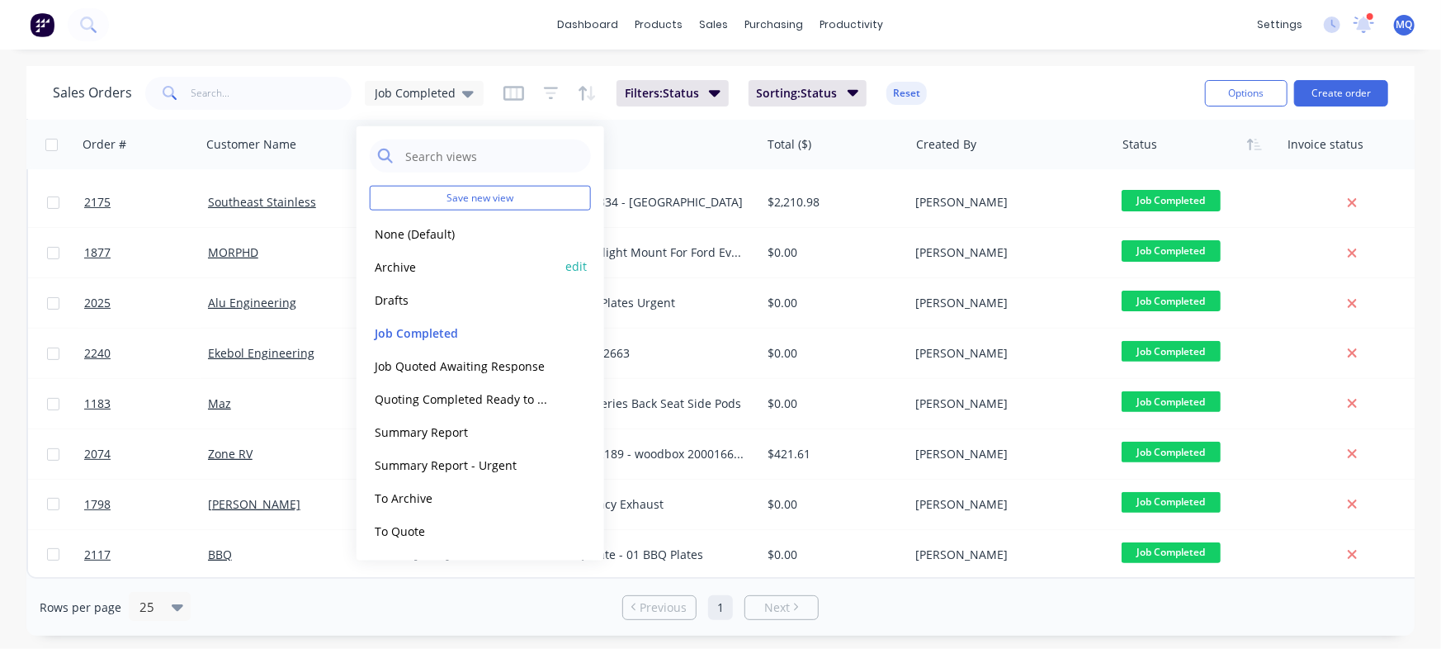
click at [394, 266] on button "Archive" at bounding box center [464, 266] width 188 height 19
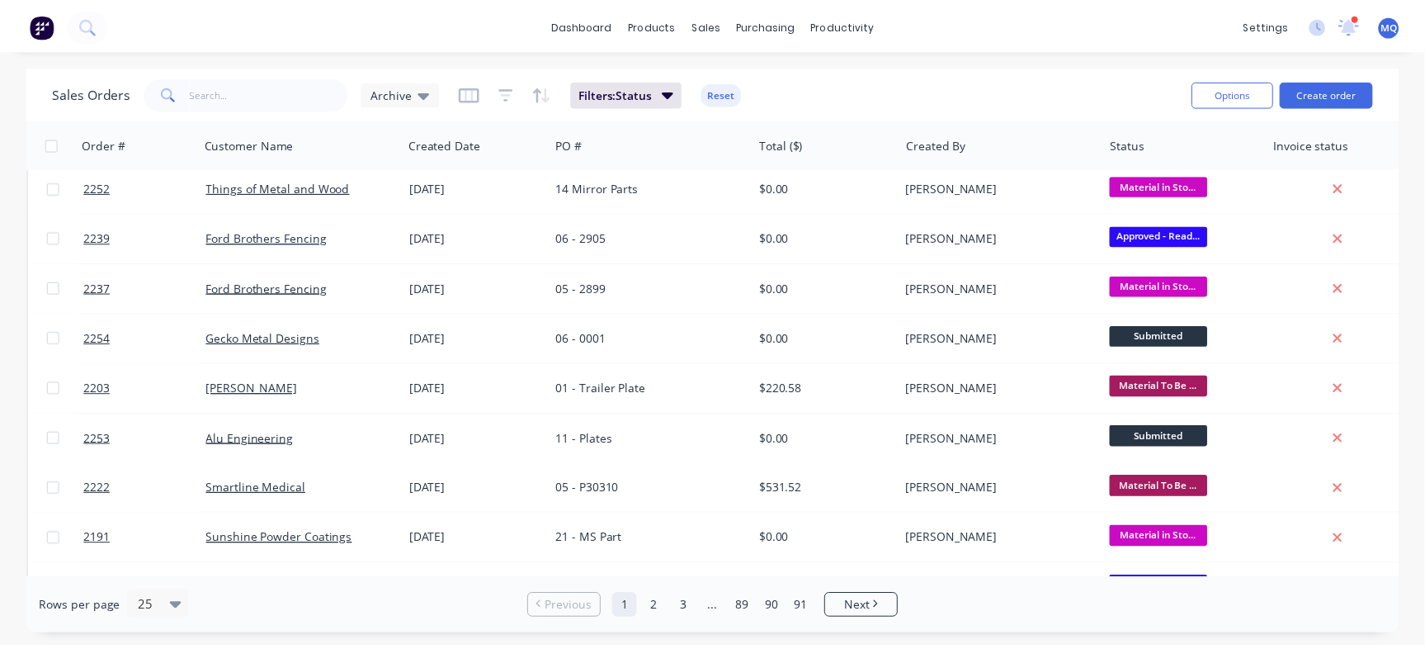
scroll to position [0, 0]
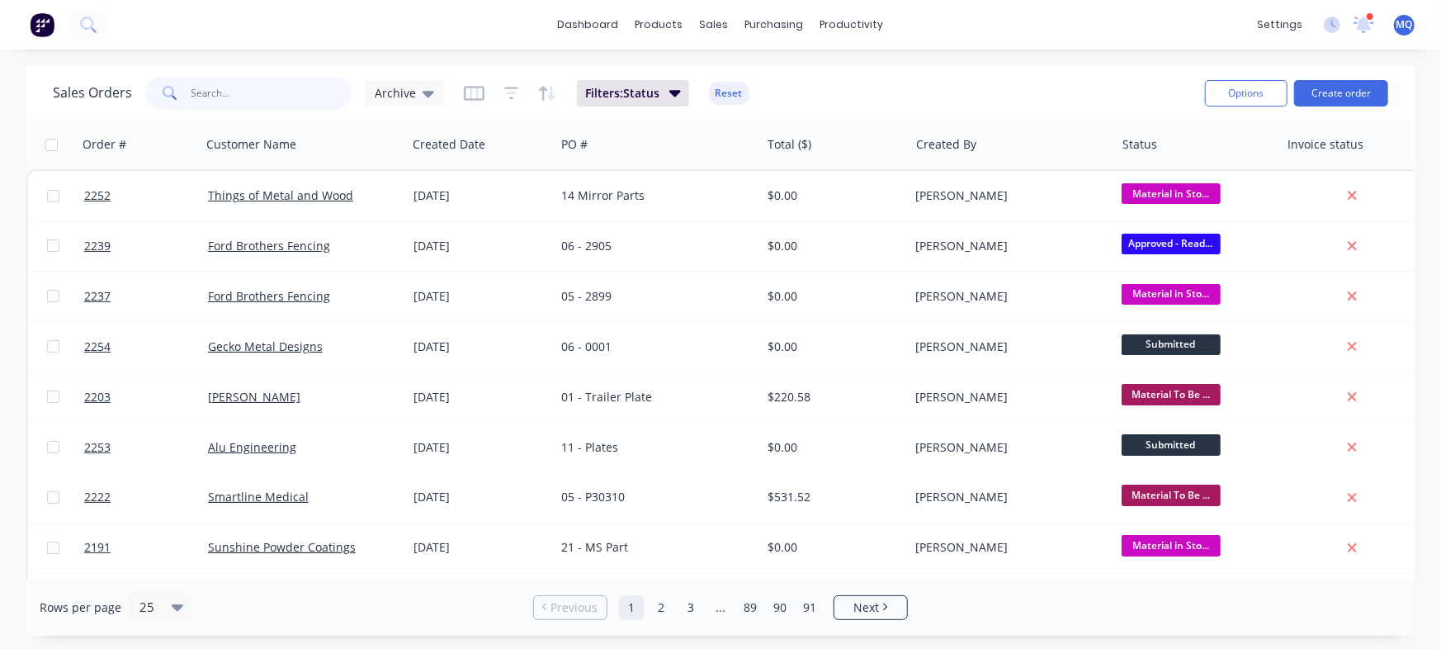
click at [255, 98] on input "text" at bounding box center [271, 93] width 161 height 33
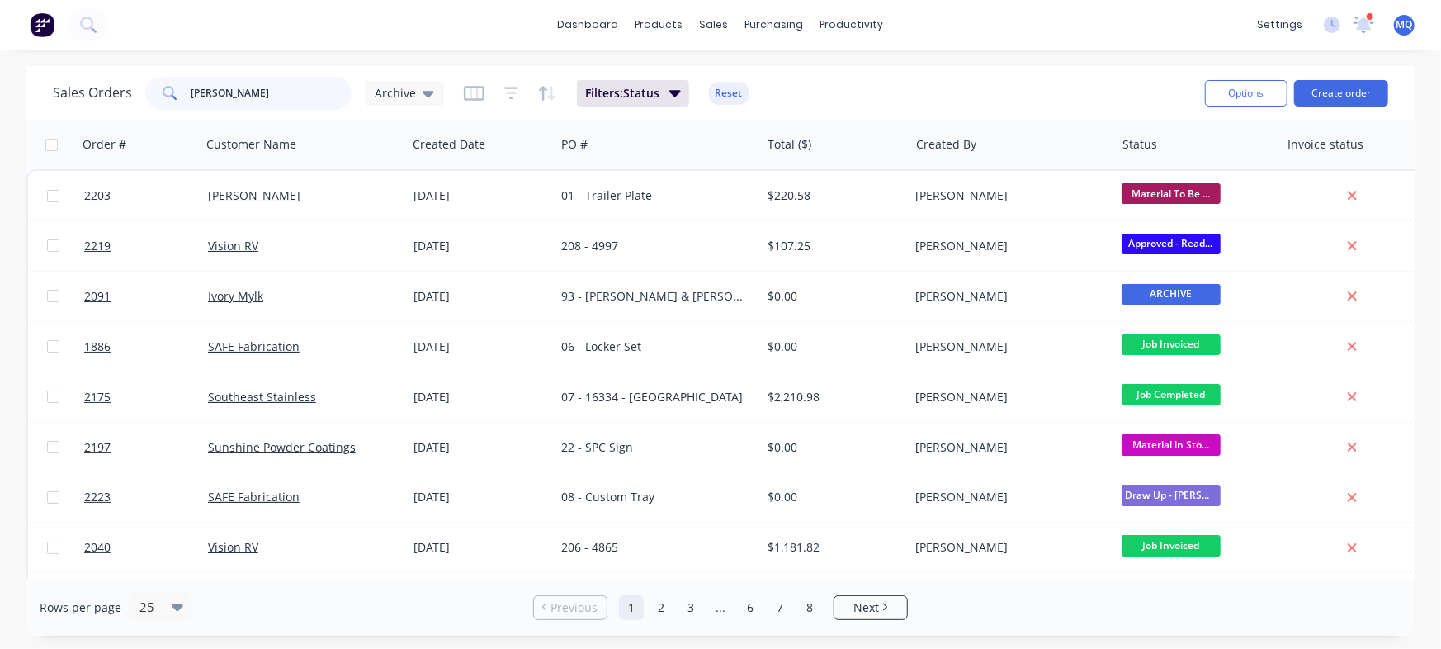
type input "[PERSON_NAME]"
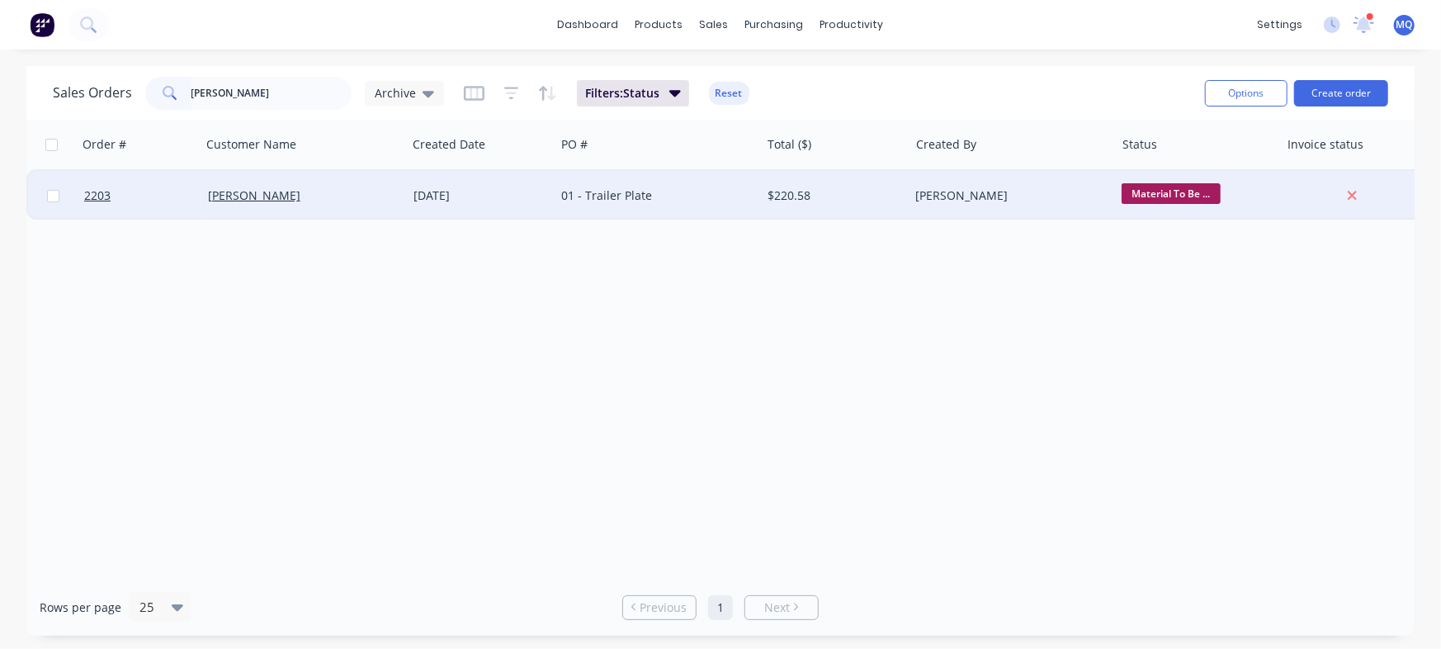
click at [520, 191] on div "[DATE]" at bounding box center [480, 195] width 135 height 17
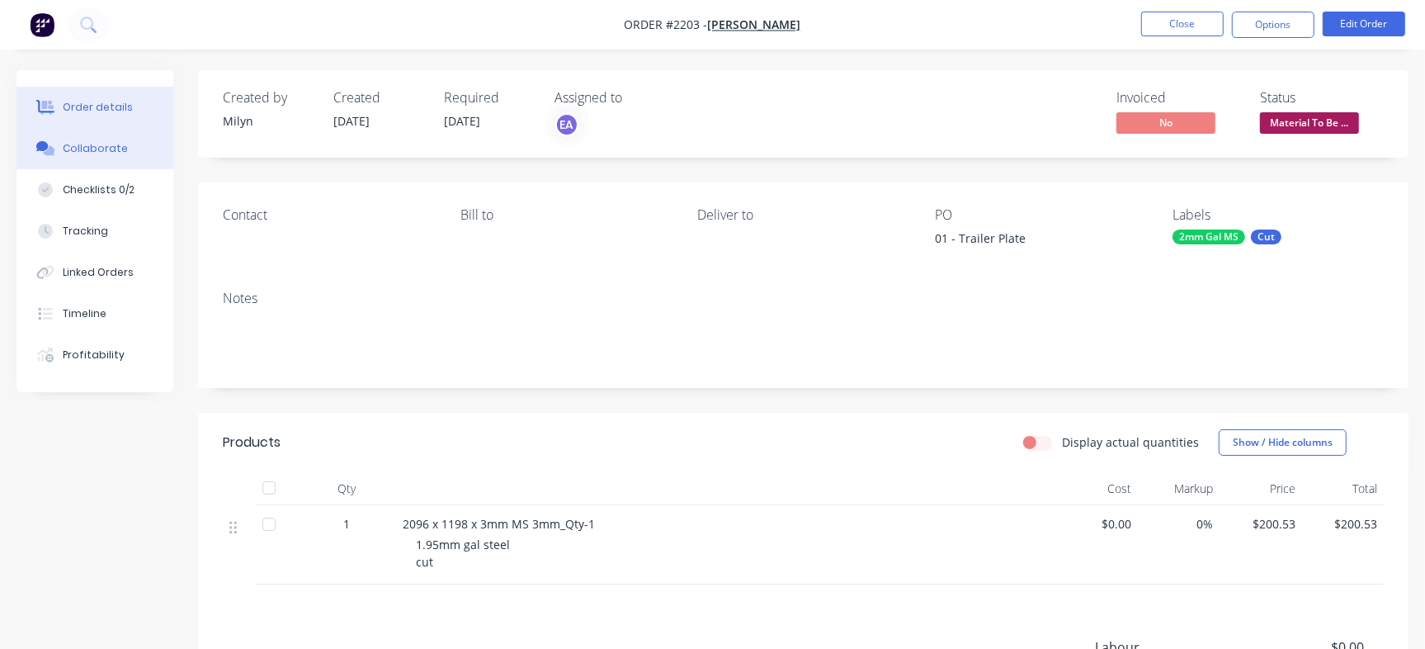
click at [108, 151] on div "Collaborate" at bounding box center [95, 148] width 65 height 15
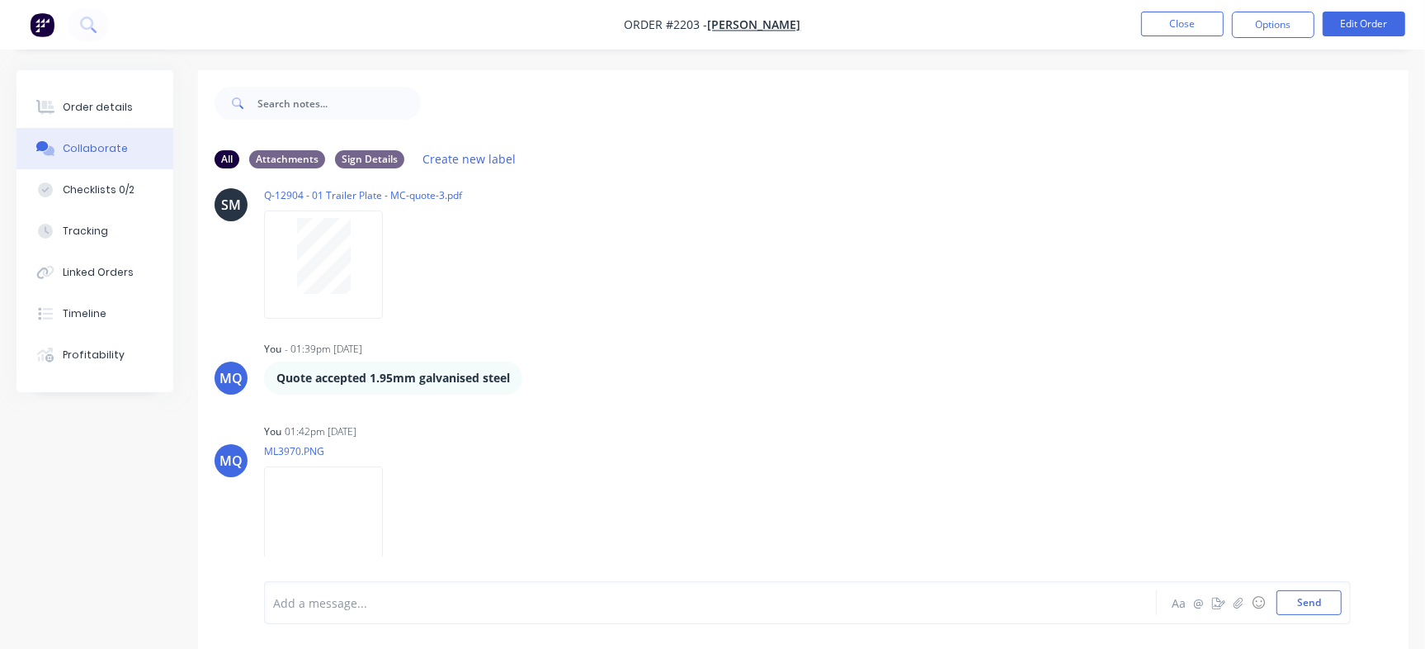
scroll to position [25, 0]
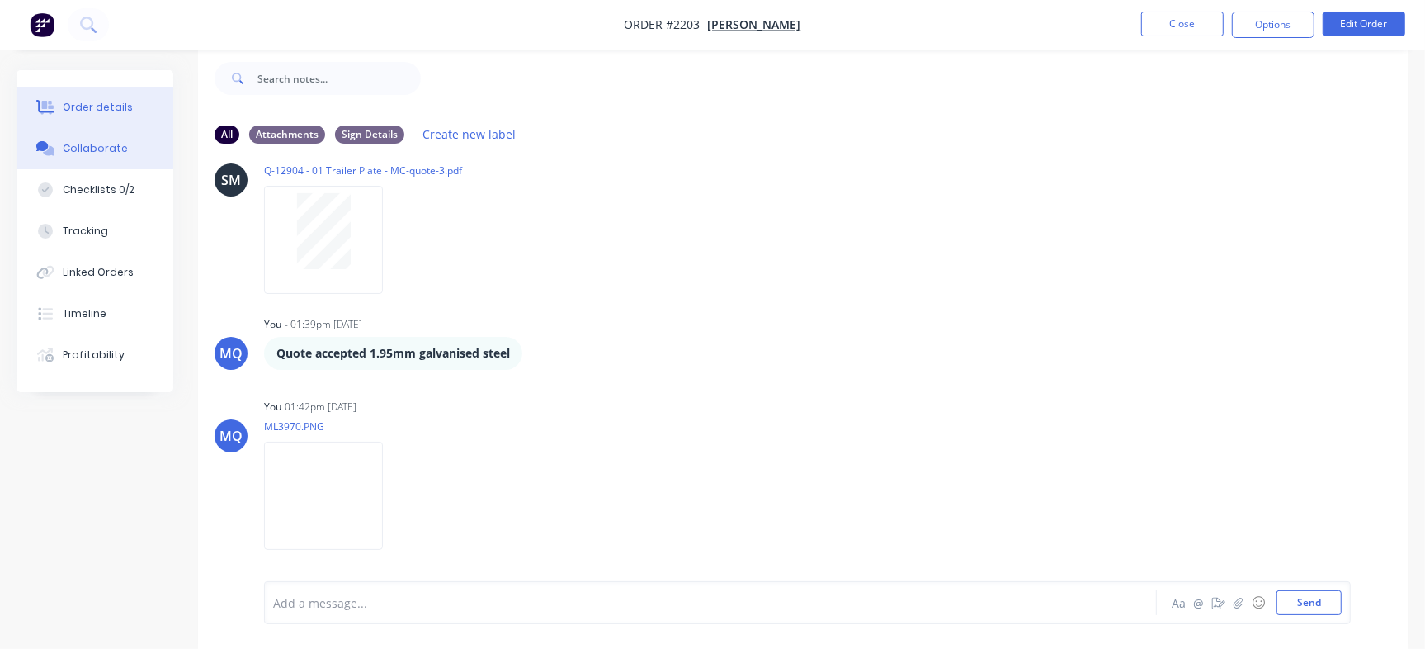
click at [116, 111] on div "Order details" at bounding box center [98, 107] width 70 height 15
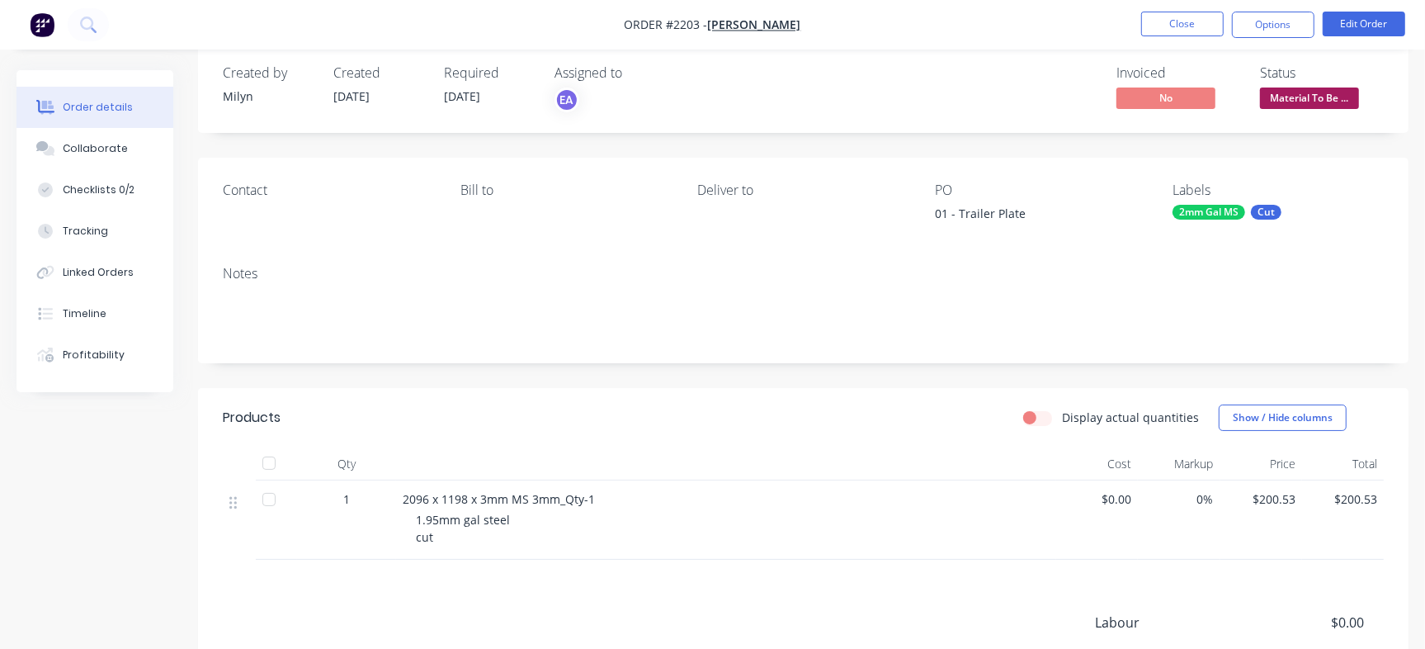
drag, startPoint x: 121, startPoint y: 153, endPoint x: 308, endPoint y: 221, distance: 198.7
click at [121, 153] on button "Collaborate" at bounding box center [95, 148] width 157 height 41
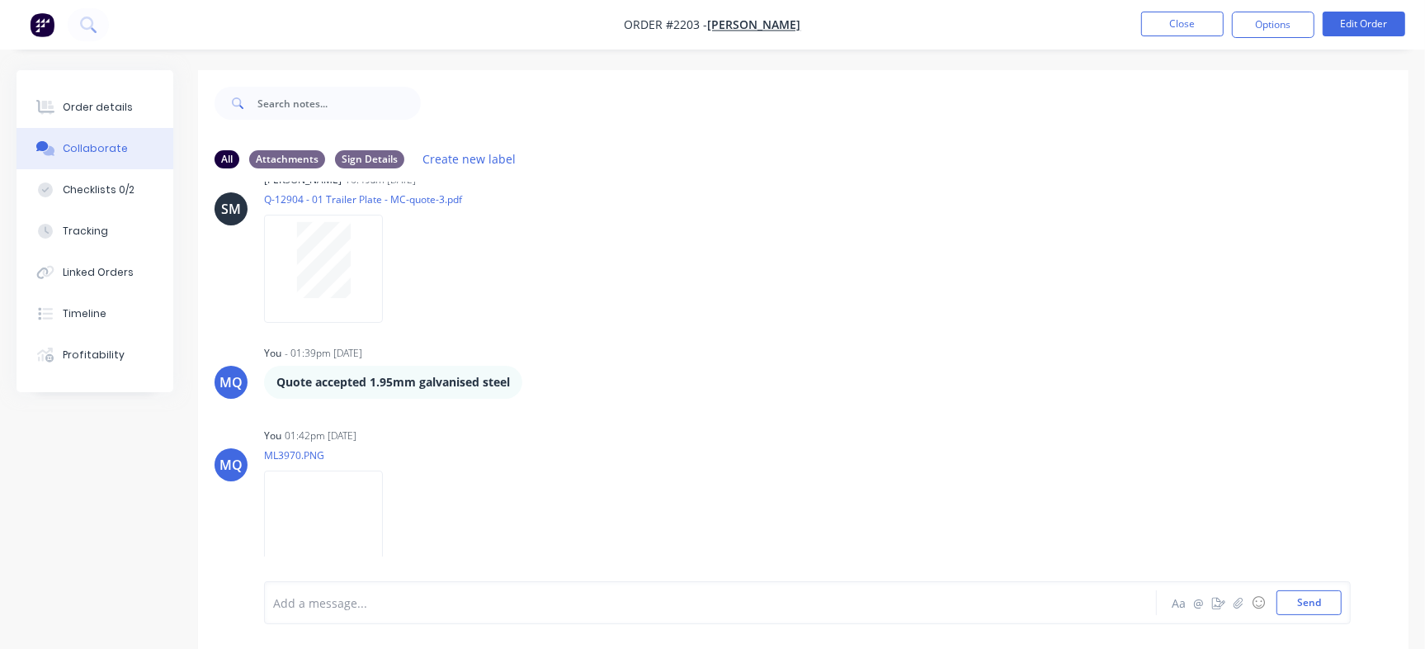
scroll to position [1201, 0]
click at [362, 486] on img at bounding box center [323, 520] width 119 height 108
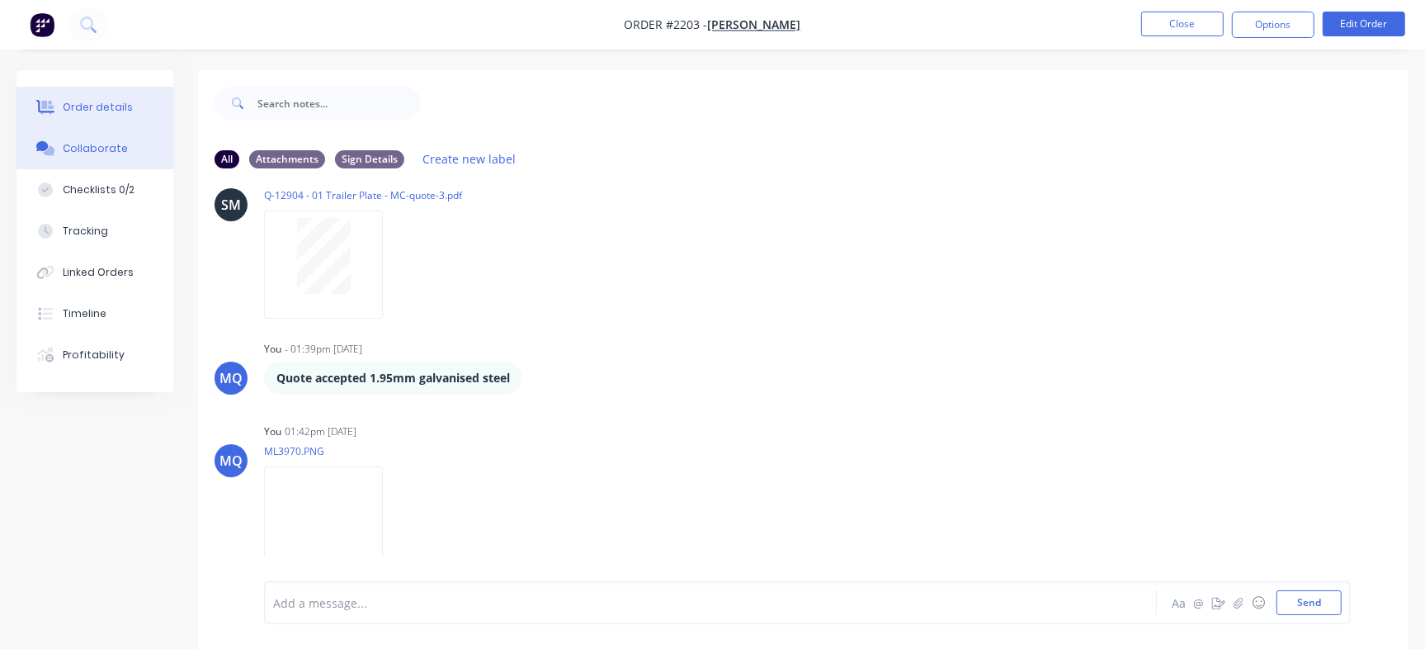
click at [126, 111] on button "Order details" at bounding box center [95, 107] width 157 height 41
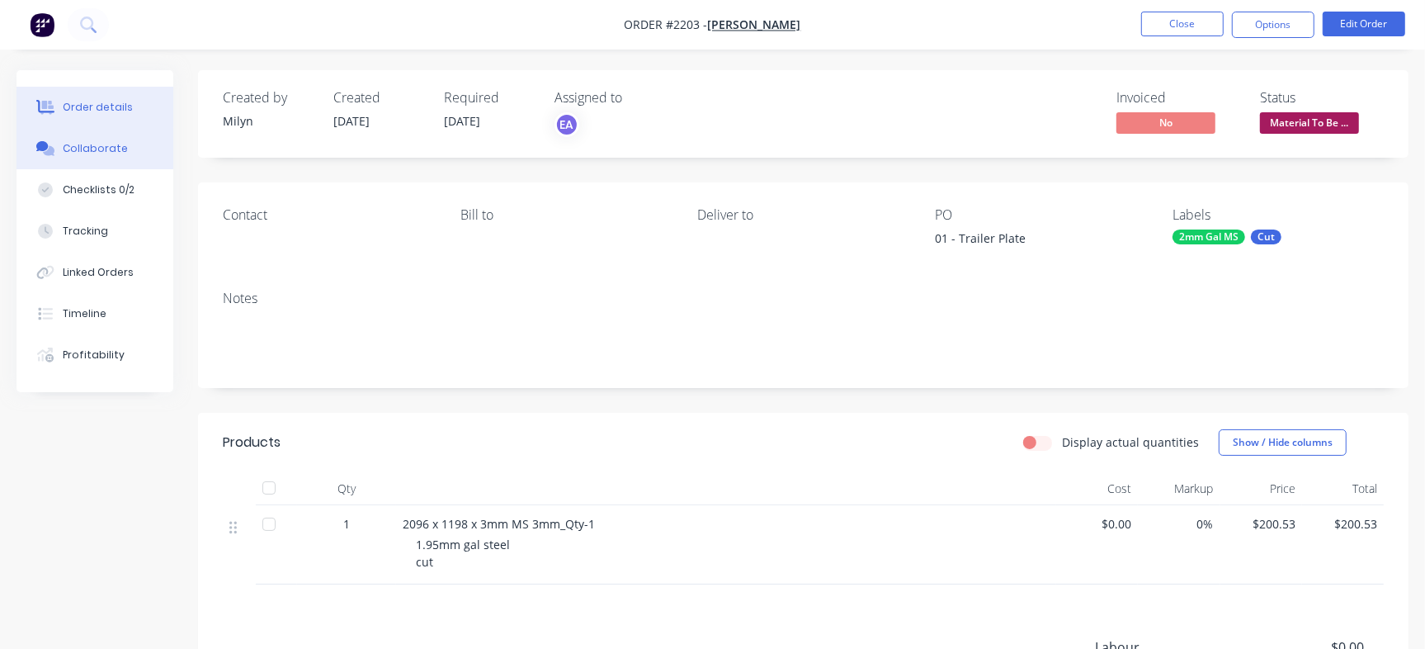
click at [132, 160] on button "Collaborate" at bounding box center [95, 148] width 157 height 41
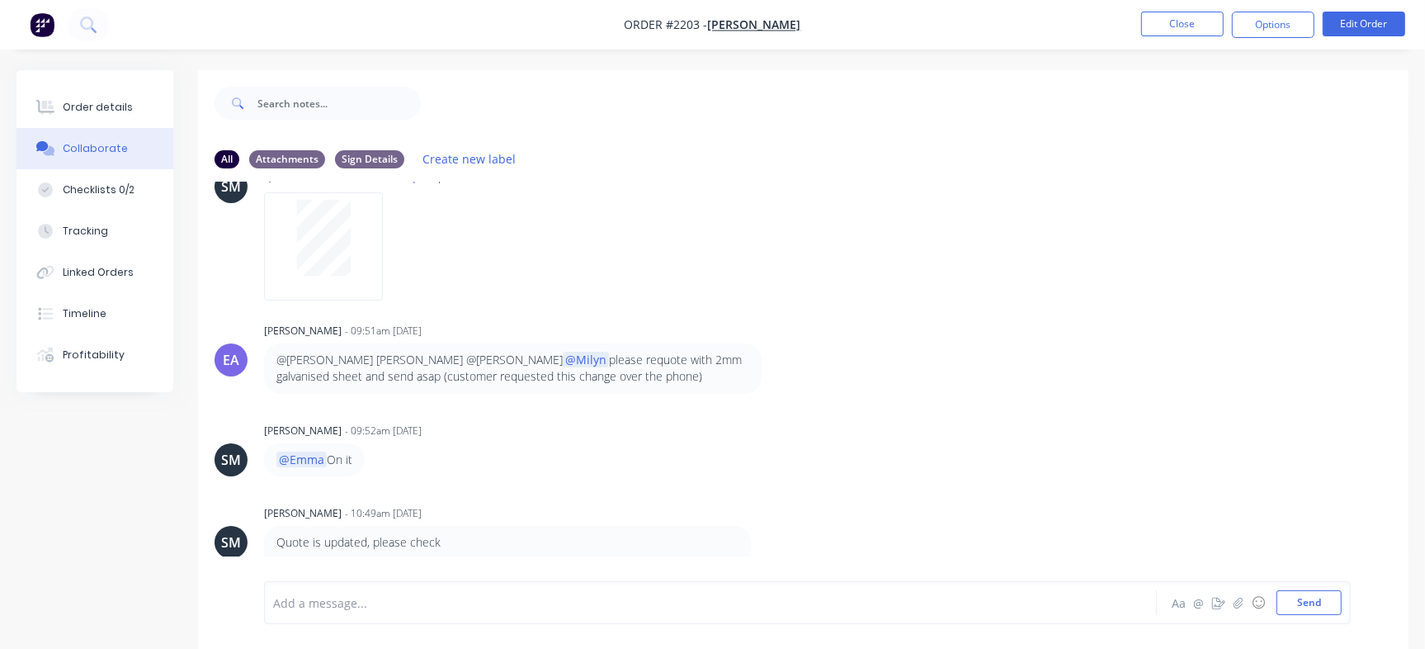
scroll to position [707, 0]
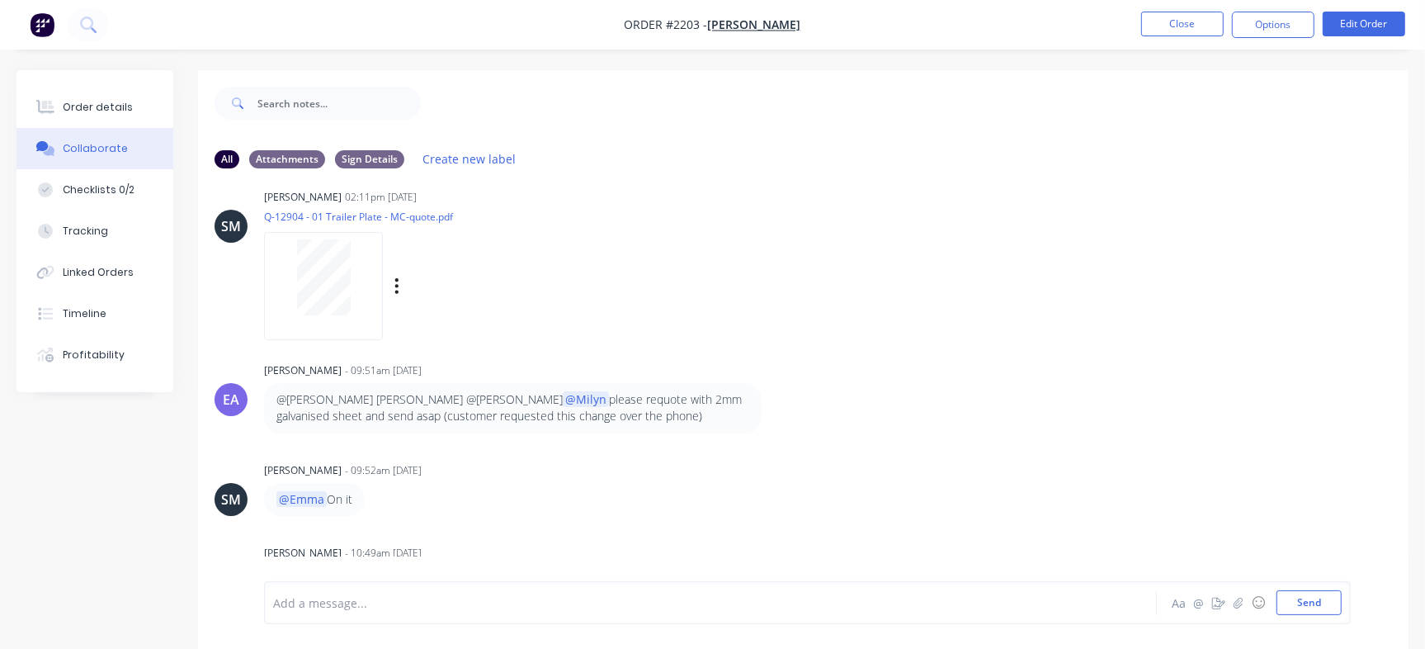
click at [368, 317] on div at bounding box center [323, 286] width 119 height 108
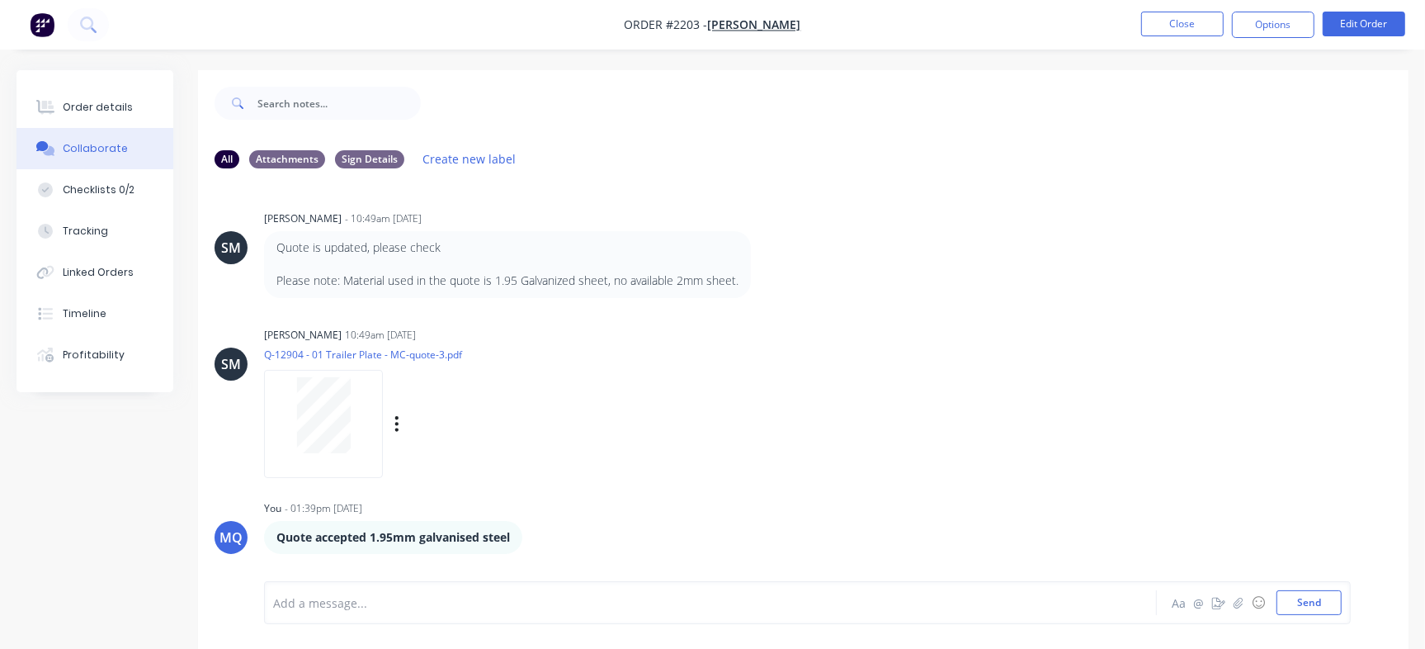
scroll to position [1022, 0]
